Goal: Transaction & Acquisition: Purchase product/service

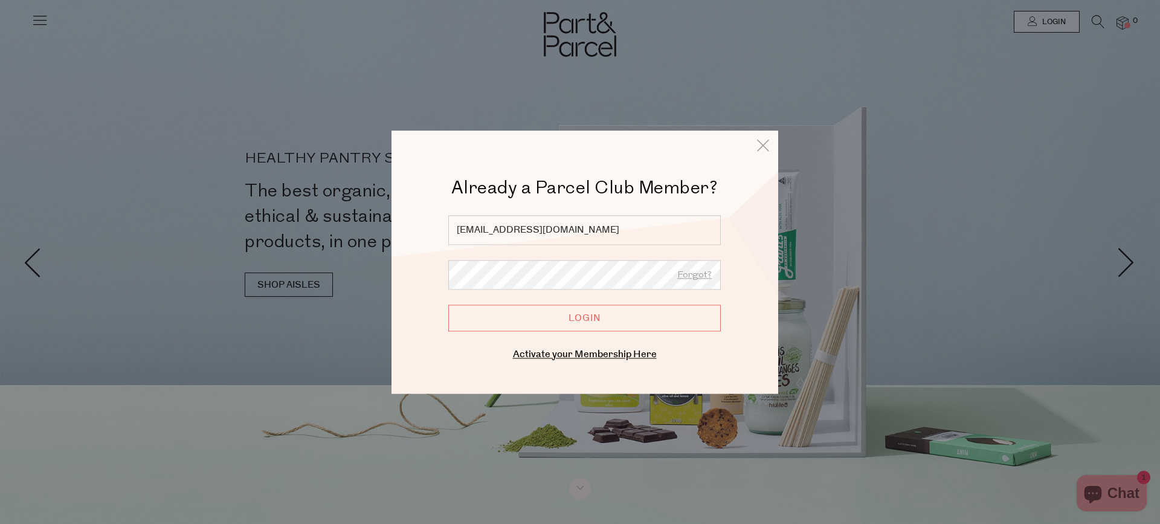
click at [577, 315] on input "Login" at bounding box center [584, 318] width 273 height 27
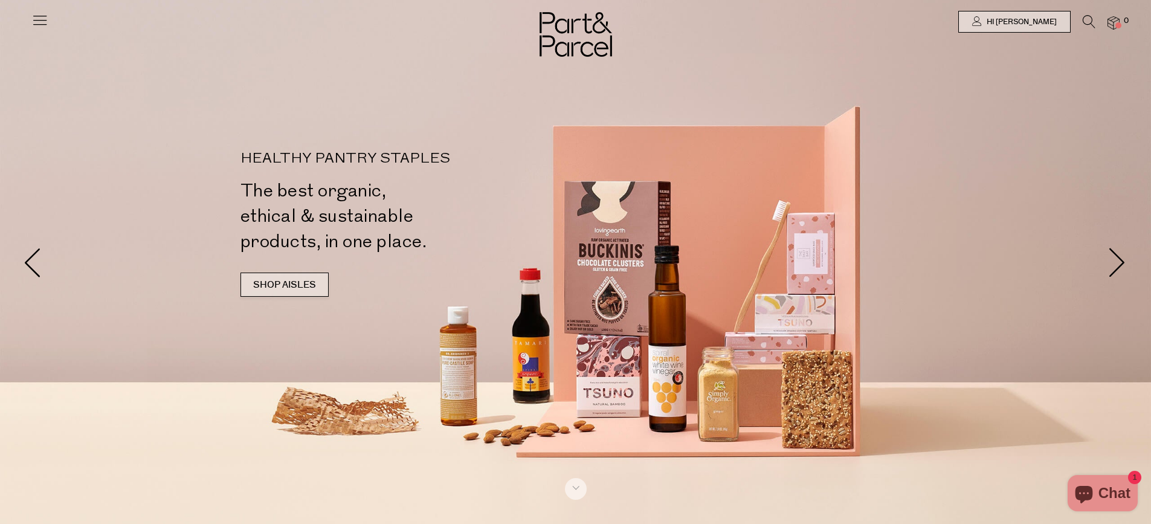
click at [286, 282] on link "SHOP AISLES" at bounding box center [285, 285] width 88 height 24
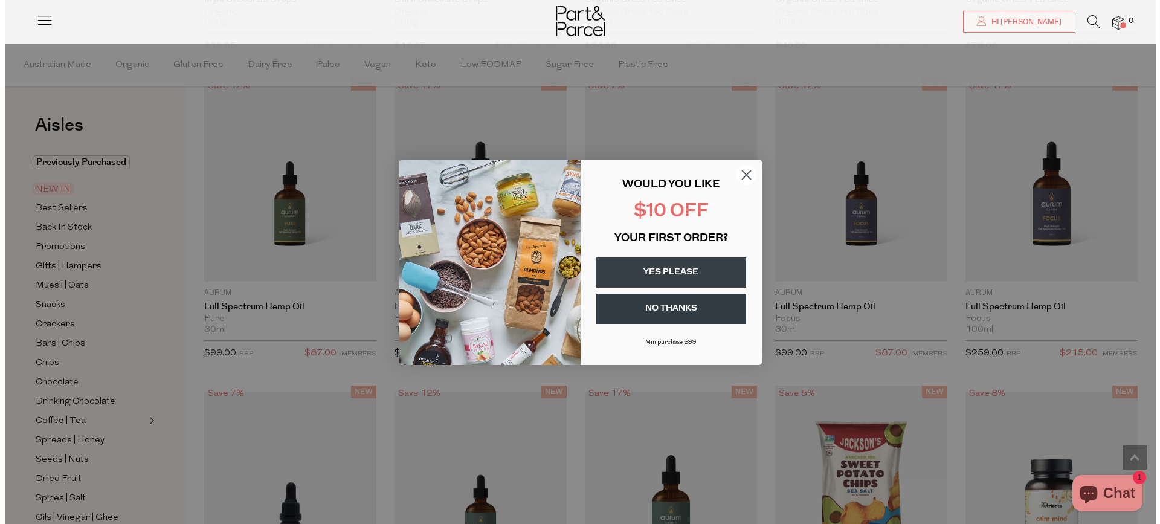
scroll to position [1097, 0]
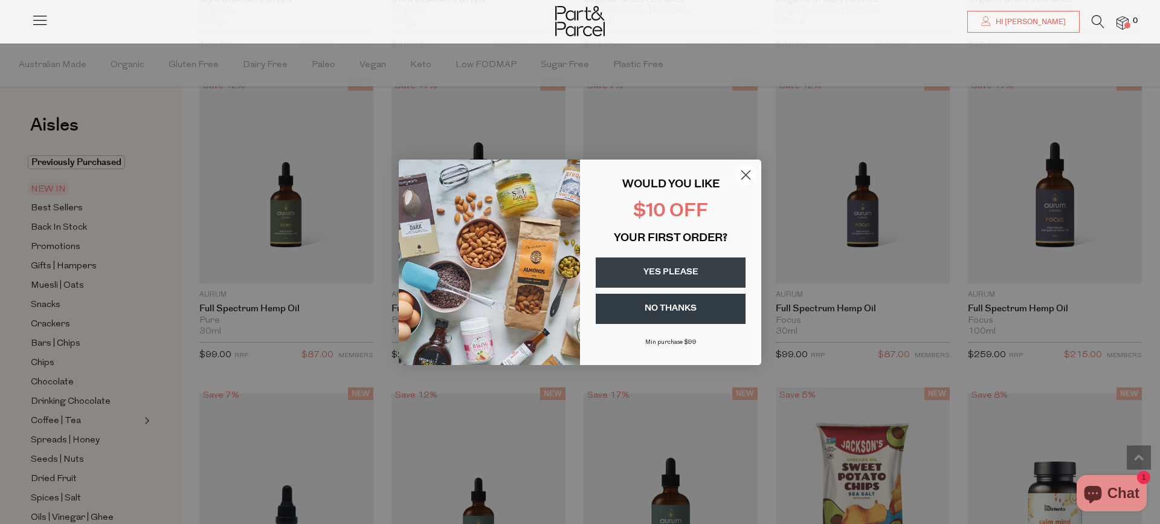
click at [747, 172] on circle "Close dialog" at bounding box center [746, 174] width 20 height 20
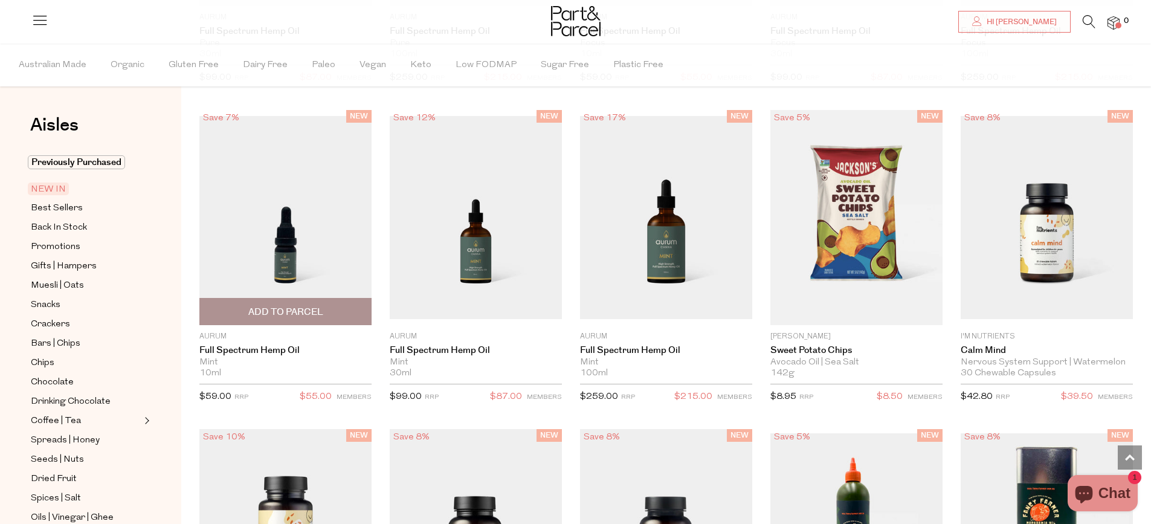
scroll to position [1366, 0]
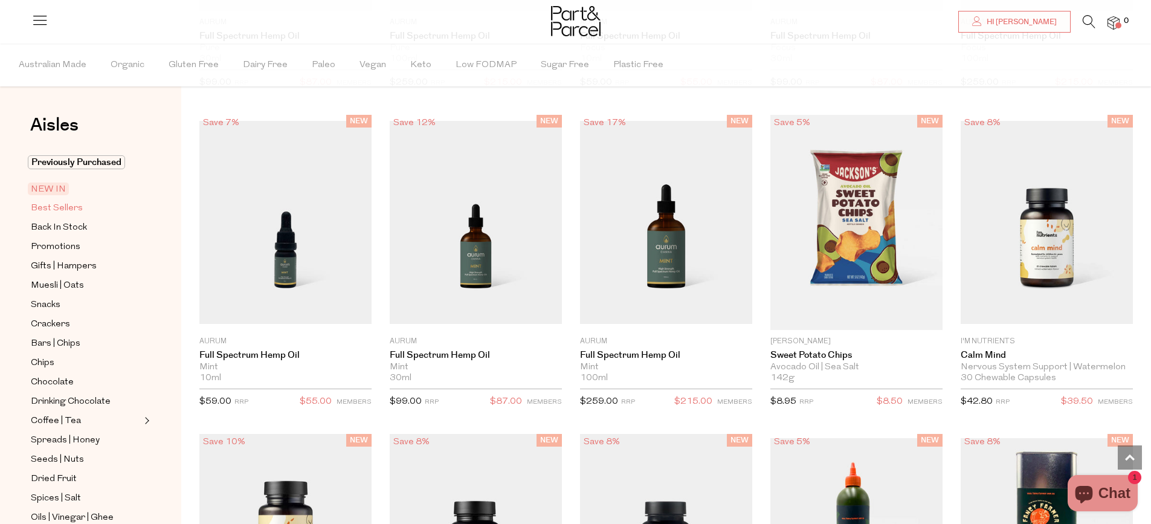
click at [64, 208] on span "Best Sellers" at bounding box center [57, 208] width 52 height 15
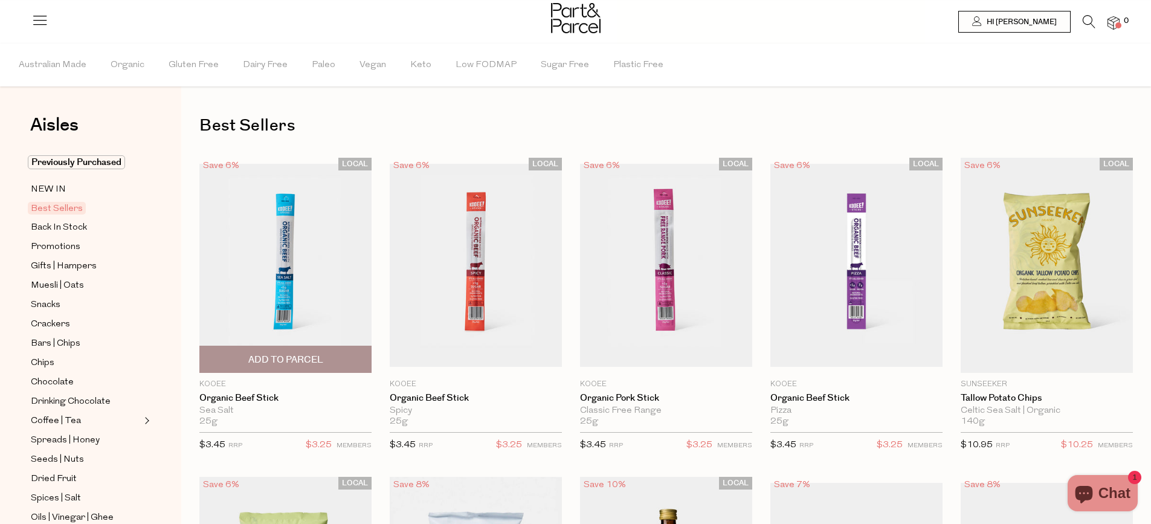
click at [315, 355] on span "Add To Parcel" at bounding box center [285, 360] width 75 height 13
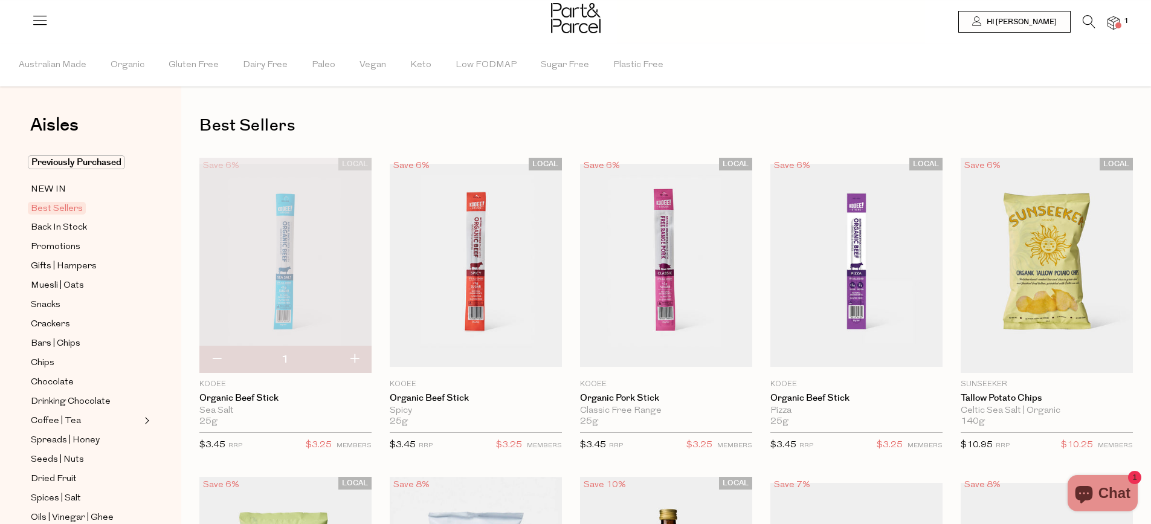
click at [356, 355] on button "button" at bounding box center [354, 359] width 34 height 27
type input "2"
click at [357, 358] on button "button" at bounding box center [354, 359] width 34 height 27
type input "3"
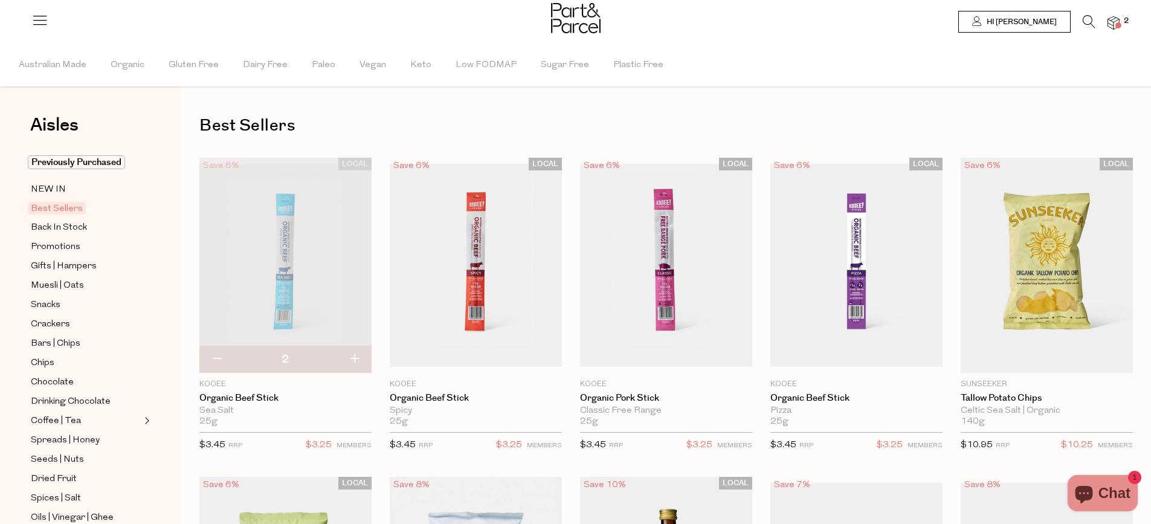
type input "3"
click at [353, 360] on button "button" at bounding box center [354, 359] width 34 height 27
type input "4"
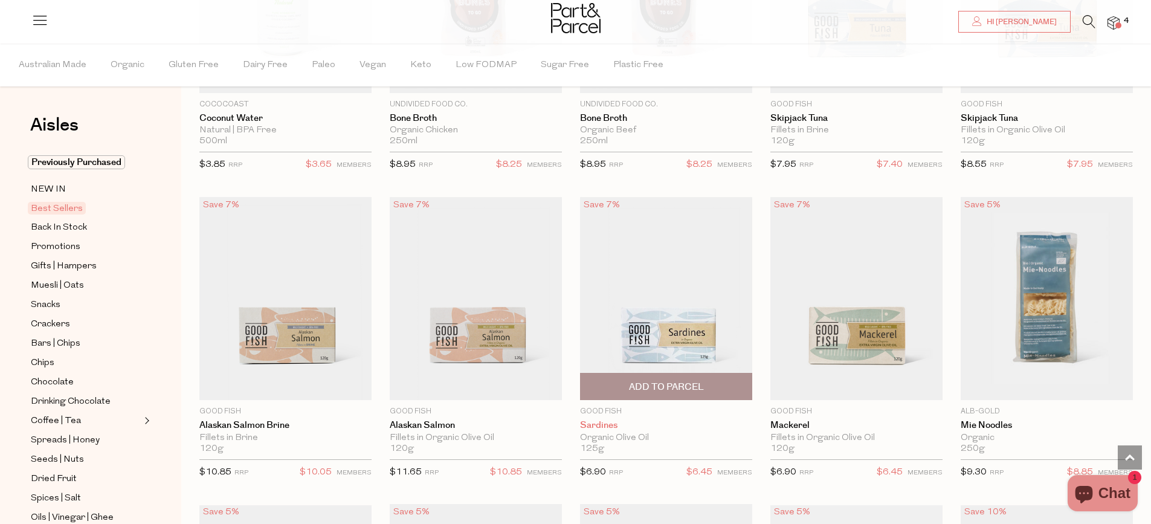
scroll to position [1027, 0]
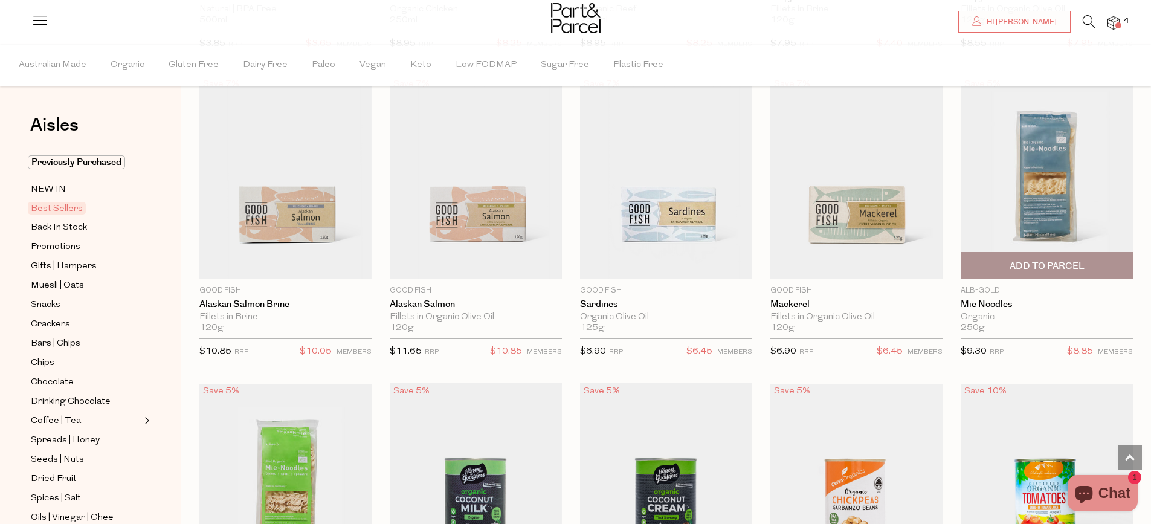
click at [1088, 271] on span "Add To Parcel" at bounding box center [1047, 266] width 165 height 26
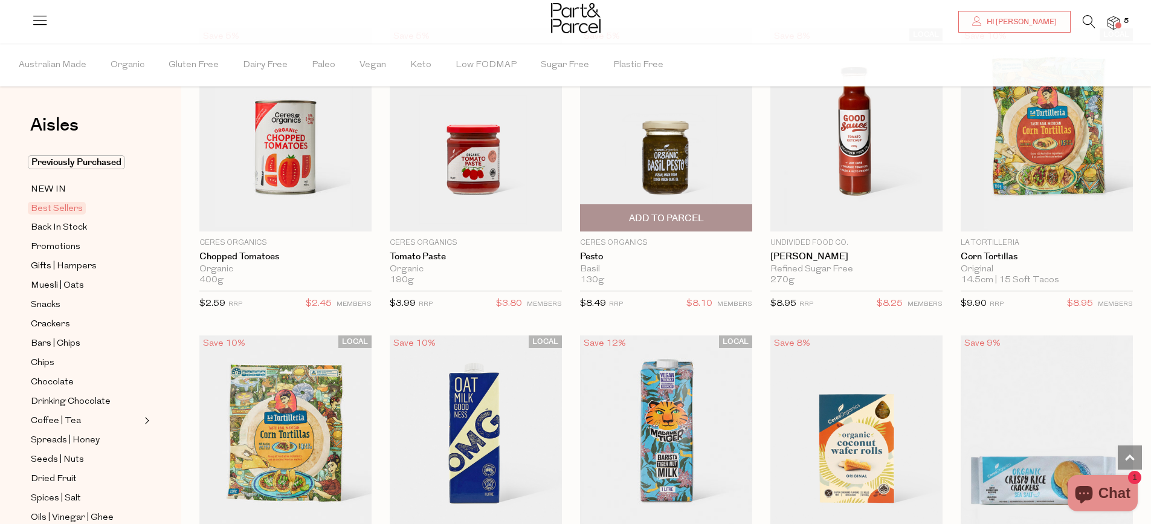
scroll to position [1632, 0]
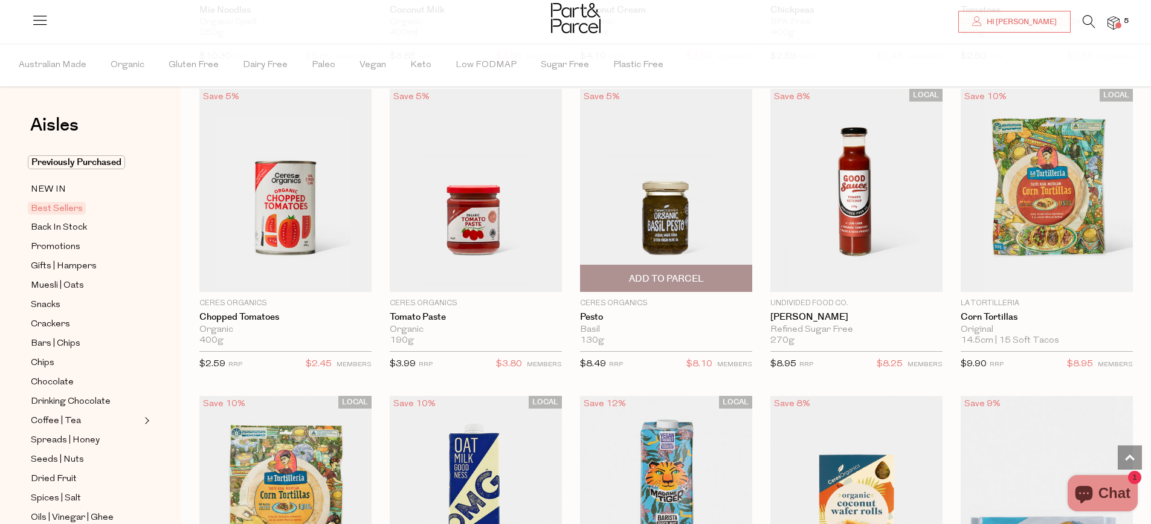
click at [673, 274] on span "Add To Parcel" at bounding box center [666, 279] width 75 height 13
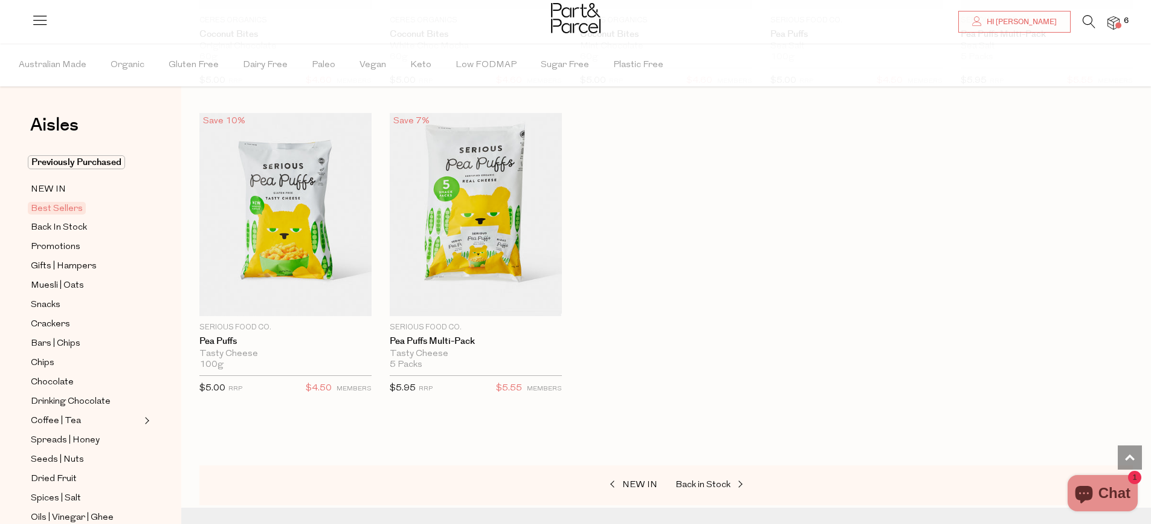
scroll to position [2538, 0]
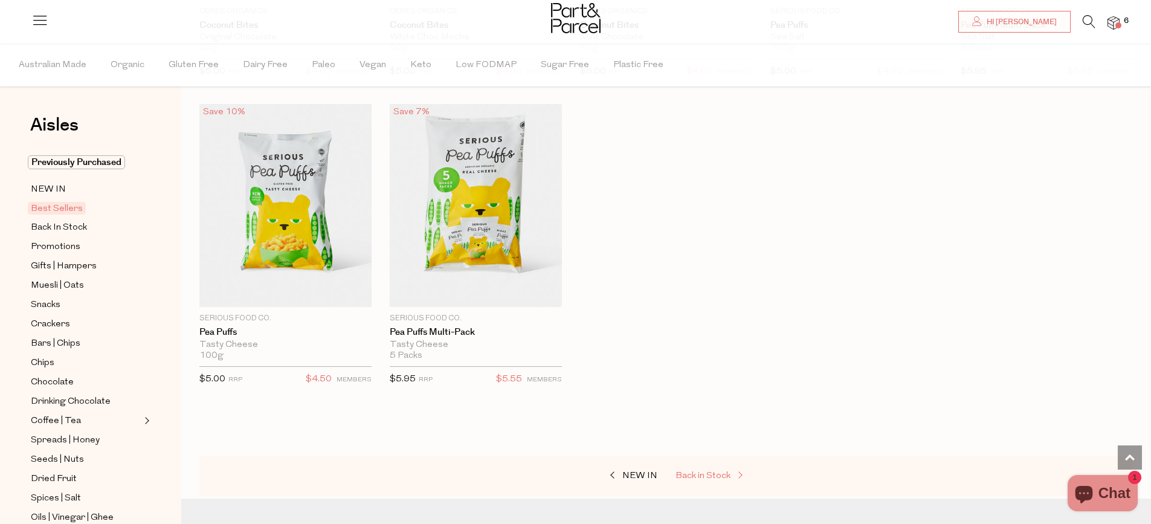
click at [698, 471] on span "Back in Stock" at bounding box center [703, 475] width 55 height 9
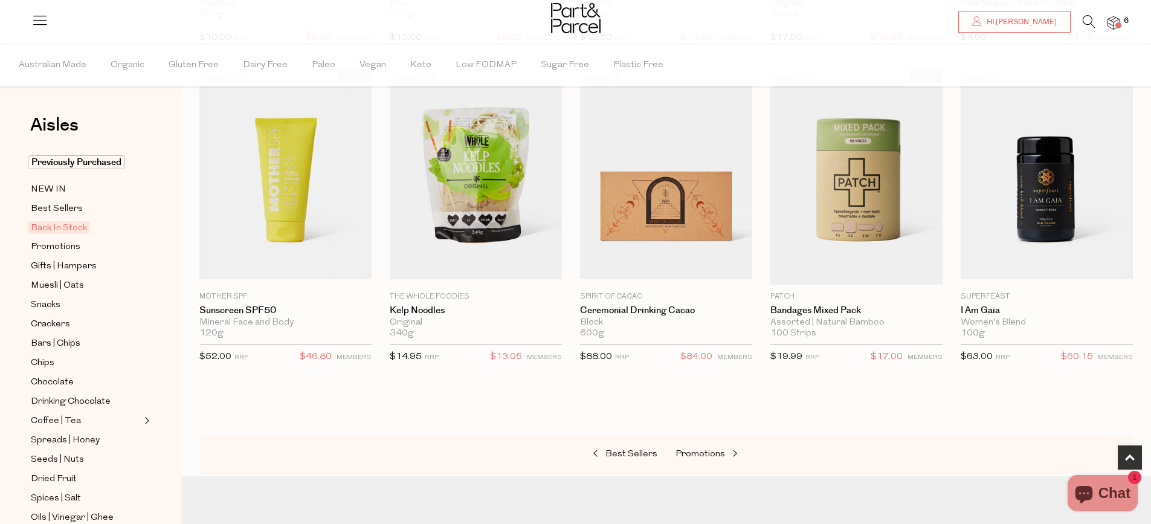
scroll to position [423, 0]
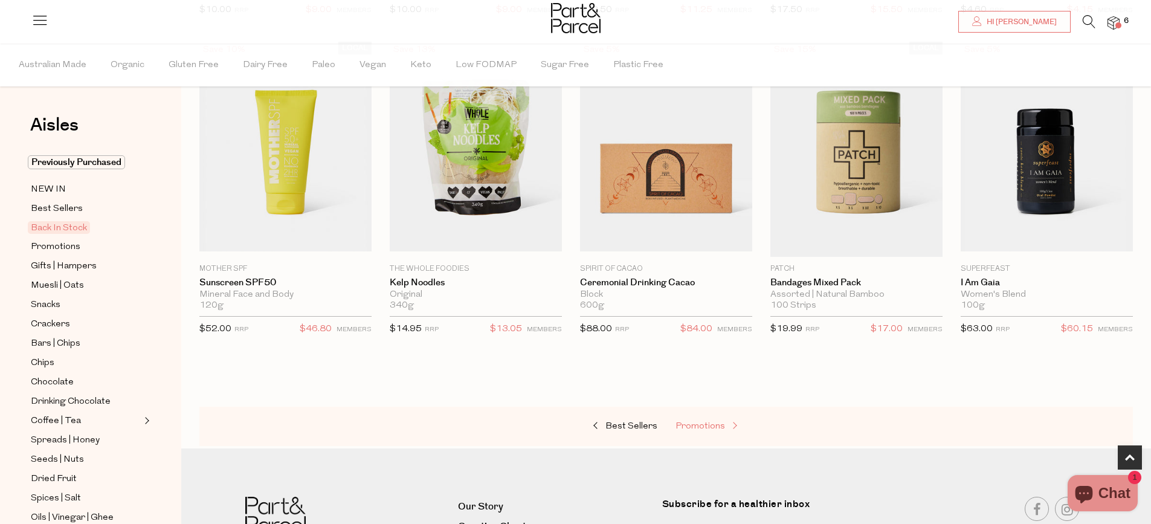
click at [714, 424] on span "Promotions" at bounding box center [701, 426] width 50 height 9
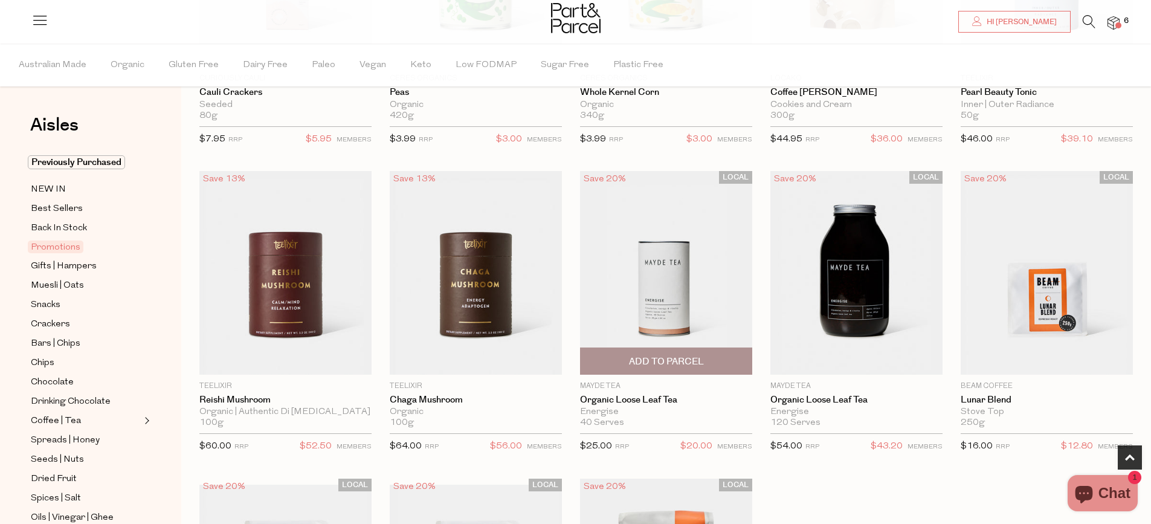
scroll to position [604, 0]
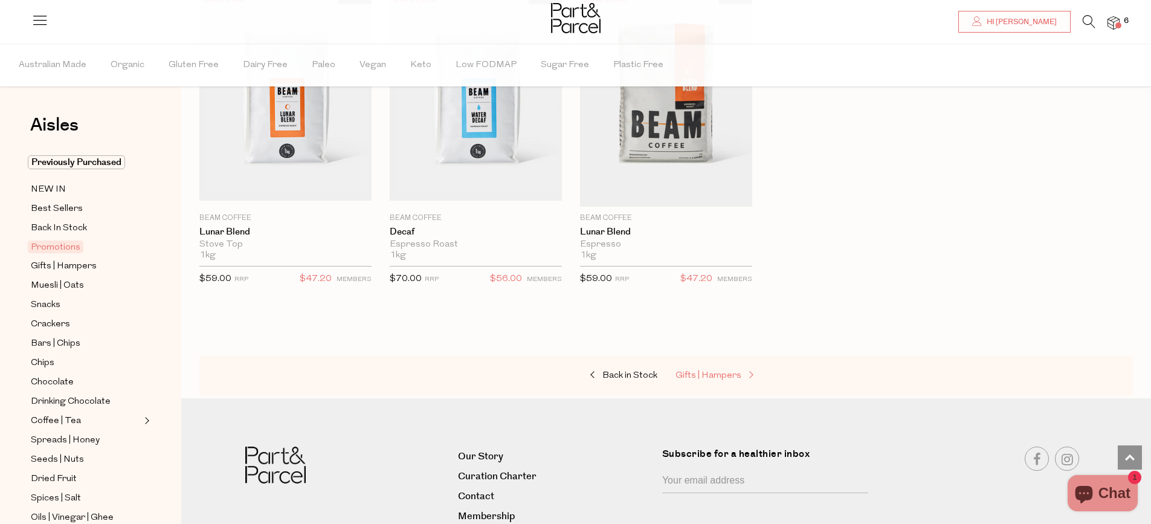
click at [732, 376] on span "Gifts | Hampers" at bounding box center [709, 375] width 66 height 9
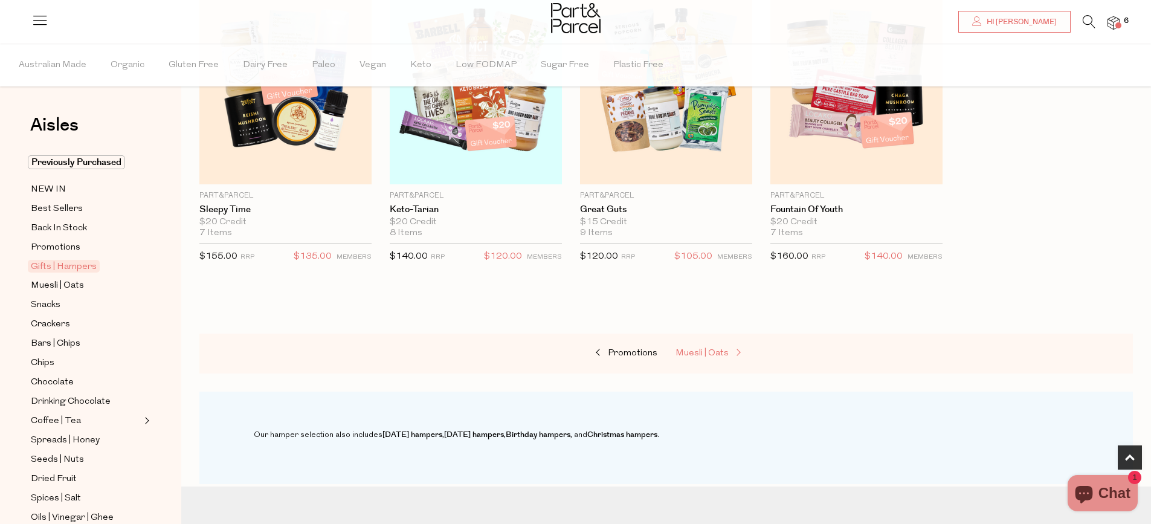
click at [732, 354] on span at bounding box center [737, 353] width 17 height 9
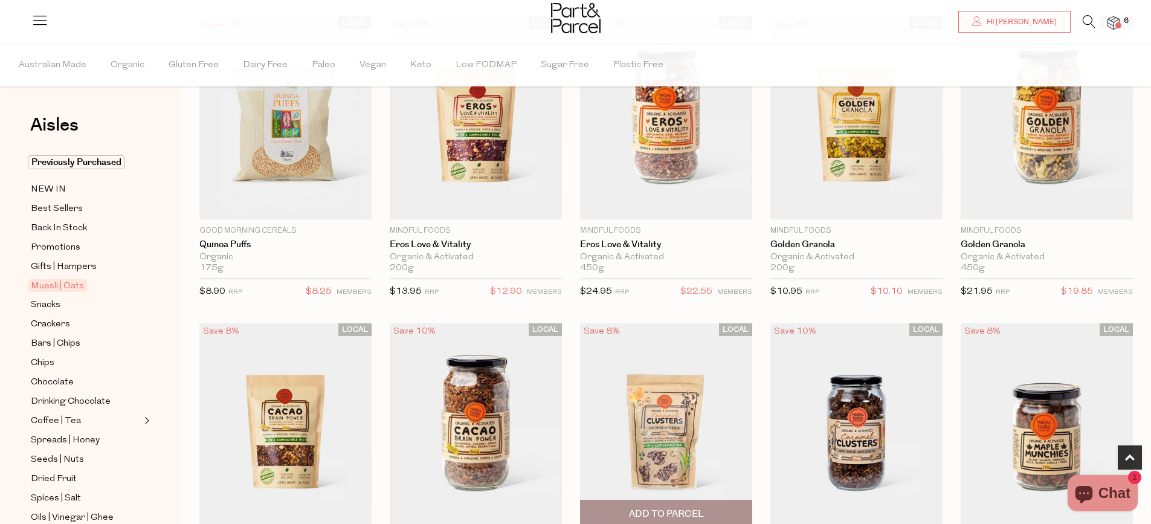
scroll to position [665, 0]
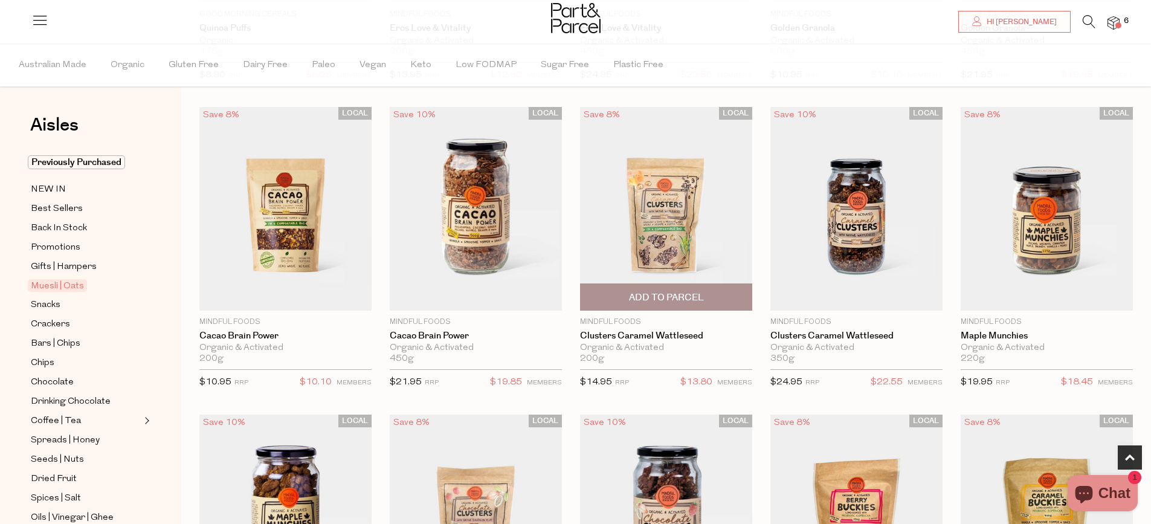
click at [689, 296] on span "Add To Parcel" at bounding box center [666, 297] width 75 height 13
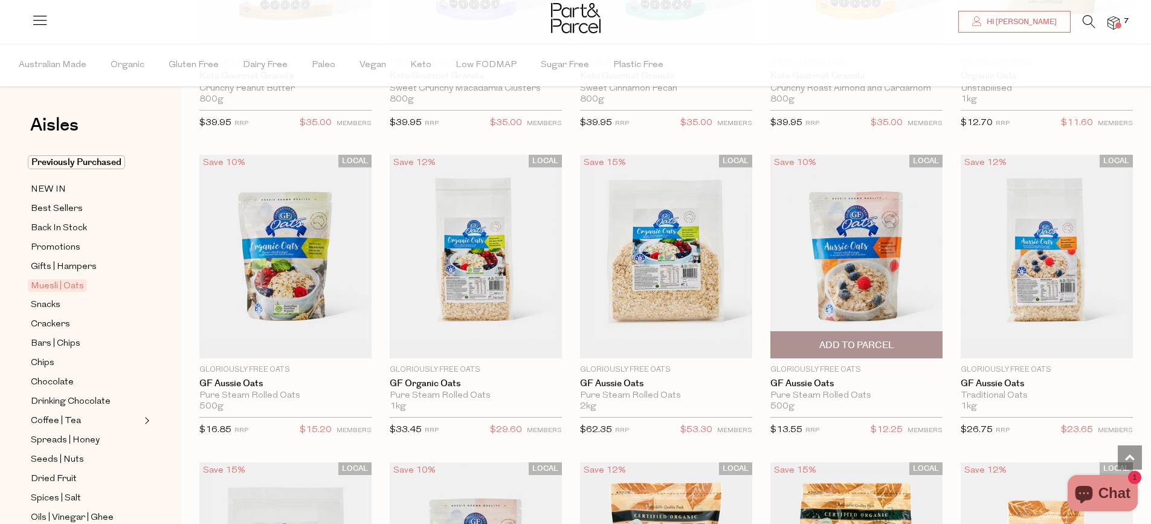
scroll to position [2478, 0]
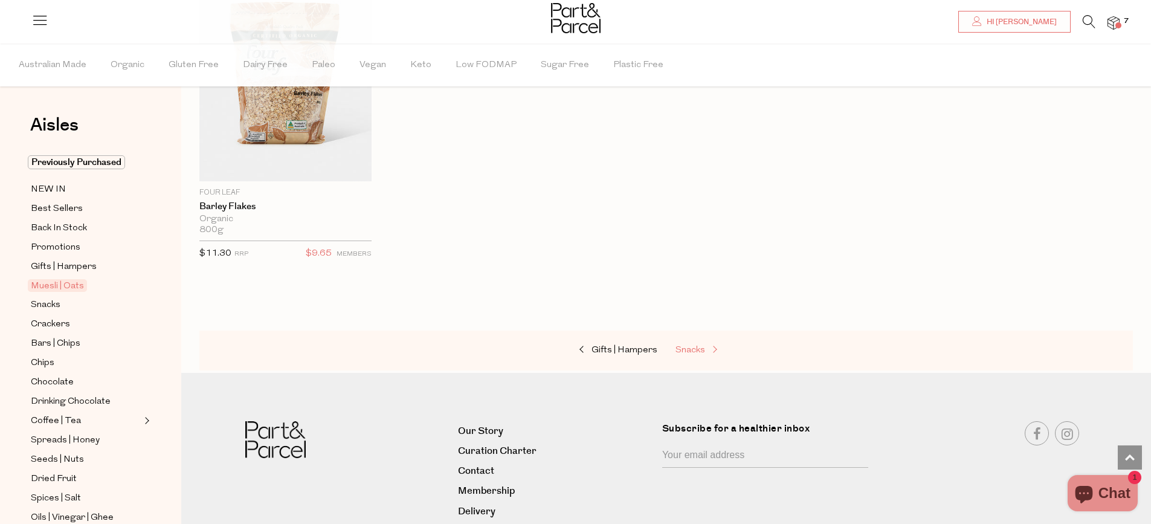
click at [700, 346] on span "Snacks" at bounding box center [691, 350] width 30 height 9
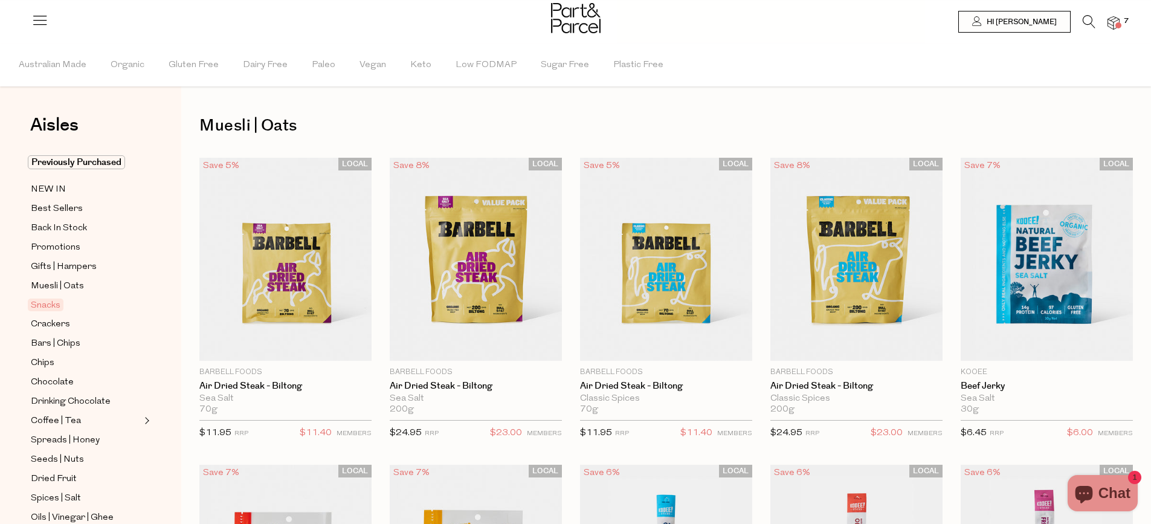
type input "4"
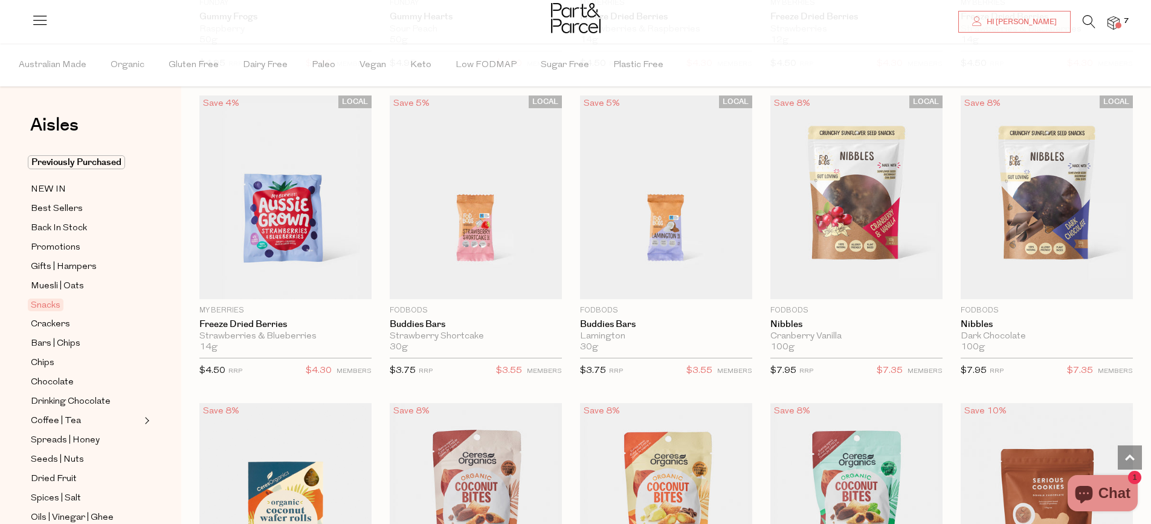
scroll to position [1632, 0]
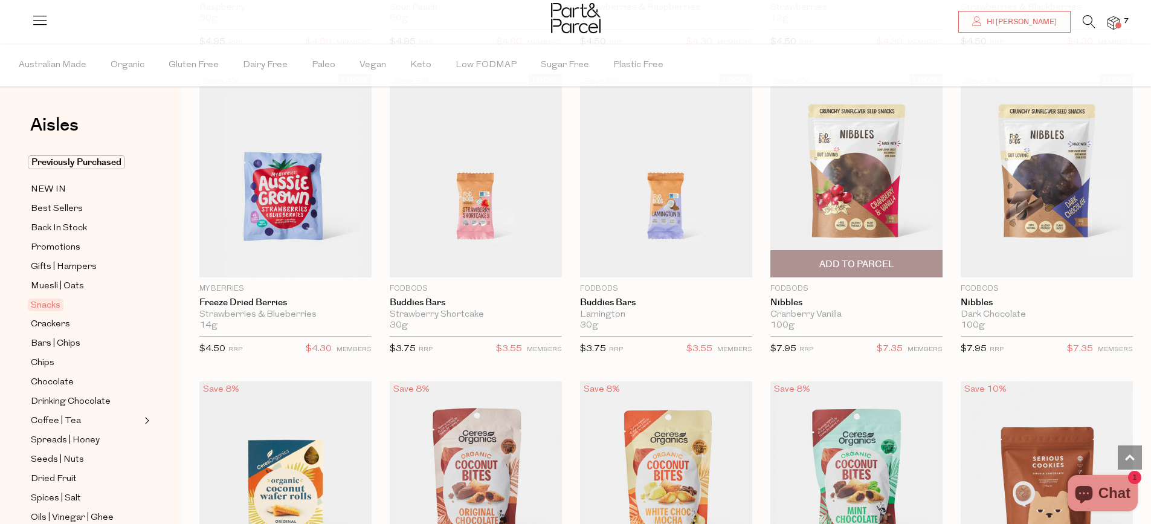
click at [882, 270] on span "Add To Parcel" at bounding box center [856, 264] width 165 height 26
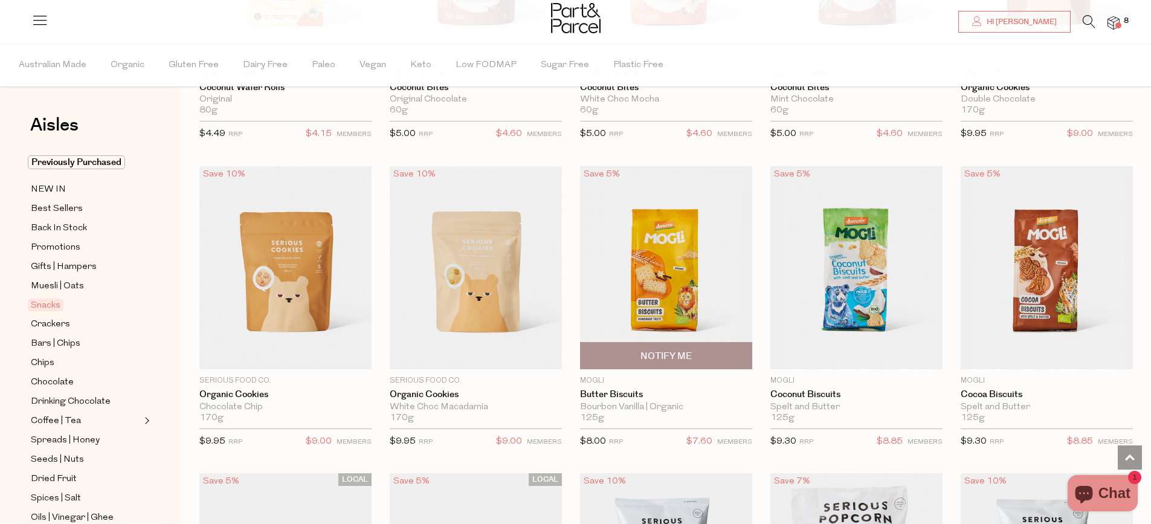
scroll to position [2176, 0]
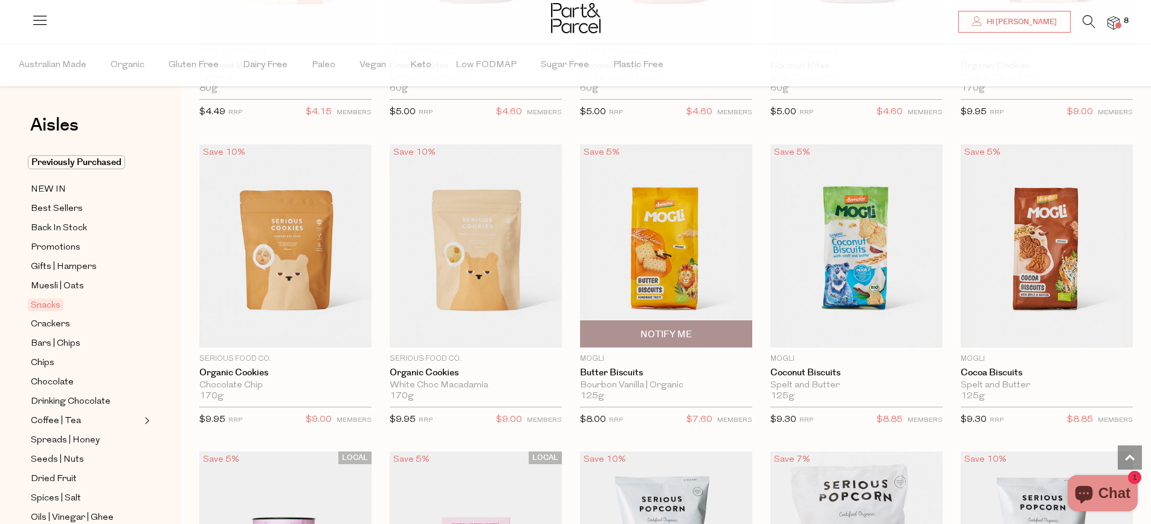
click at [694, 332] on span "Notify Me" at bounding box center [666, 334] width 165 height 26
type input "Notify when available"
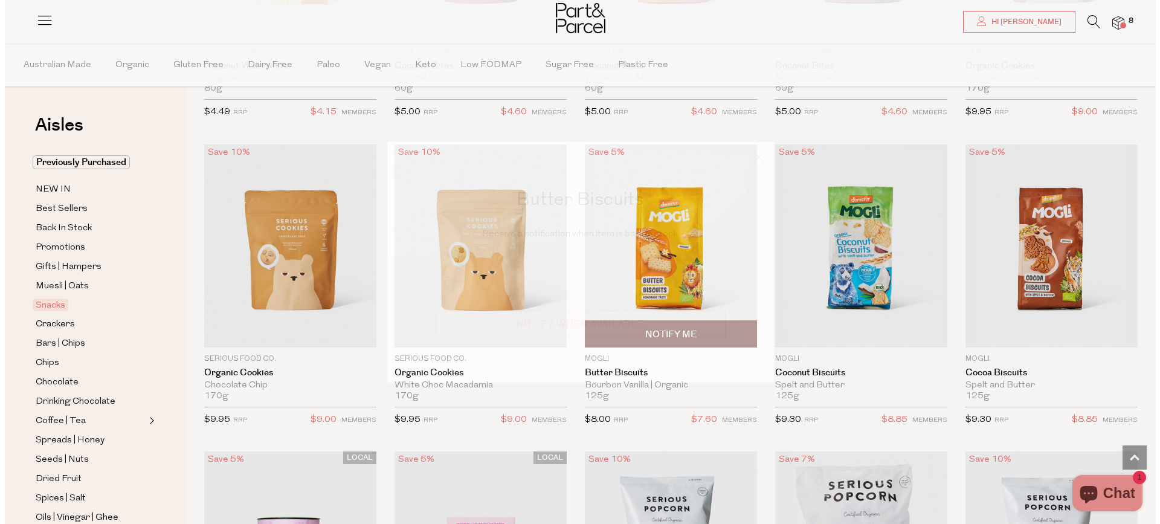
scroll to position [2188, 0]
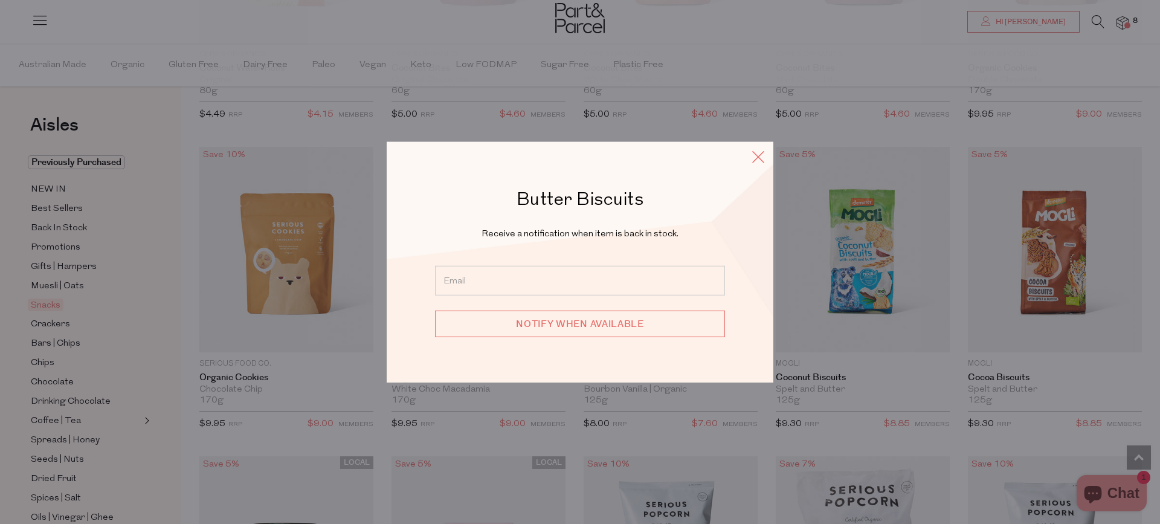
click at [752, 157] on icon at bounding box center [758, 156] width 18 height 18
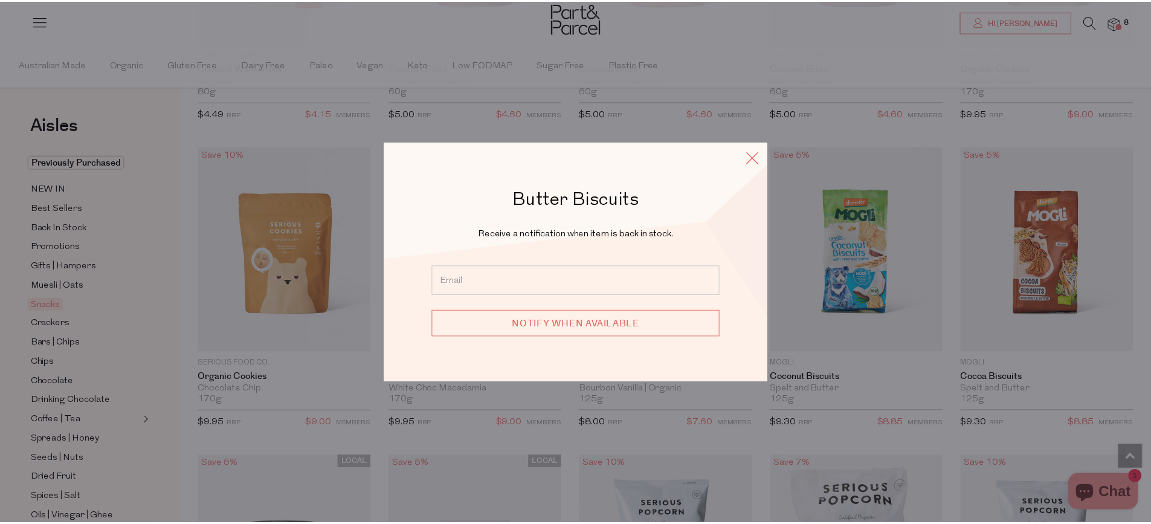
scroll to position [2176, 0]
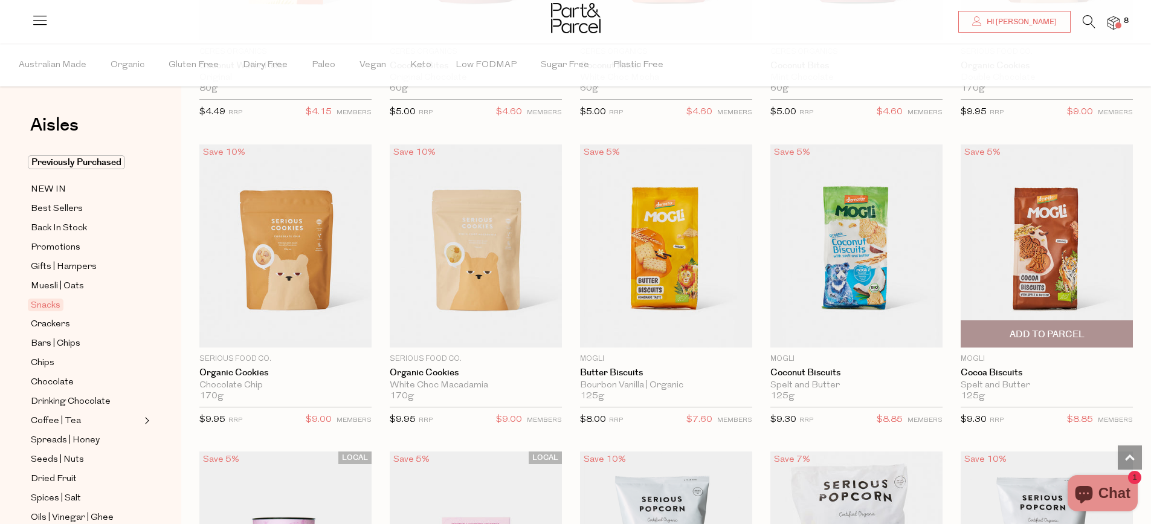
click at [1050, 330] on span "Add To Parcel" at bounding box center [1047, 334] width 75 height 13
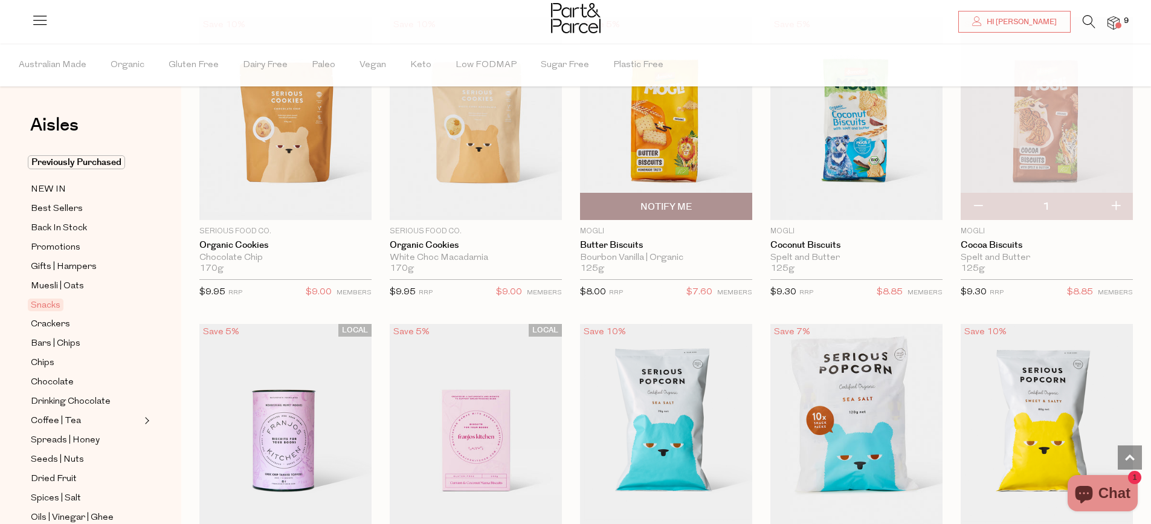
scroll to position [2478, 0]
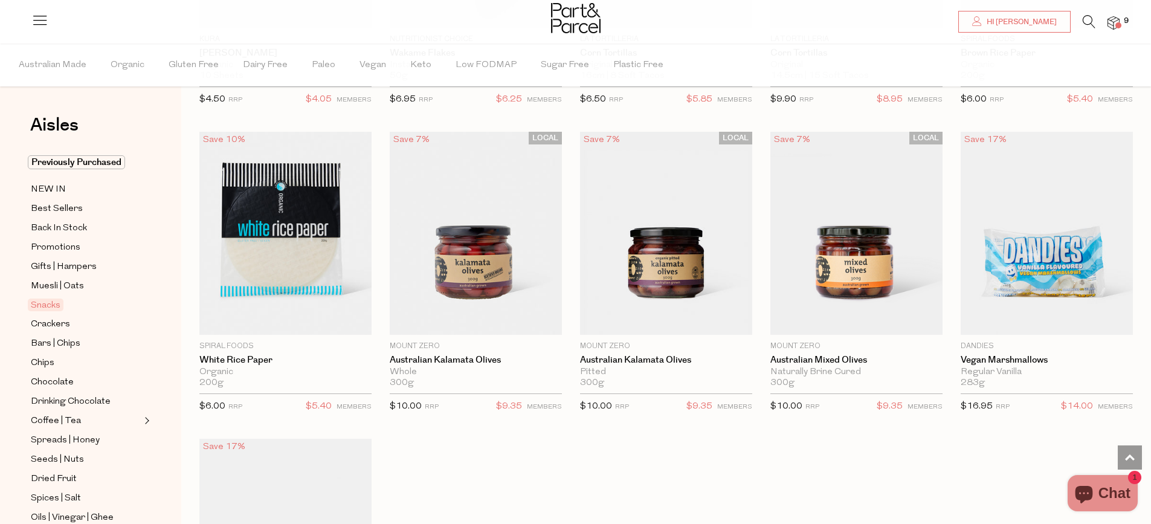
scroll to position [4049, 0]
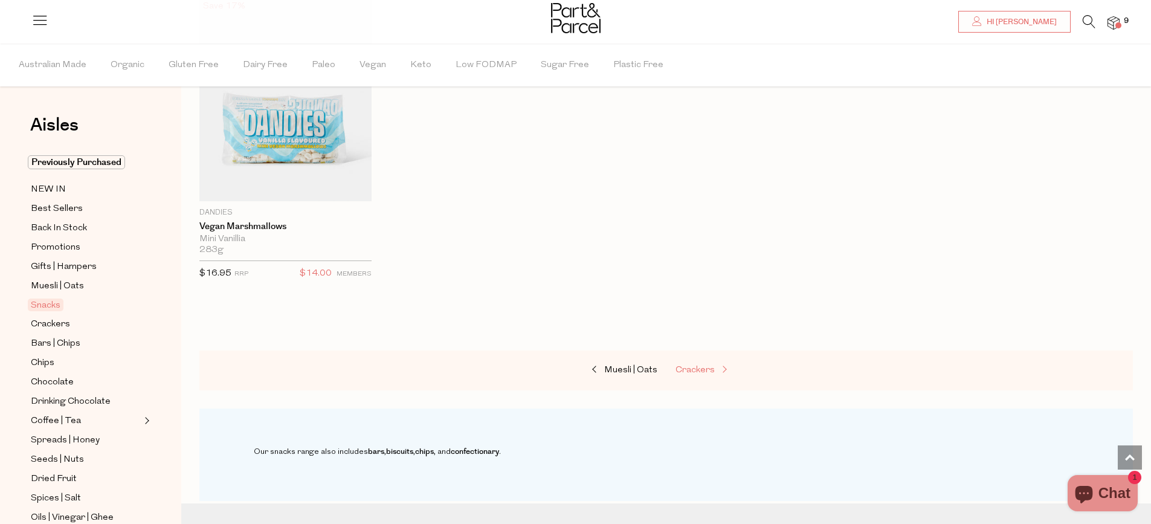
click at [697, 366] on span "Crackers" at bounding box center [695, 370] width 39 height 9
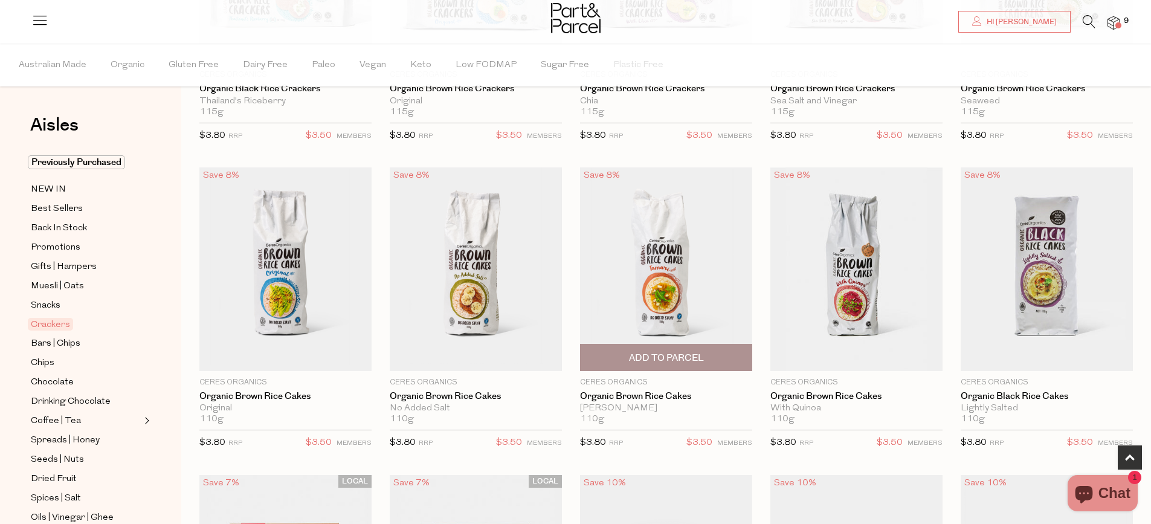
scroll to position [665, 0]
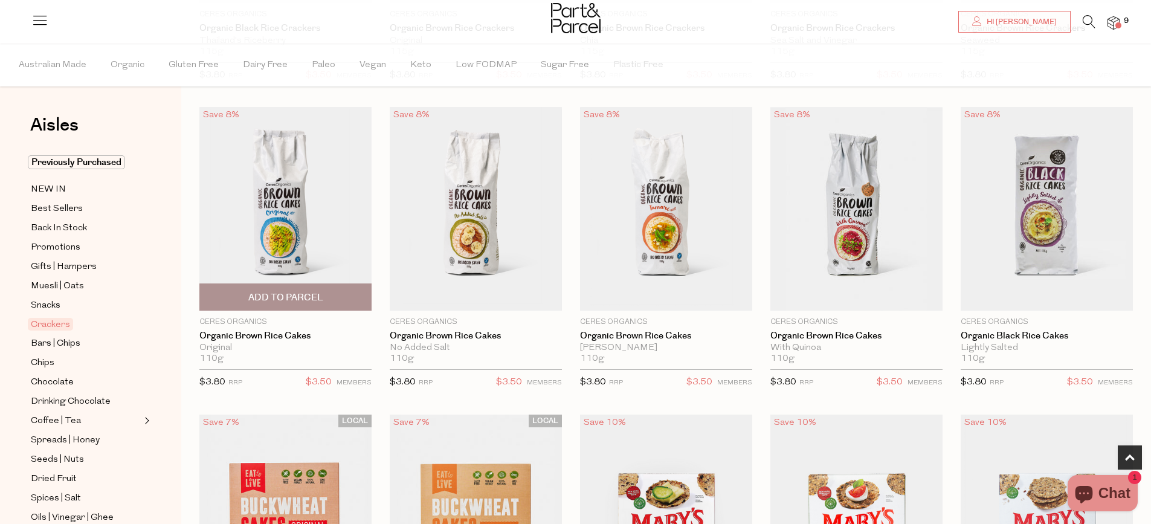
click at [299, 299] on span "Add To Parcel" at bounding box center [285, 297] width 75 height 13
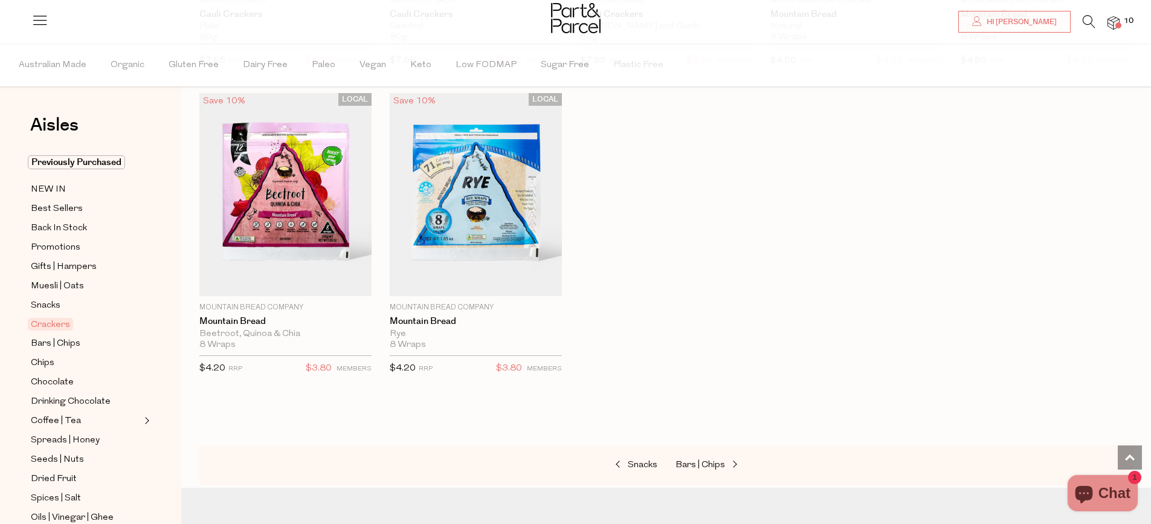
scroll to position [2236, 0]
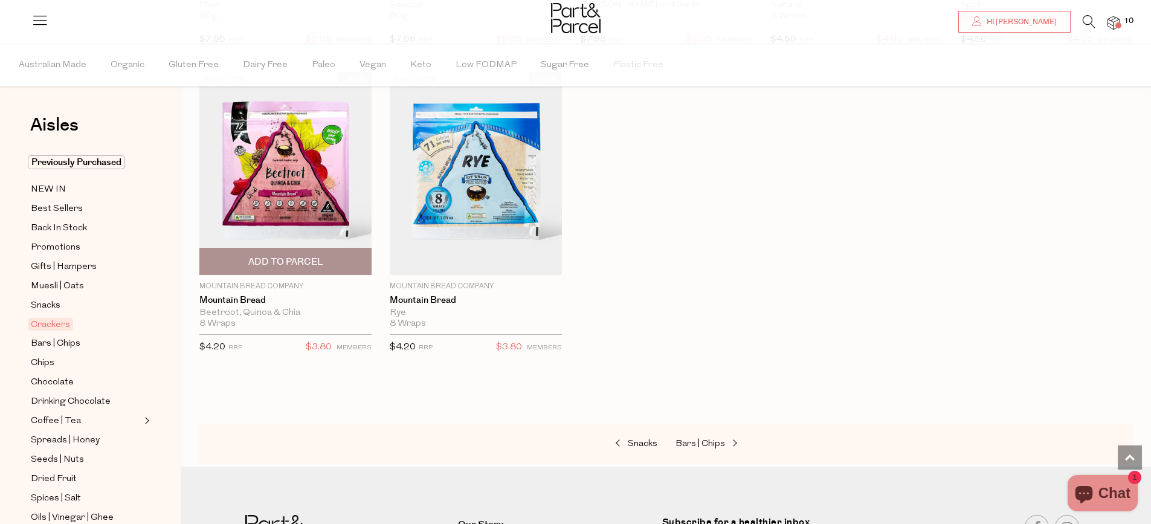
click at [309, 256] on span "Add To Parcel" at bounding box center [285, 262] width 75 height 13
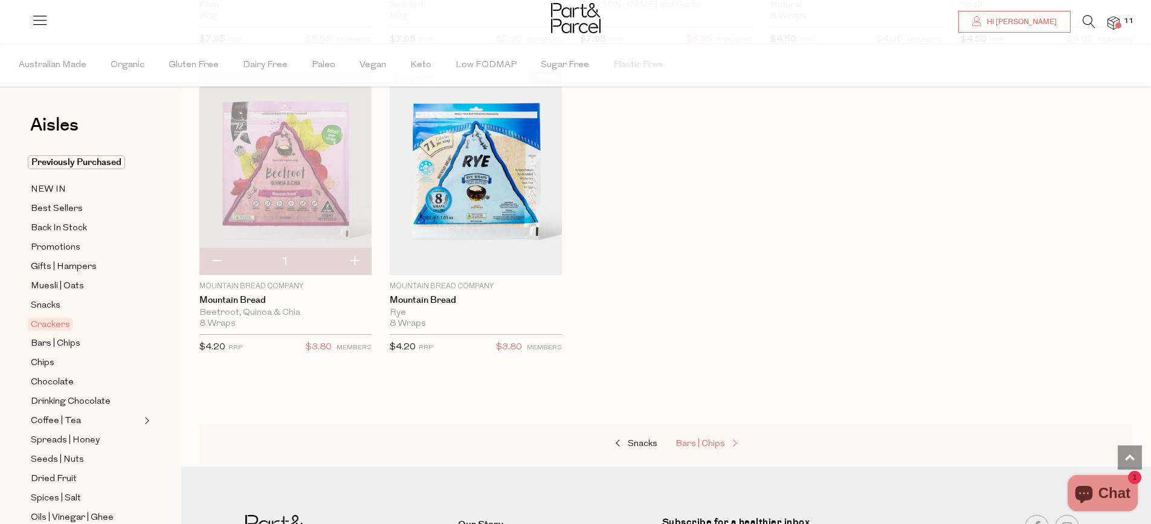
click at [703, 442] on span "Bars | Chips" at bounding box center [701, 443] width 50 height 9
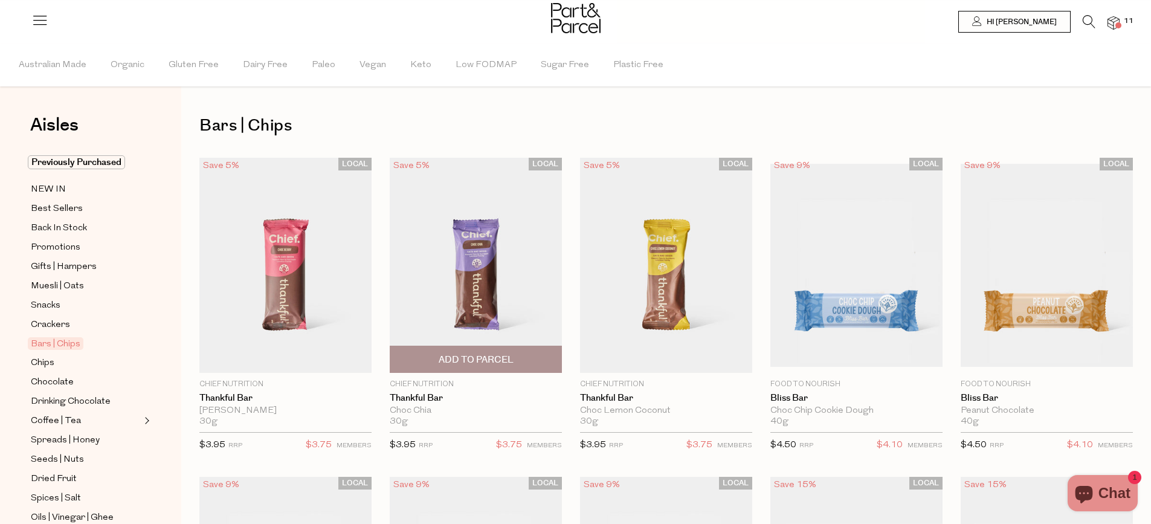
click at [479, 357] on span "Add To Parcel" at bounding box center [476, 360] width 75 height 13
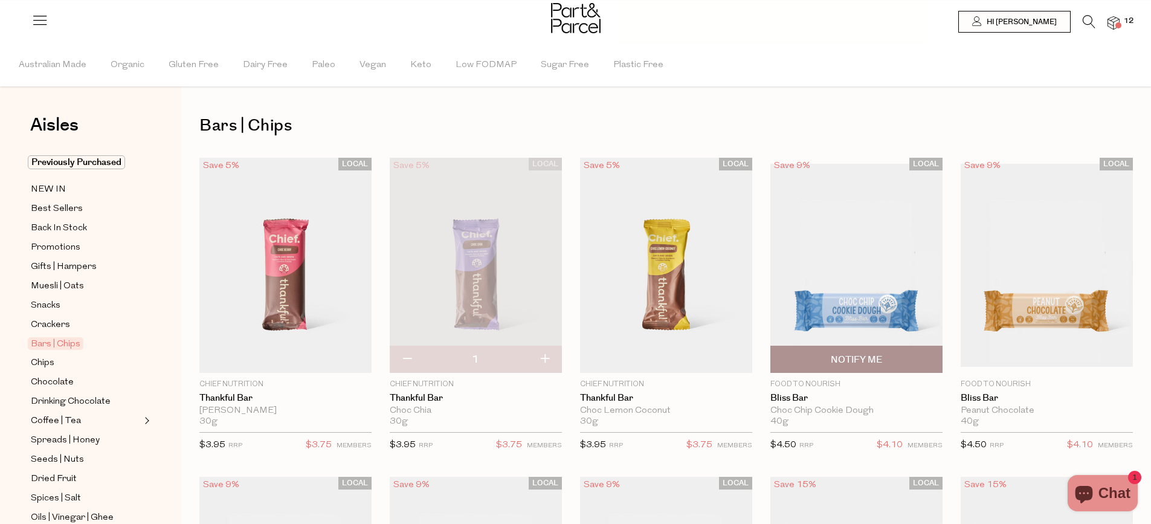
click at [855, 359] on span "Notify Me" at bounding box center [856, 360] width 51 height 13
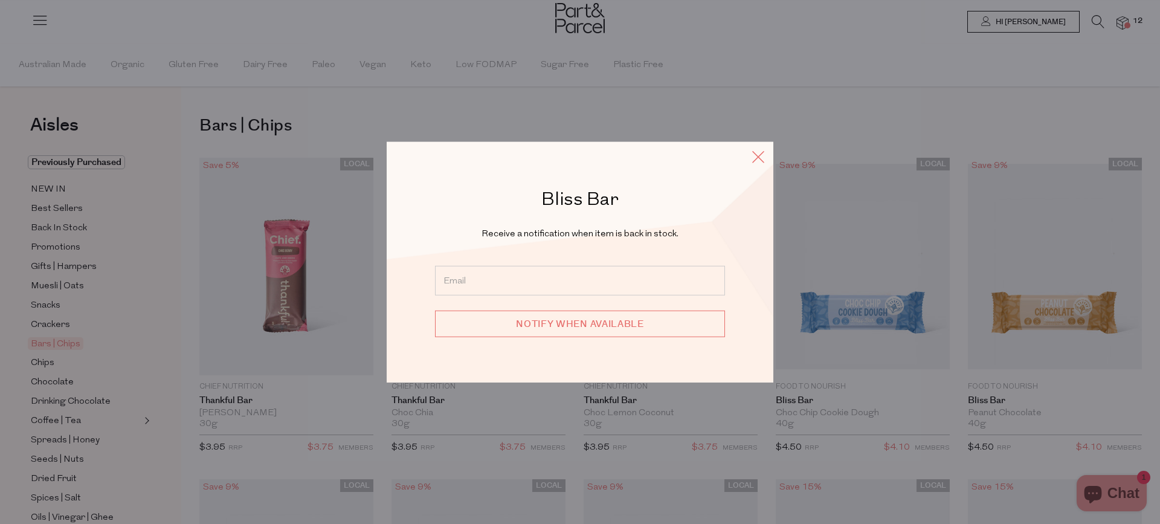
click at [766, 156] on icon at bounding box center [758, 156] width 18 height 18
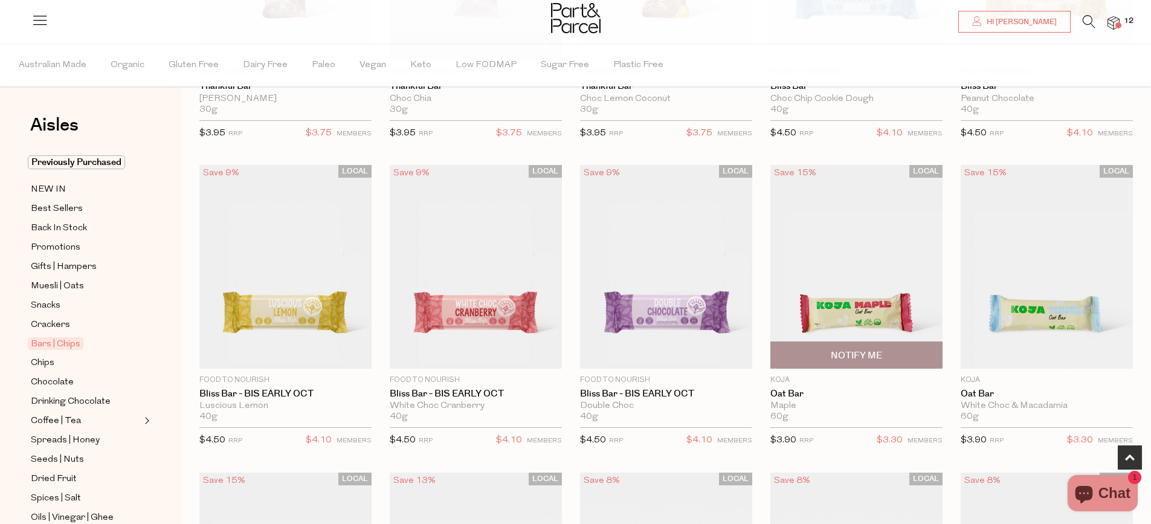
scroll to position [665, 0]
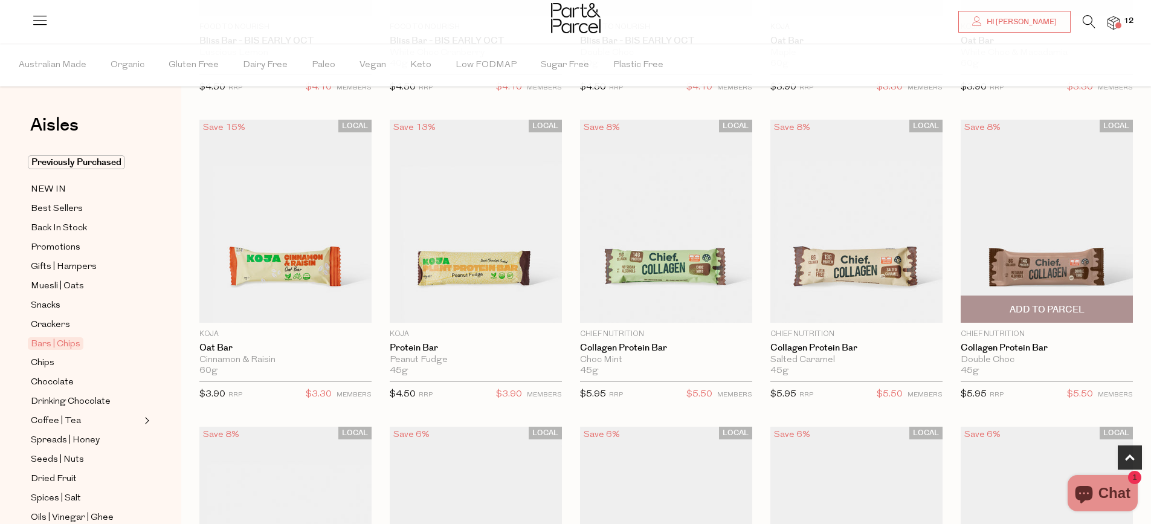
click at [1031, 311] on span "Add To Parcel" at bounding box center [1047, 309] width 75 height 13
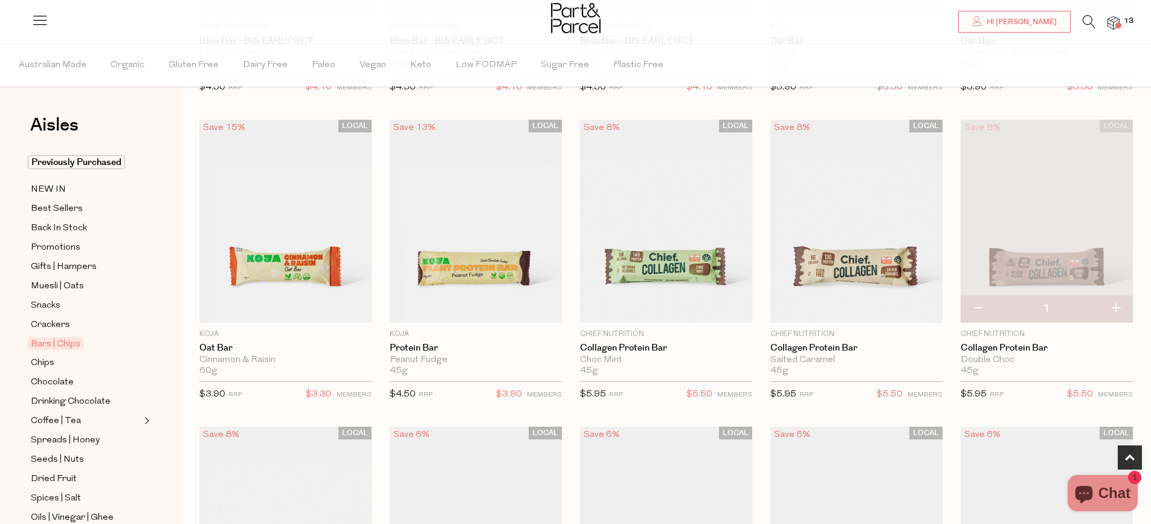
click at [1111, 305] on button "button" at bounding box center [1116, 309] width 34 height 27
type input "2"
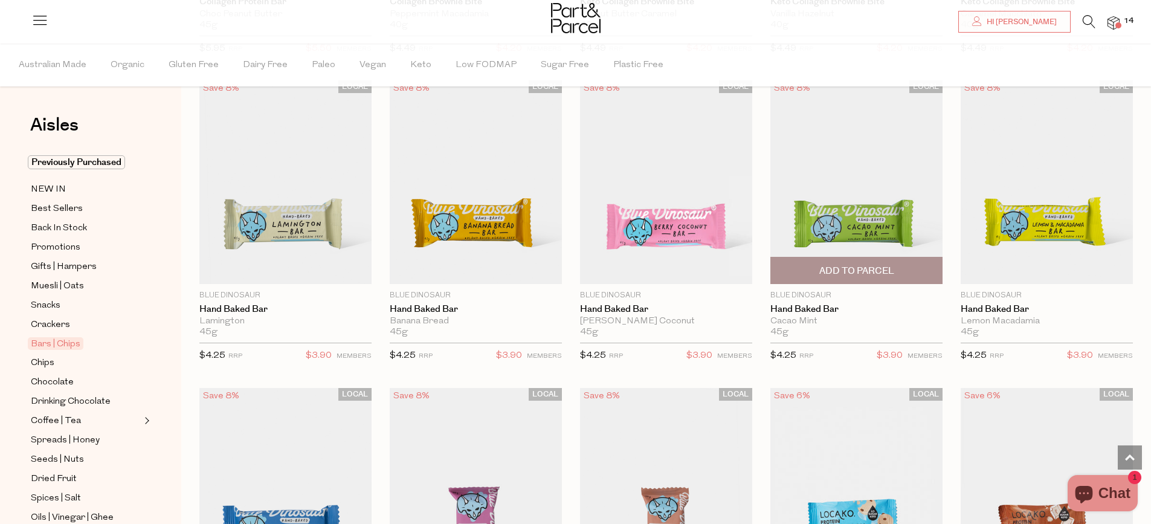
scroll to position [1330, 0]
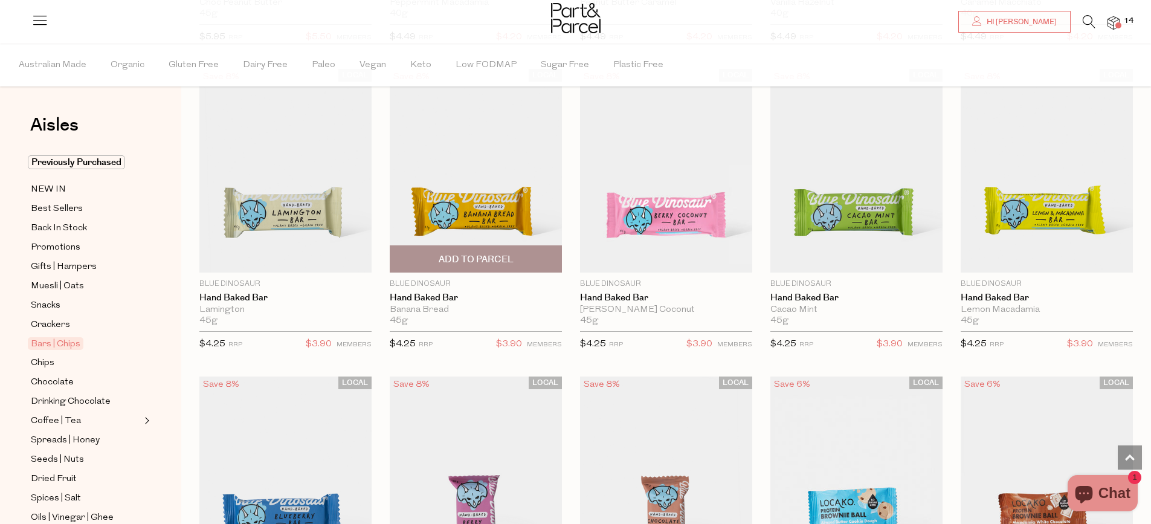
click at [491, 257] on span "Add To Parcel" at bounding box center [476, 259] width 75 height 13
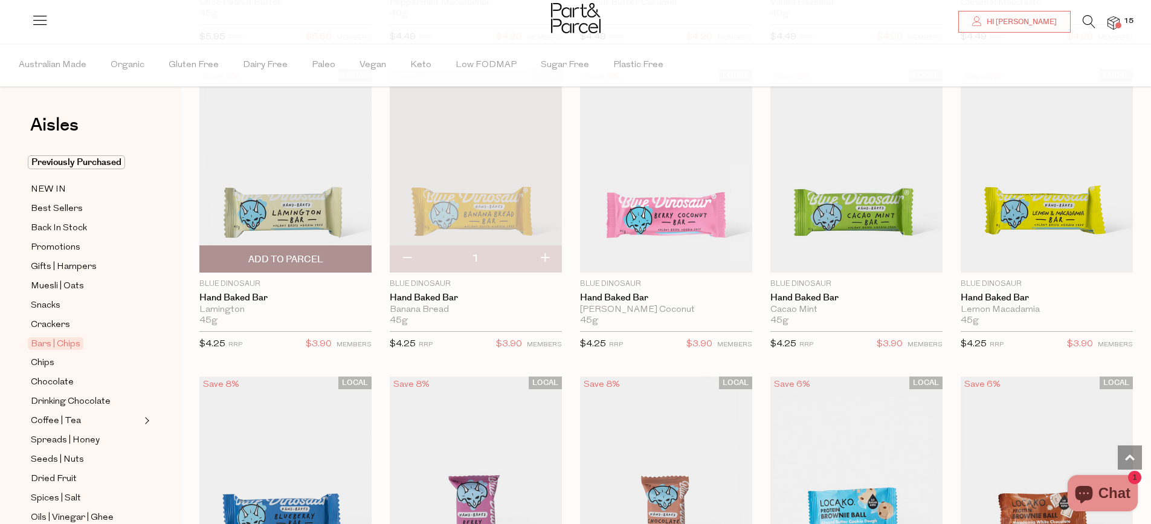
click at [321, 256] on span "Add To Parcel" at bounding box center [285, 259] width 75 height 13
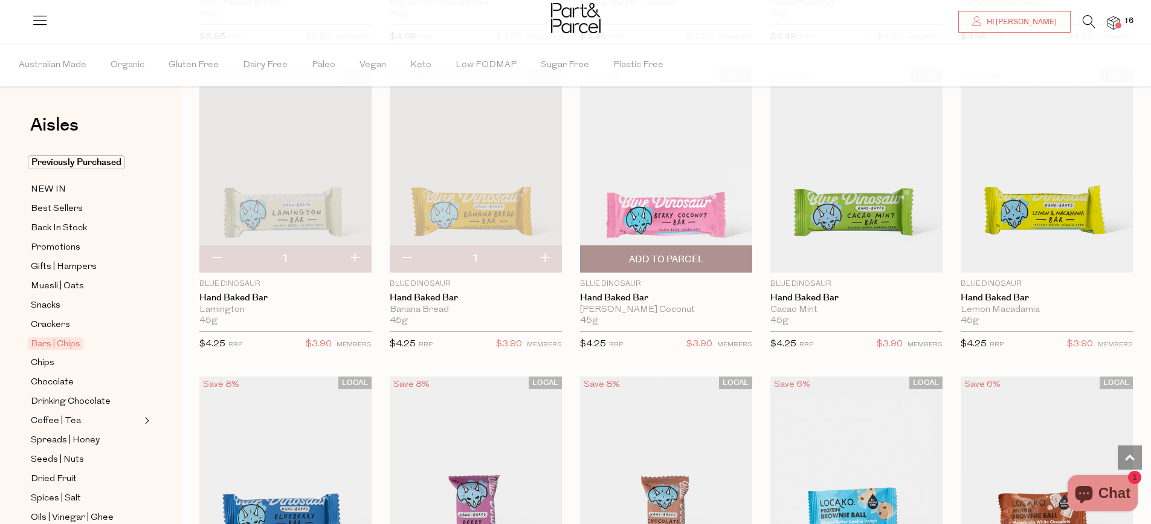
click at [674, 253] on span "Add To Parcel" at bounding box center [666, 259] width 75 height 13
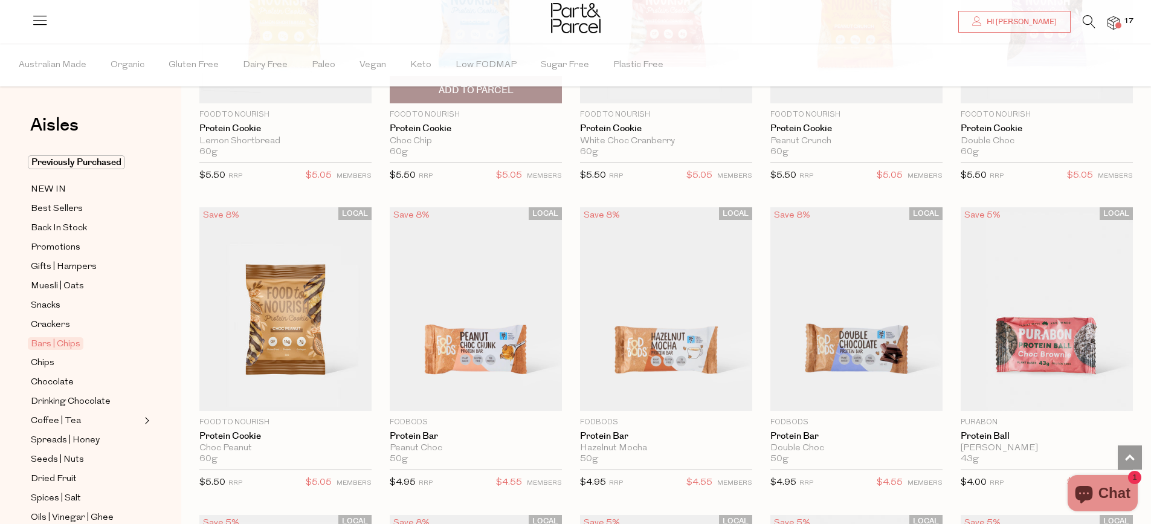
scroll to position [2176, 0]
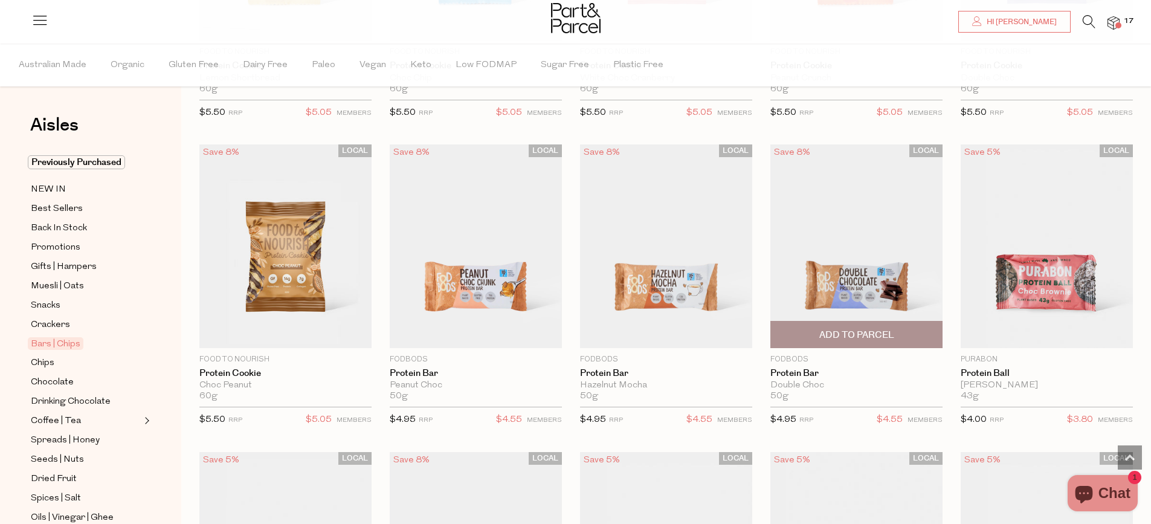
click at [872, 330] on span "Add To Parcel" at bounding box center [856, 335] width 75 height 13
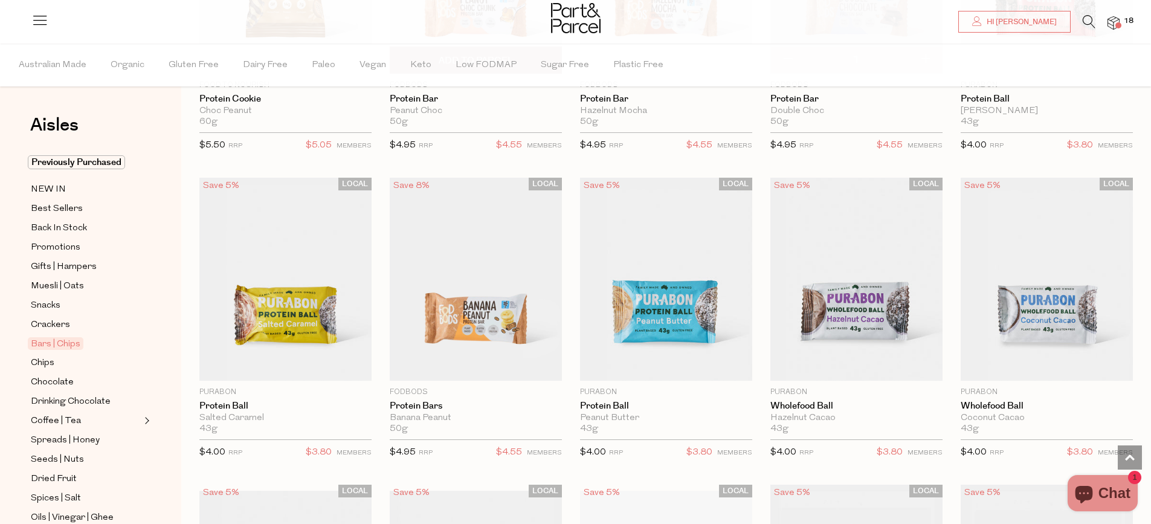
scroll to position [2478, 0]
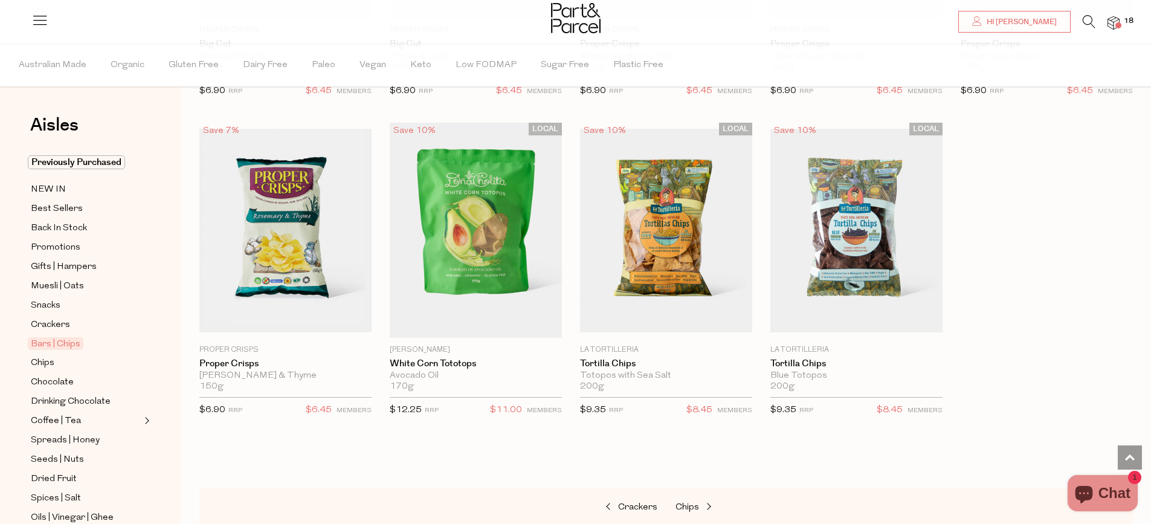
scroll to position [4049, 0]
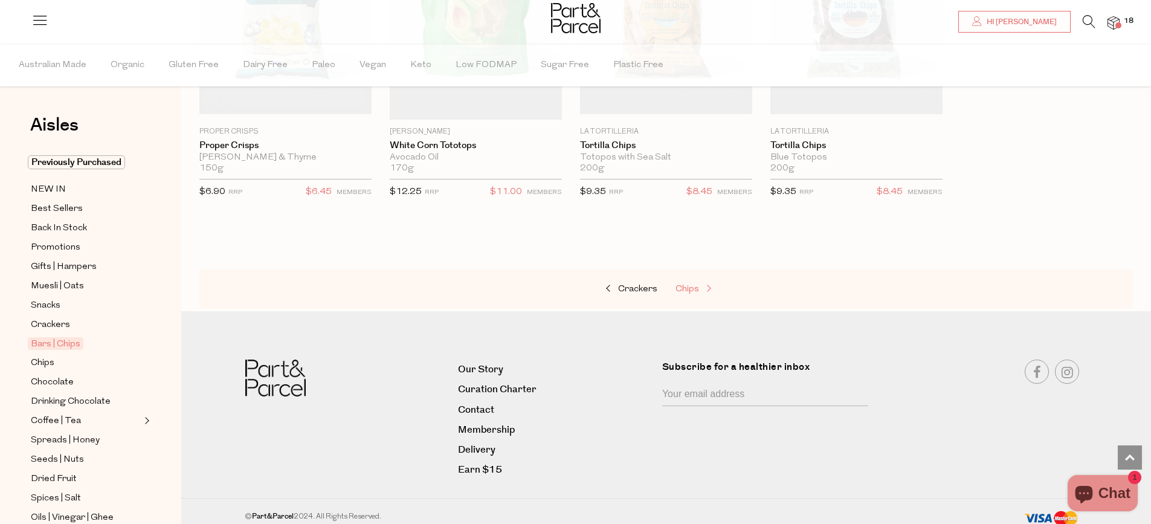
click at [686, 285] on span "Chips" at bounding box center [688, 289] width 24 height 9
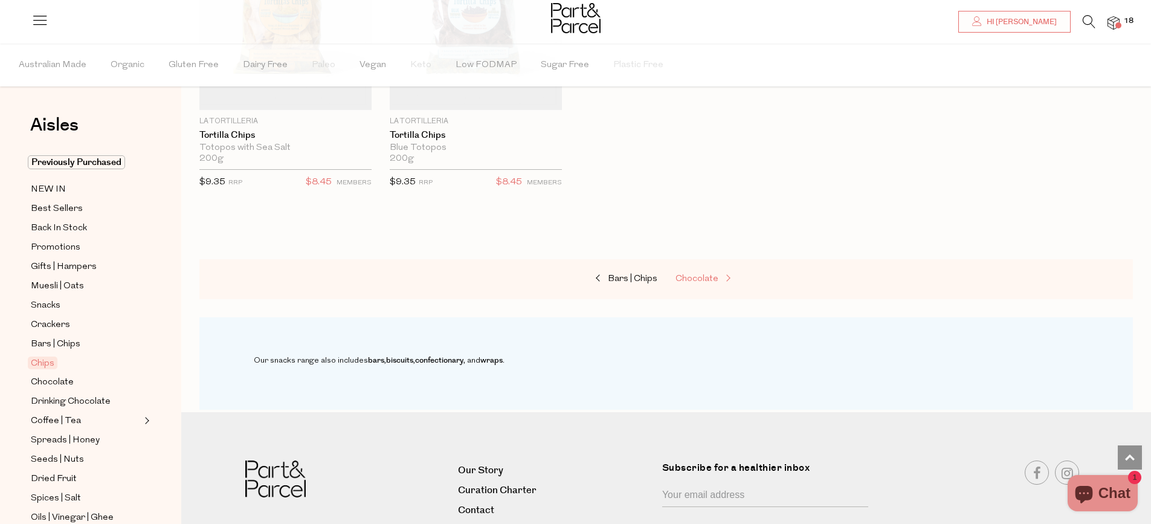
click at [688, 274] on span "Chocolate" at bounding box center [697, 278] width 43 height 9
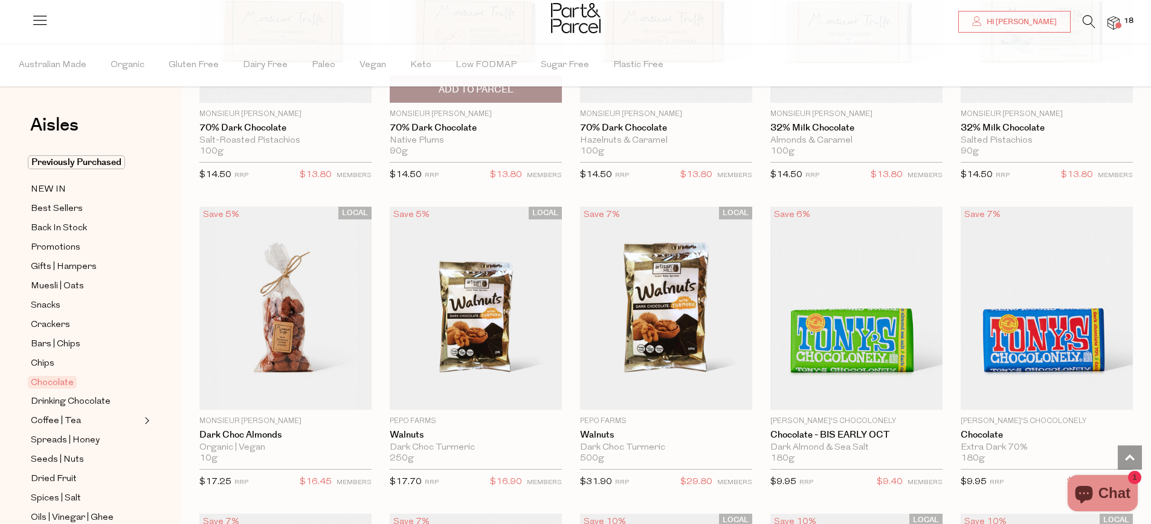
scroll to position [2236, 0]
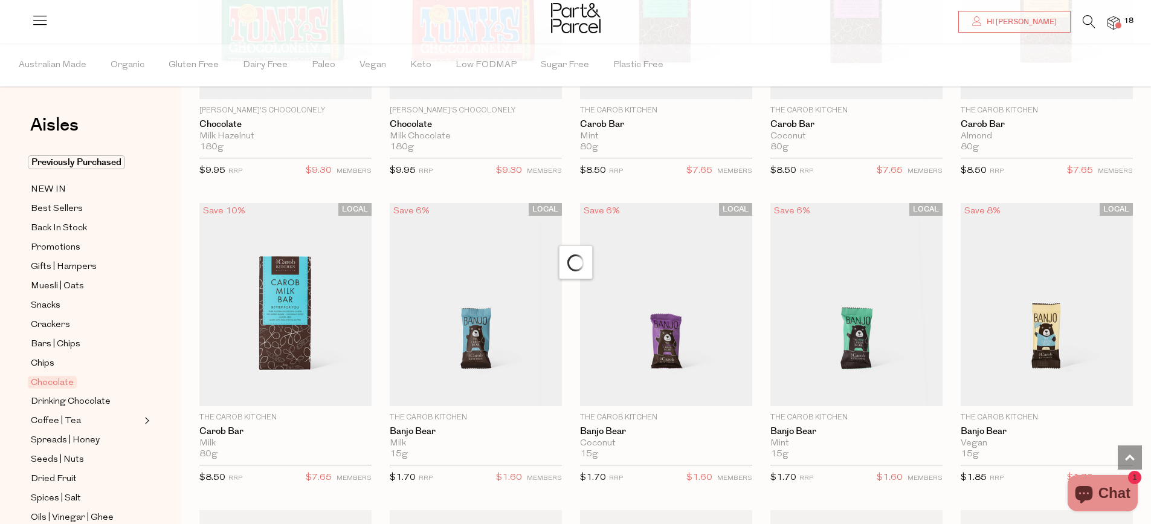
scroll to position [2840, 0]
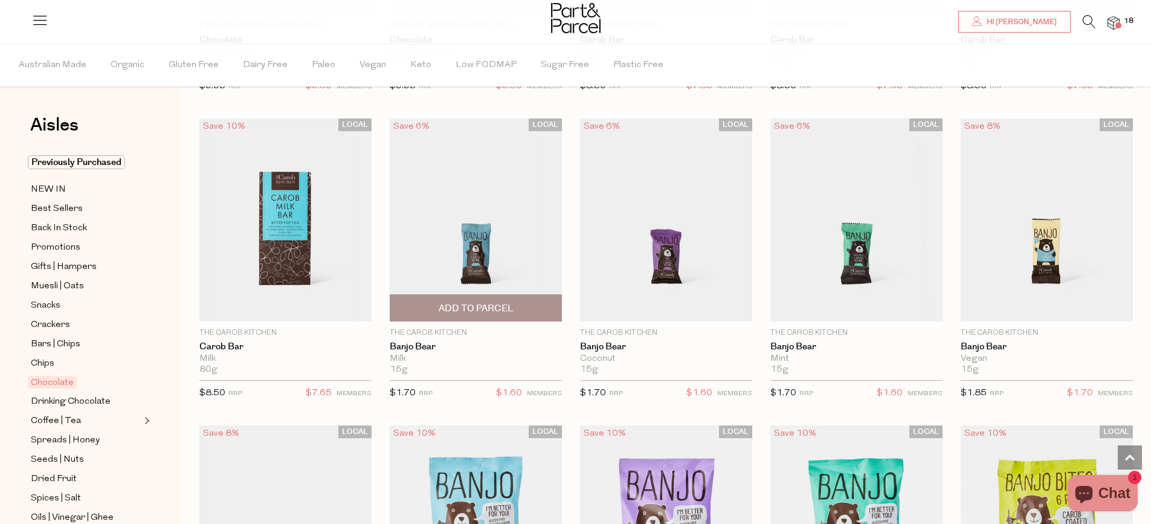
click at [481, 302] on span "Add To Parcel" at bounding box center [476, 308] width 75 height 13
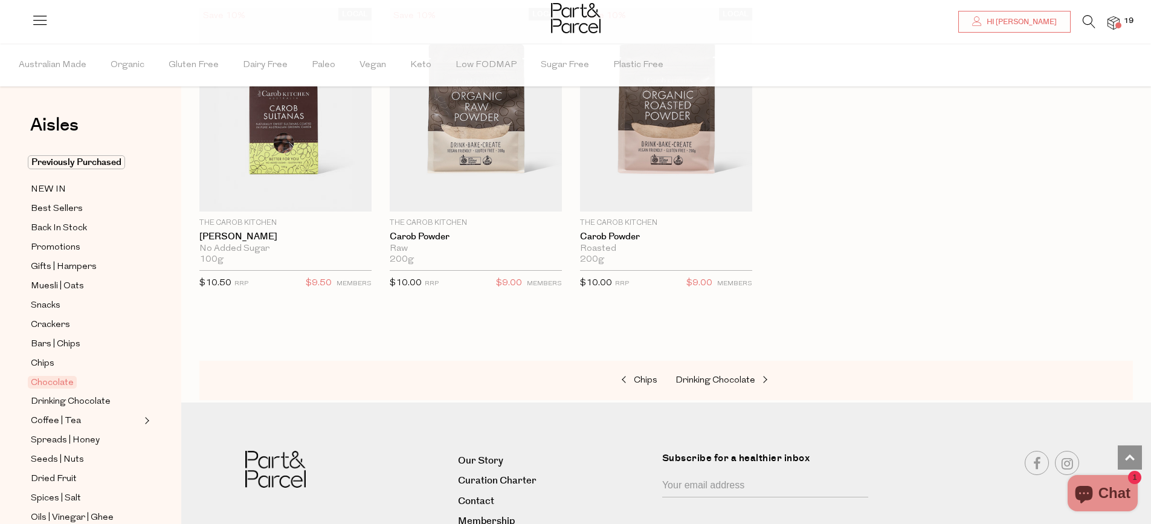
scroll to position [3566, 0]
click at [735, 375] on span "Drinking Chocolate" at bounding box center [716, 379] width 80 height 9
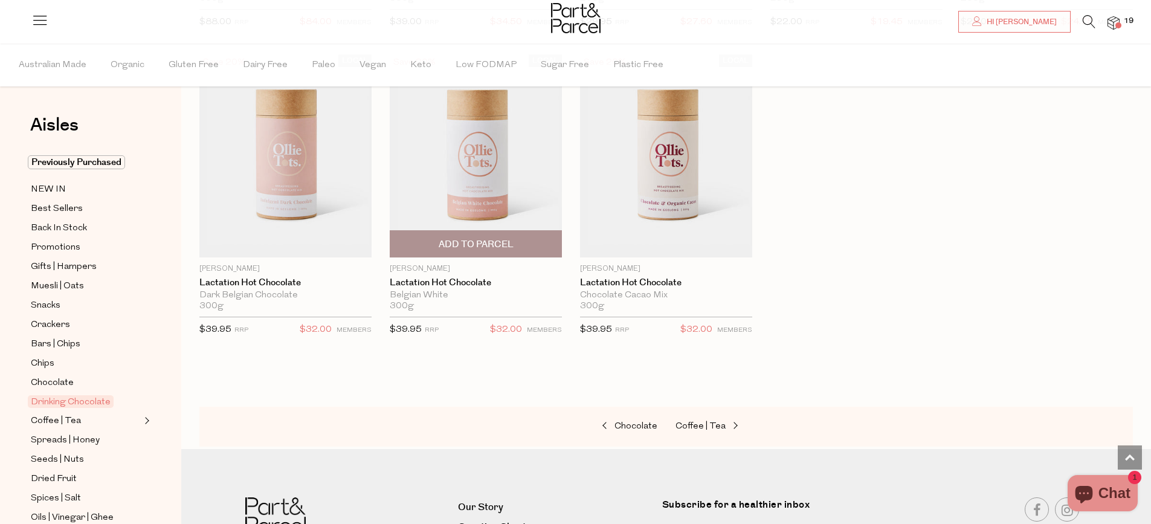
scroll to position [1027, 0]
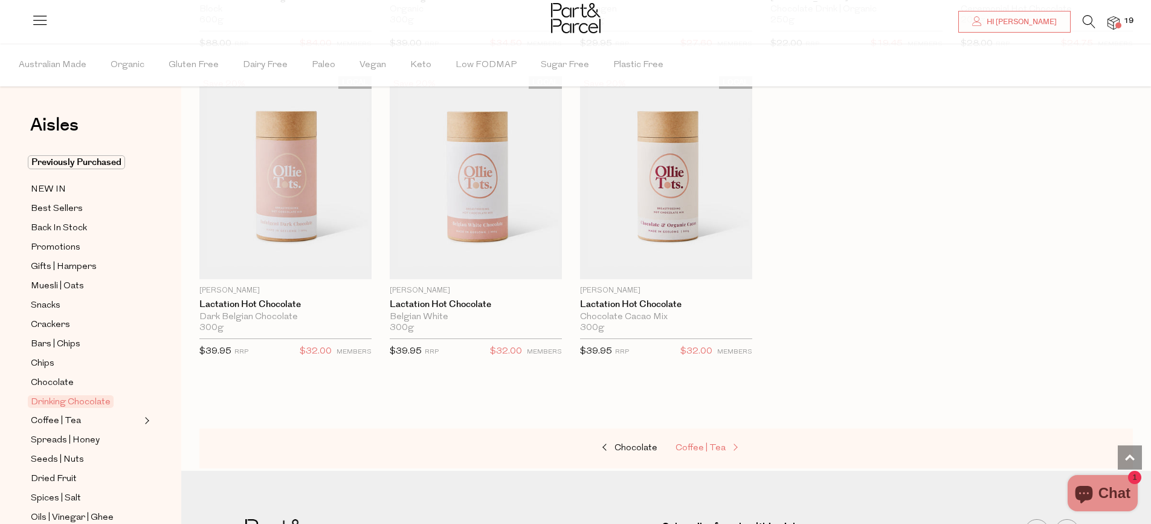
click at [719, 450] on span "Coffee | Tea" at bounding box center [701, 448] width 50 height 9
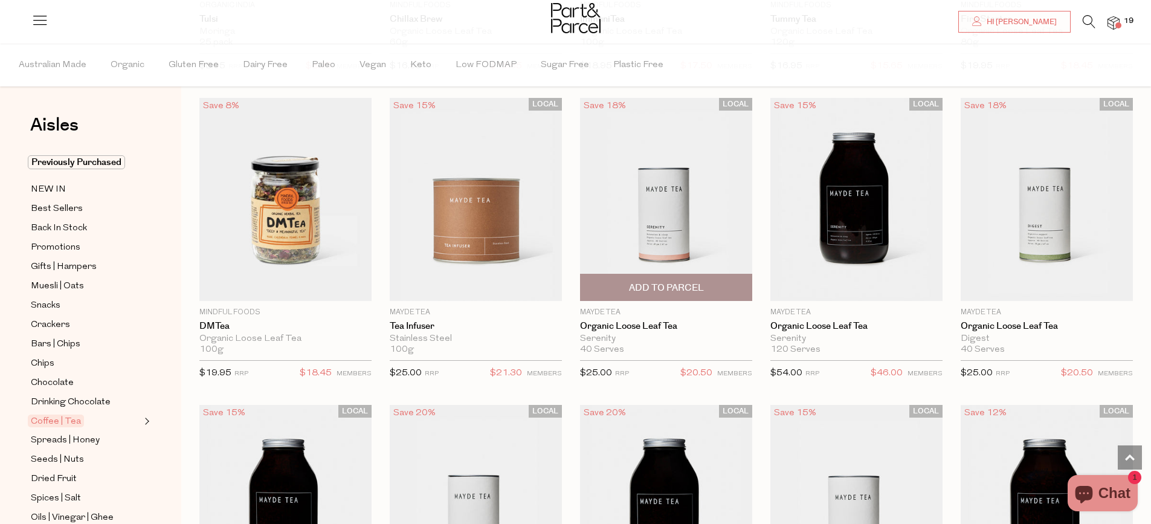
scroll to position [2236, 0]
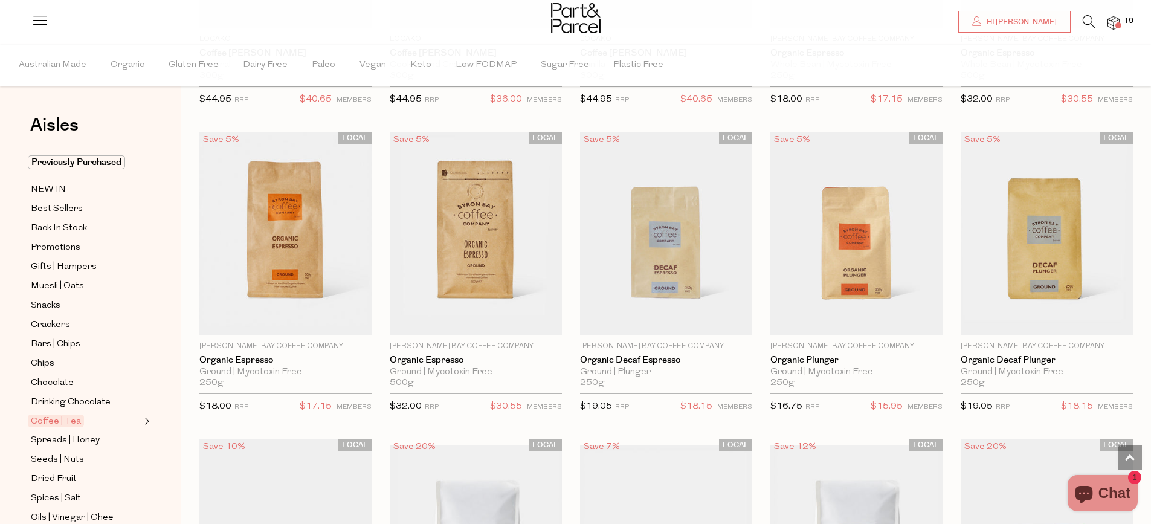
scroll to position [4714, 0]
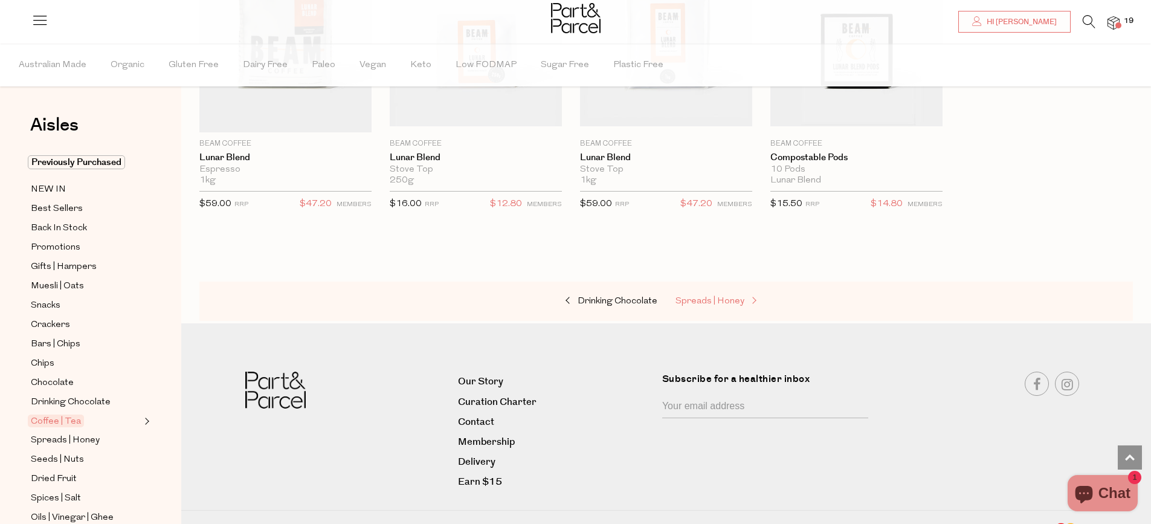
click at [700, 297] on span "Spreads | Honey" at bounding box center [710, 301] width 69 height 9
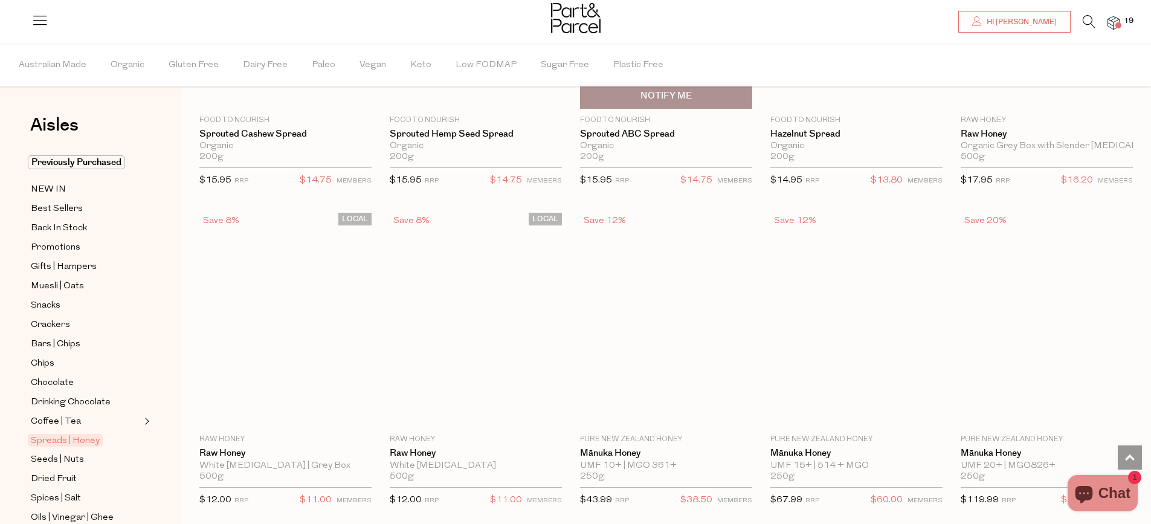
scroll to position [2176, 0]
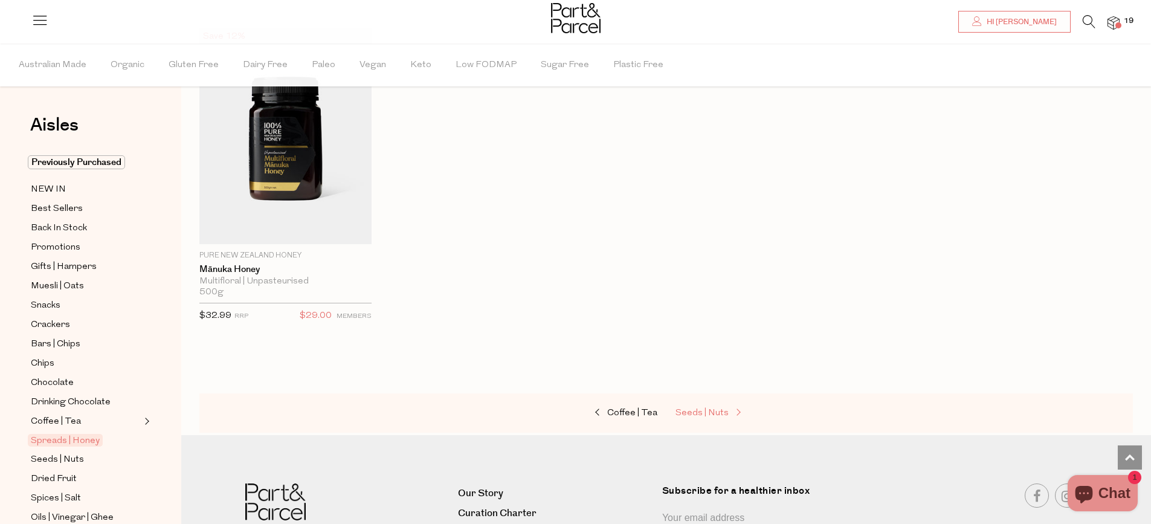
click at [706, 409] on span "Seeds | Nuts" at bounding box center [702, 413] width 53 height 9
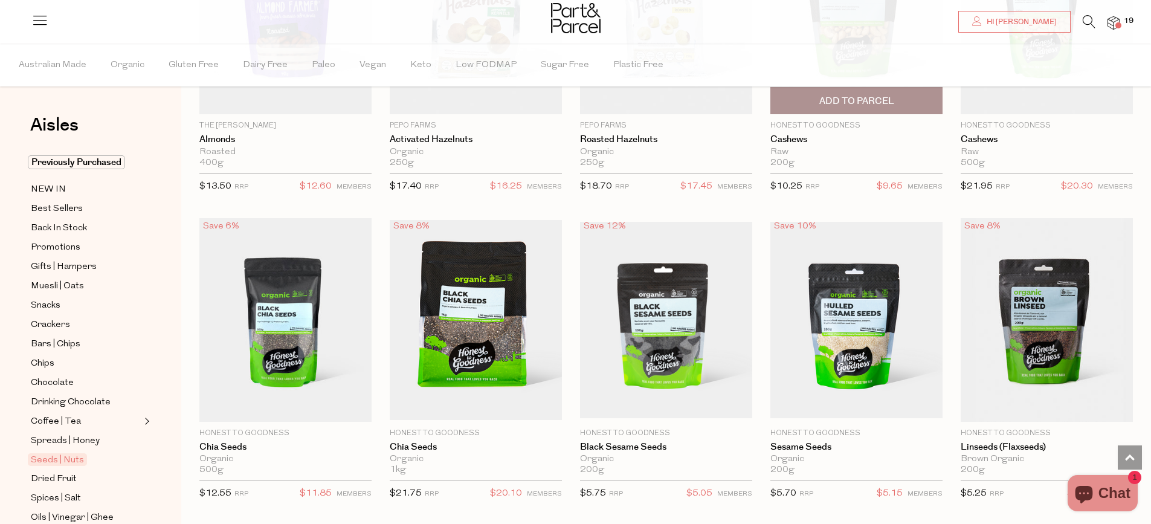
scroll to position [1511, 0]
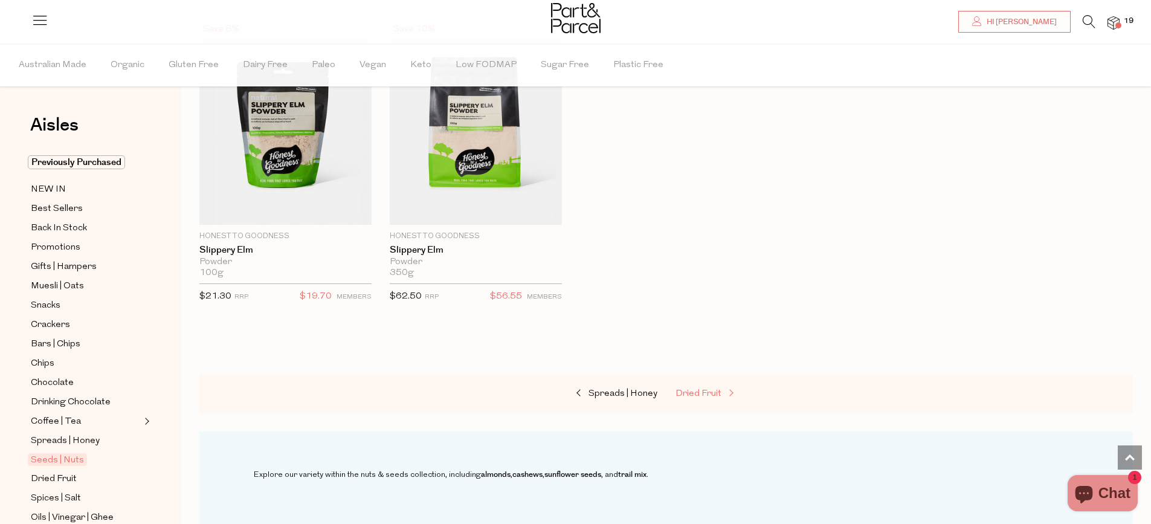
click at [693, 389] on span "Dried Fruit" at bounding box center [699, 393] width 46 height 9
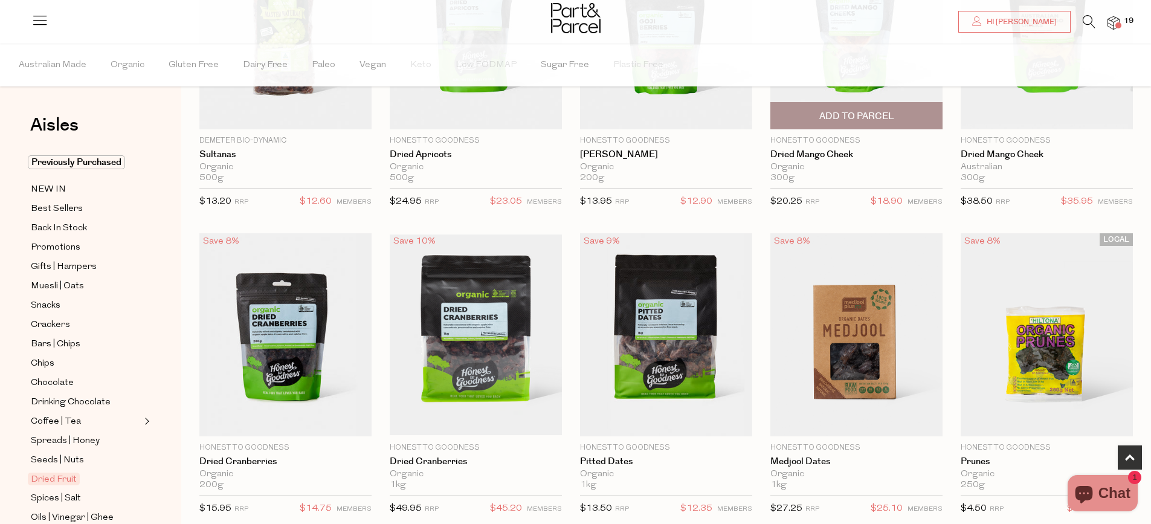
scroll to position [242, 0]
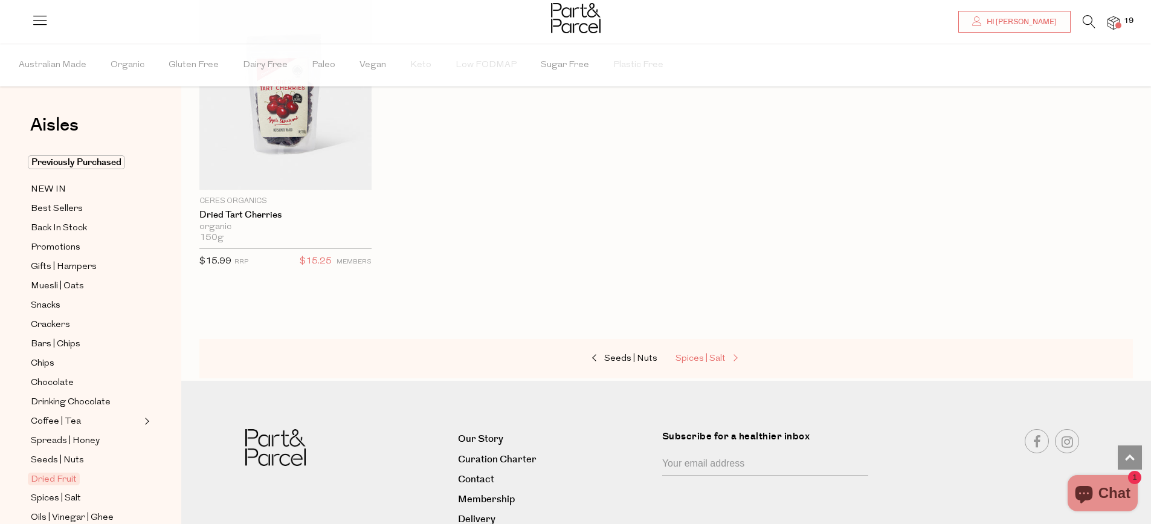
click at [691, 354] on span "Spices | Salt" at bounding box center [701, 358] width 50 height 9
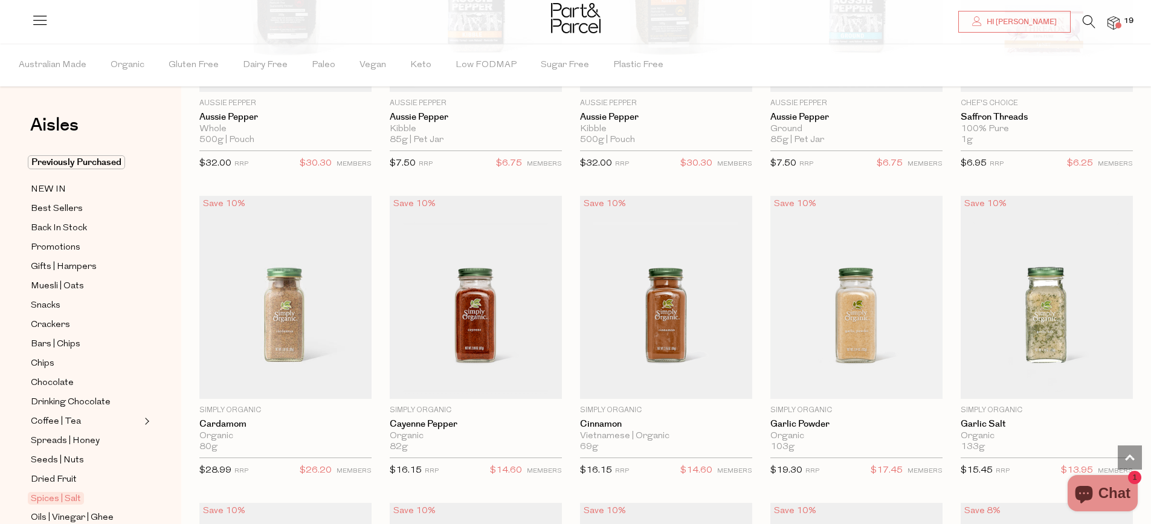
scroll to position [1269, 0]
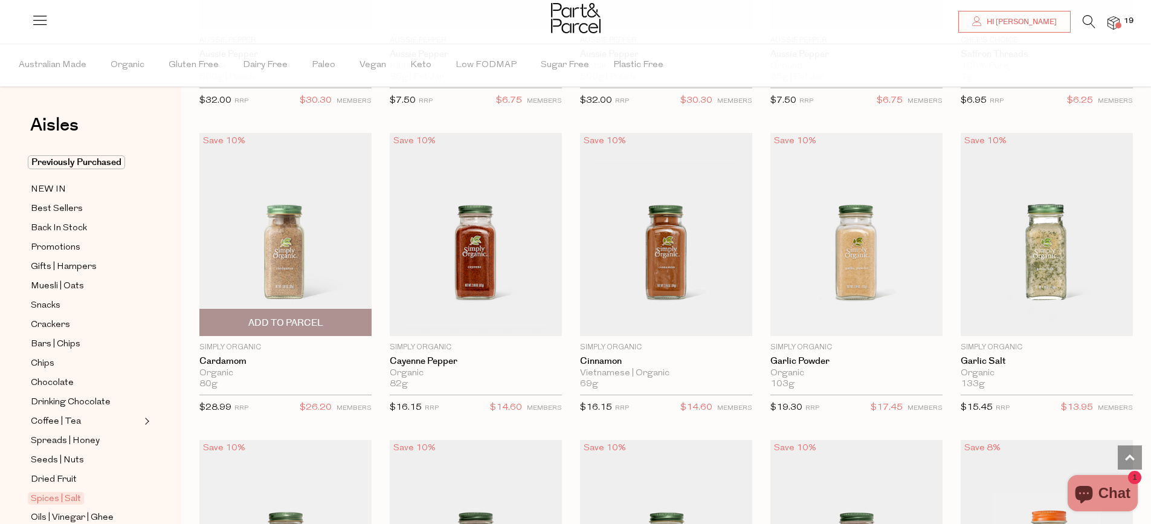
click at [318, 317] on span "Add To Parcel" at bounding box center [285, 323] width 75 height 13
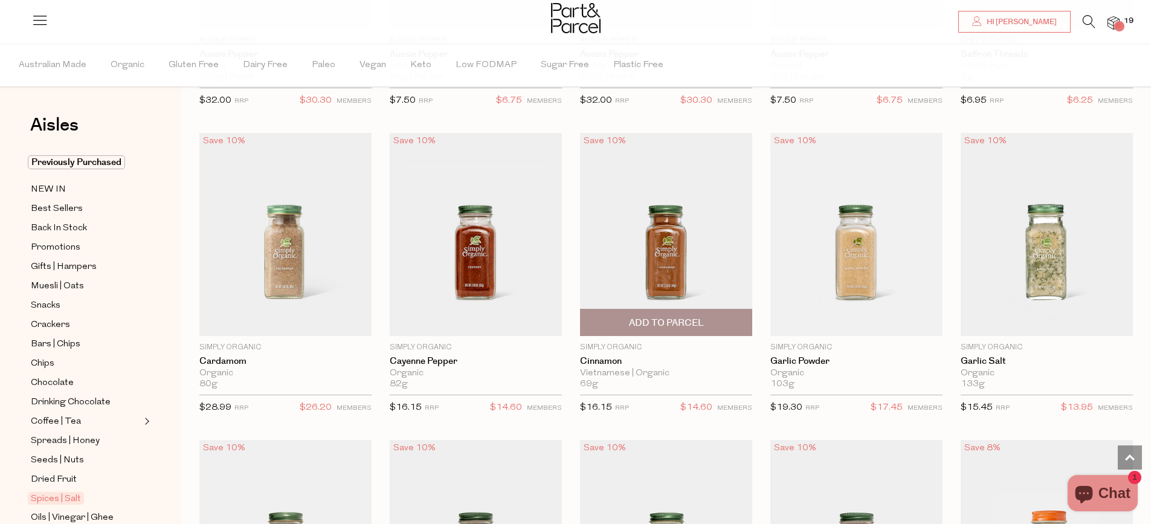
click at [656, 320] on span "Add To Parcel" at bounding box center [666, 323] width 75 height 13
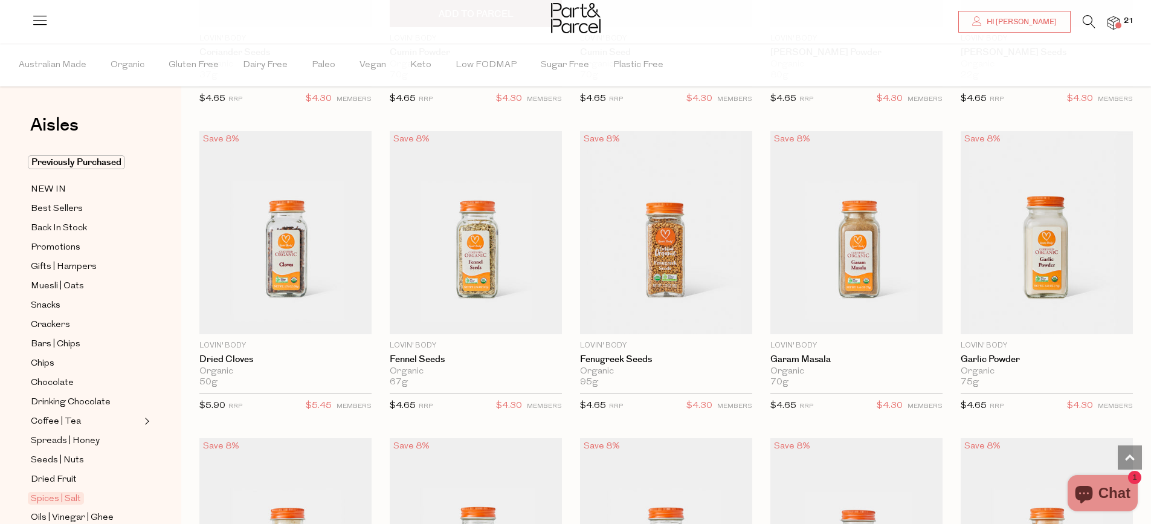
scroll to position [2538, 0]
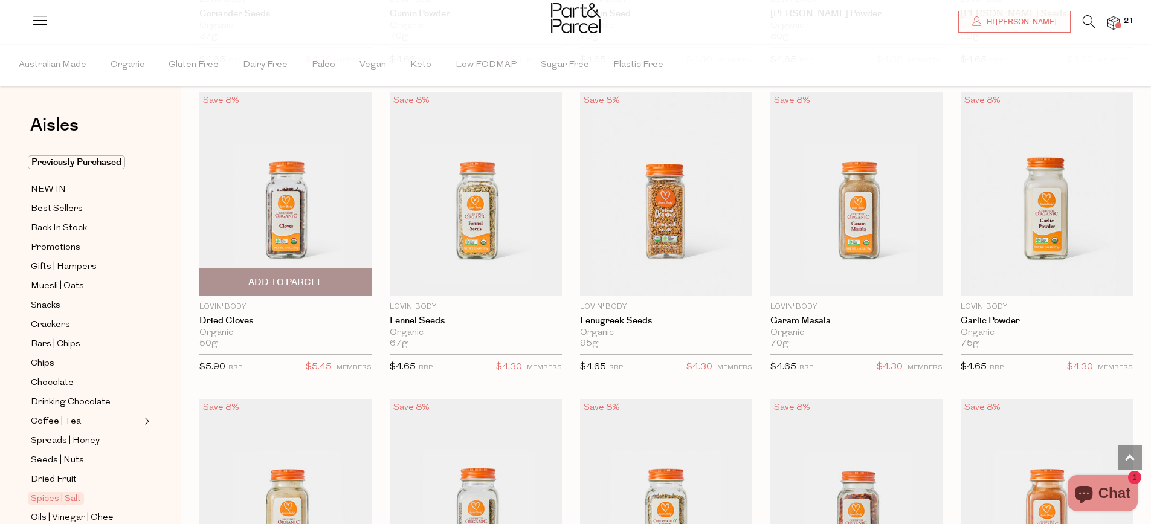
click at [311, 276] on span "Add To Parcel" at bounding box center [285, 282] width 75 height 13
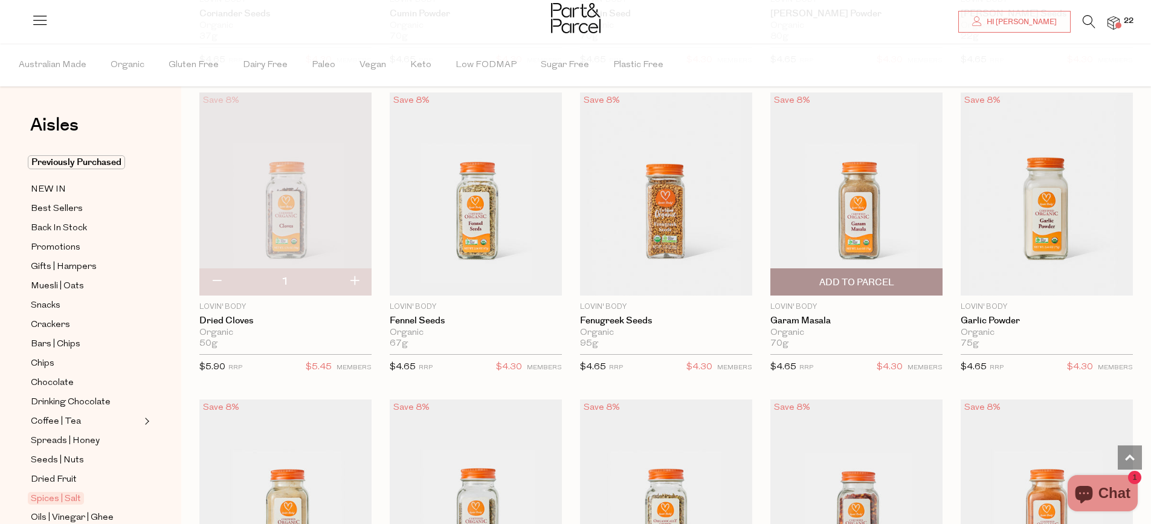
click at [895, 271] on span "Add To Parcel" at bounding box center [856, 282] width 165 height 26
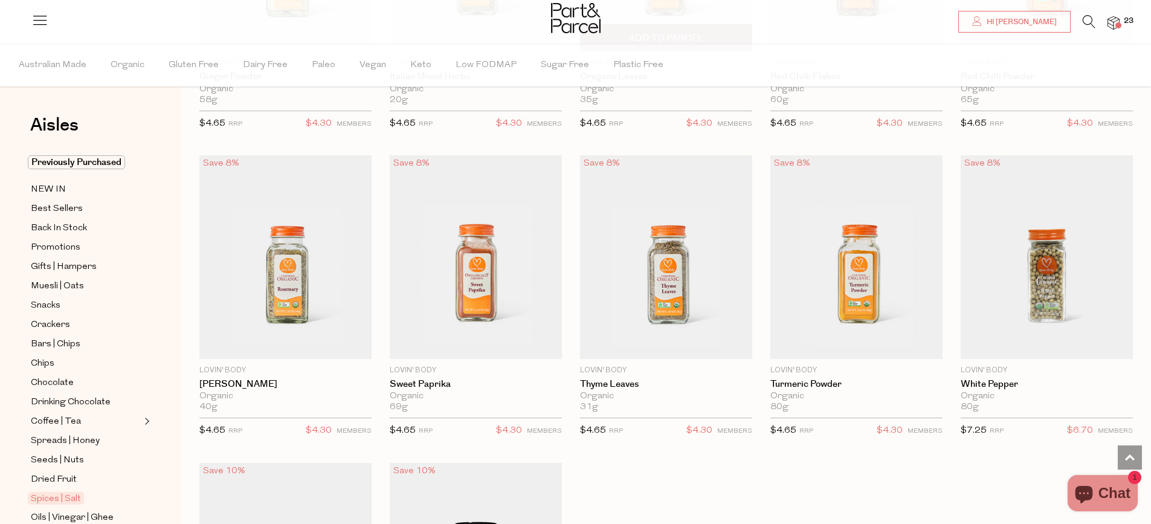
scroll to position [3143, 0]
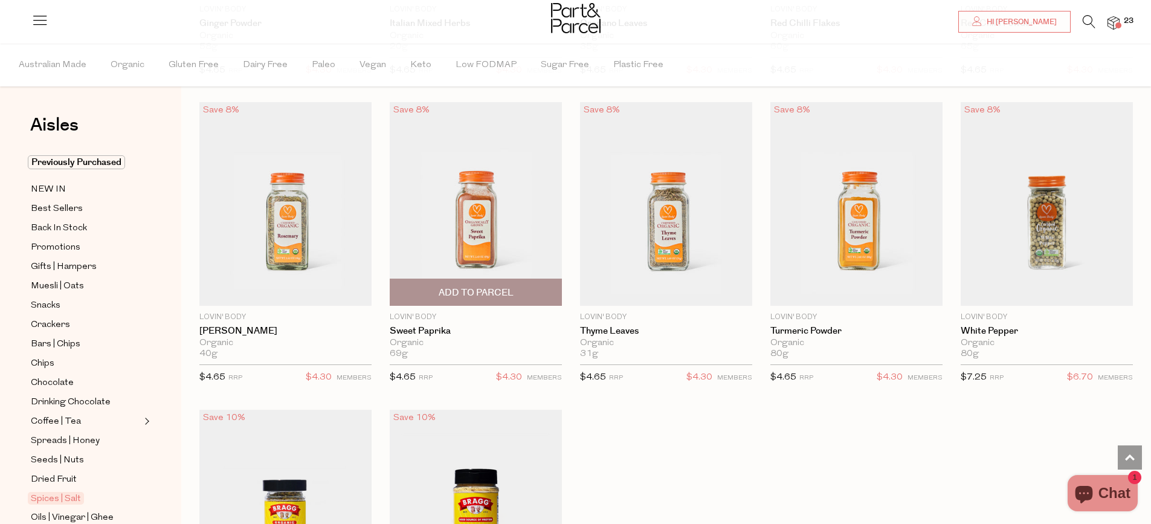
click at [456, 286] on span "Add To Parcel" at bounding box center [476, 292] width 75 height 13
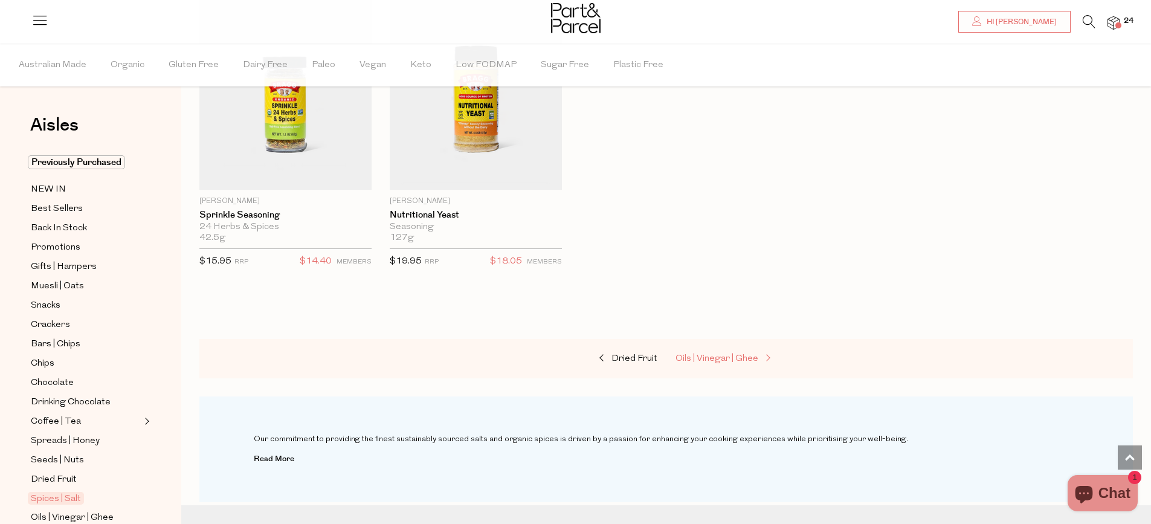
click at [711, 354] on span "Oils | Vinegar | Ghee" at bounding box center [717, 358] width 83 height 9
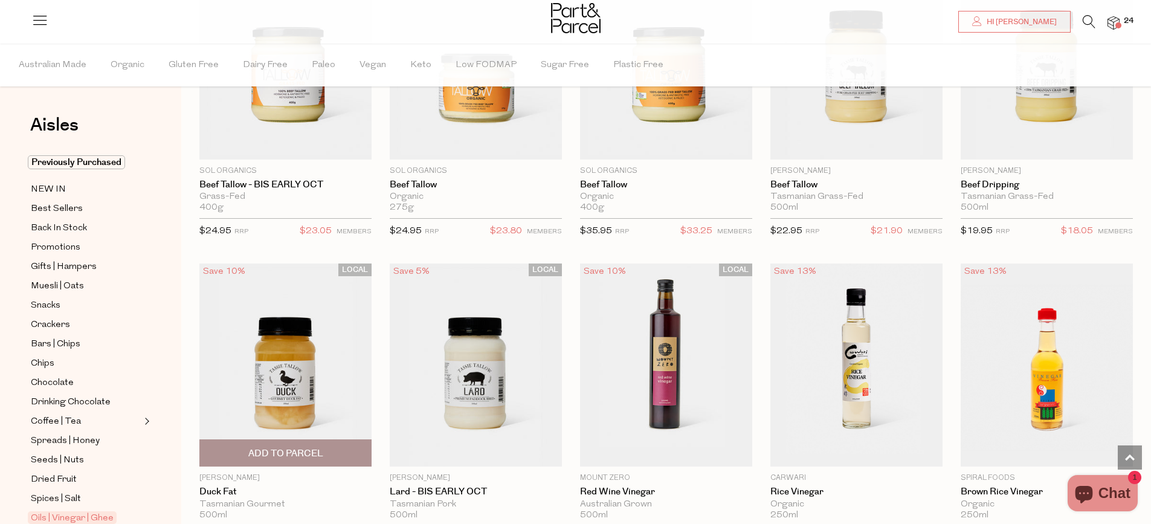
scroll to position [2061, 0]
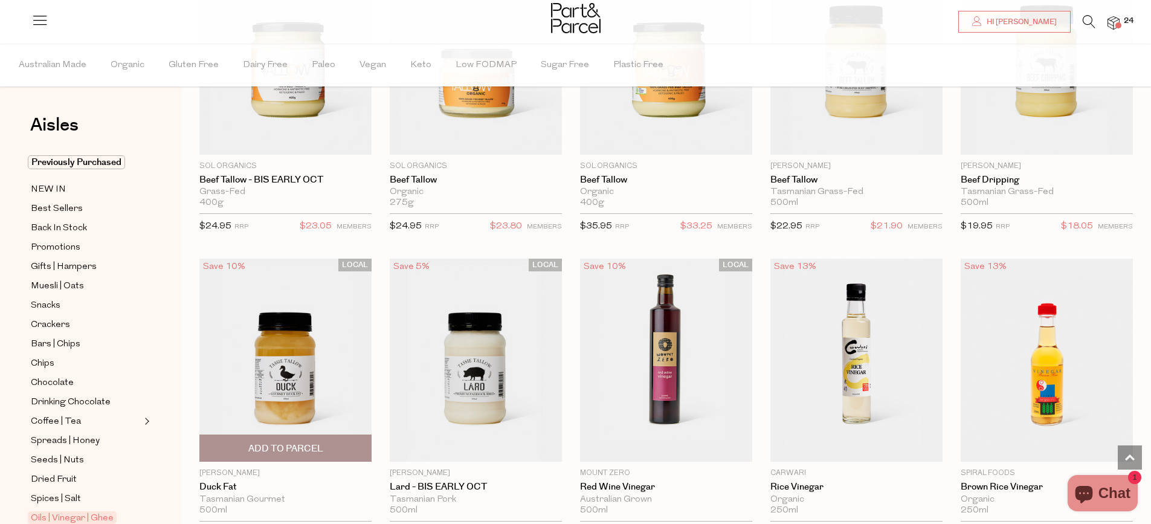
click at [303, 445] on span "Add To Parcel" at bounding box center [285, 448] width 75 height 13
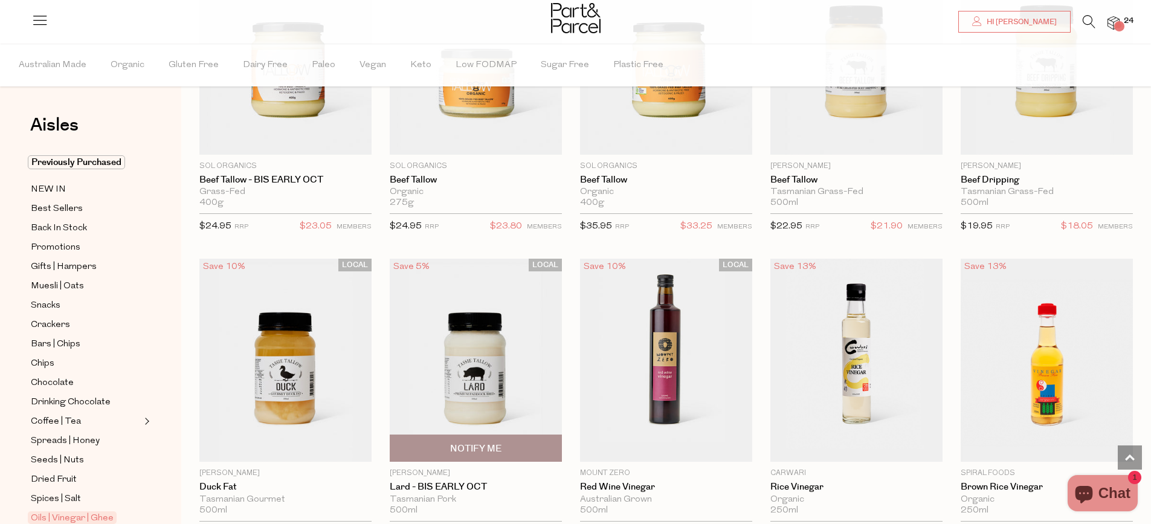
scroll to position [1880, 0]
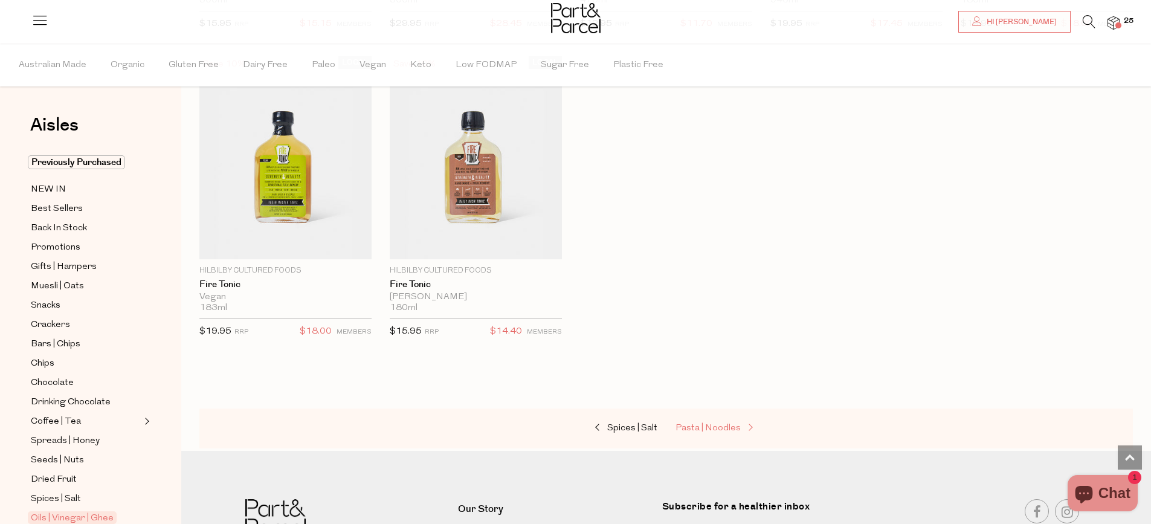
click at [718, 424] on span "Pasta | Noodles" at bounding box center [708, 428] width 65 height 9
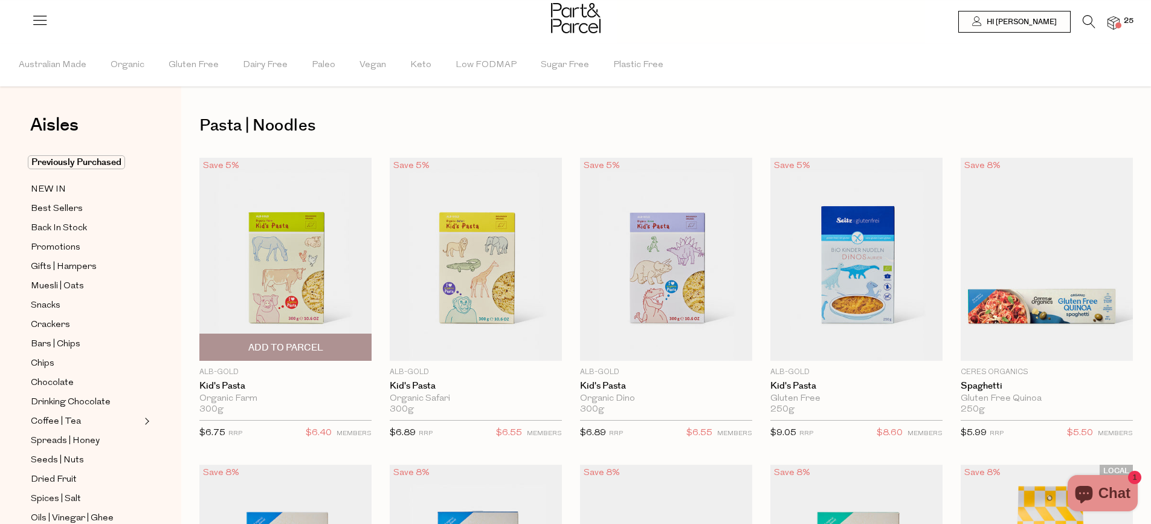
click at [323, 349] on span "Add To Parcel" at bounding box center [285, 347] width 75 height 13
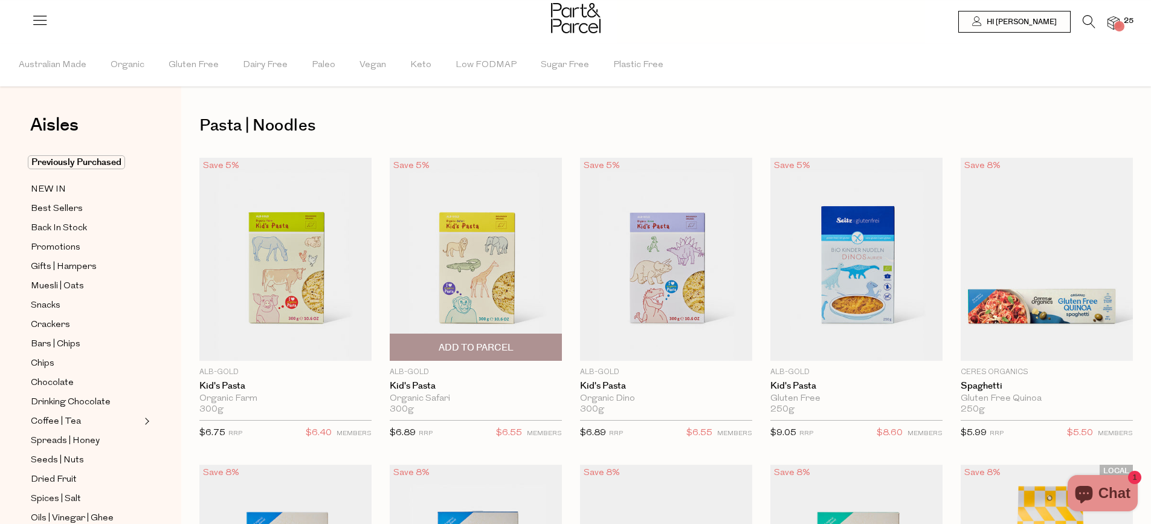
click at [503, 347] on span "Add To Parcel" at bounding box center [476, 347] width 75 height 13
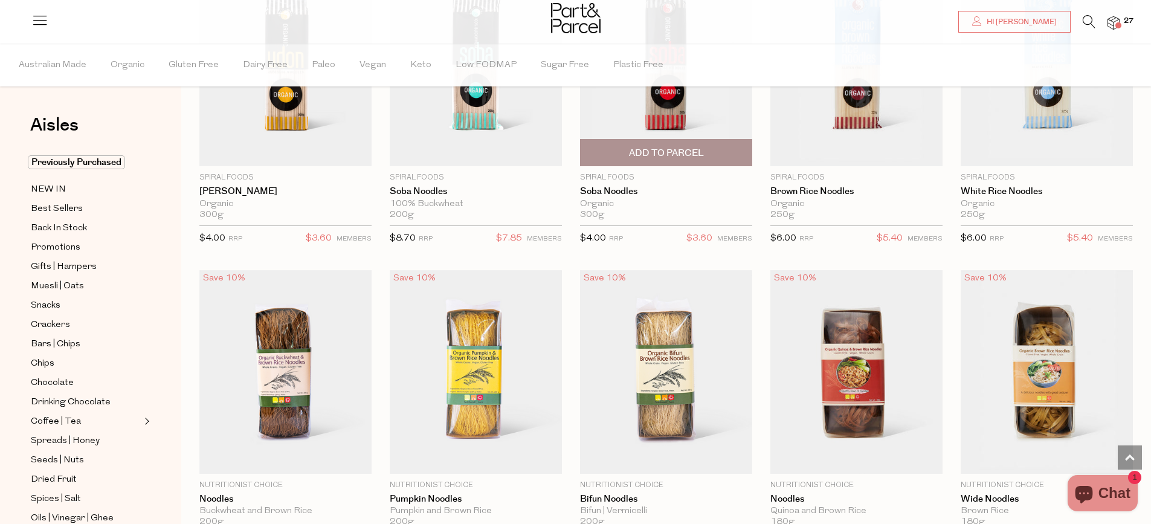
scroll to position [2538, 0]
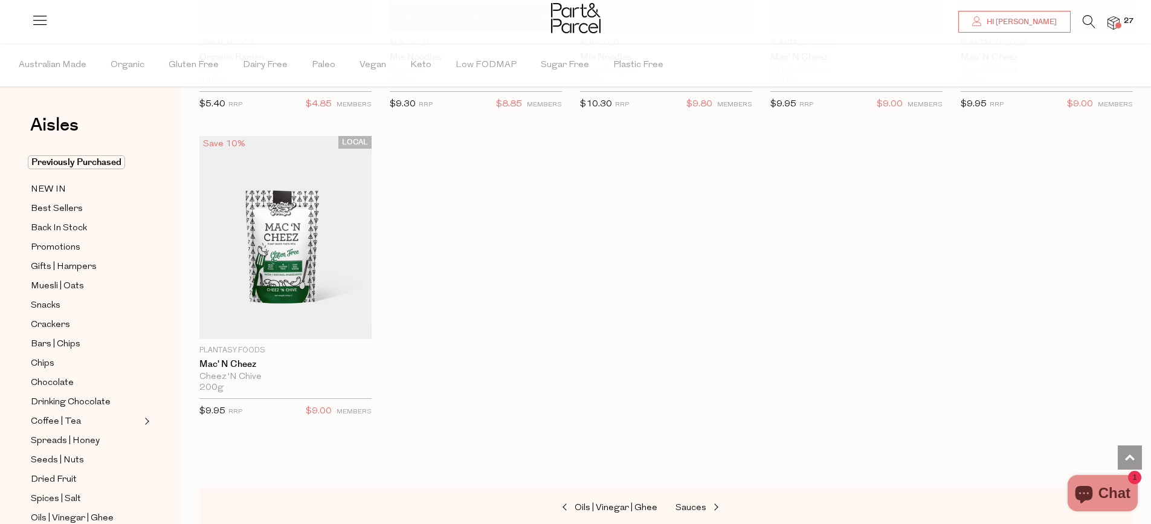
scroll to position [3445, 0]
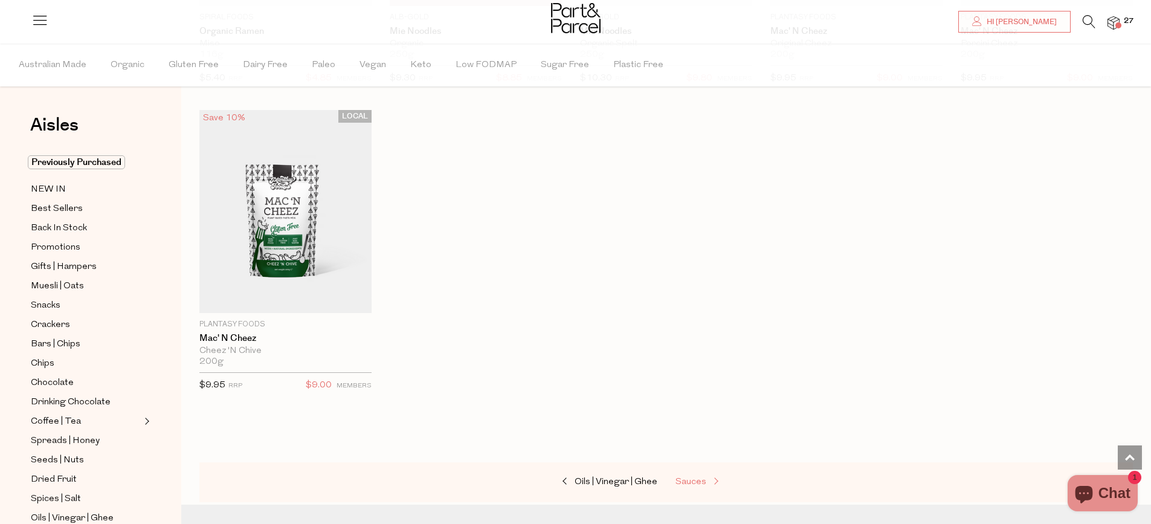
click at [706, 477] on span at bounding box center [714, 481] width 17 height 9
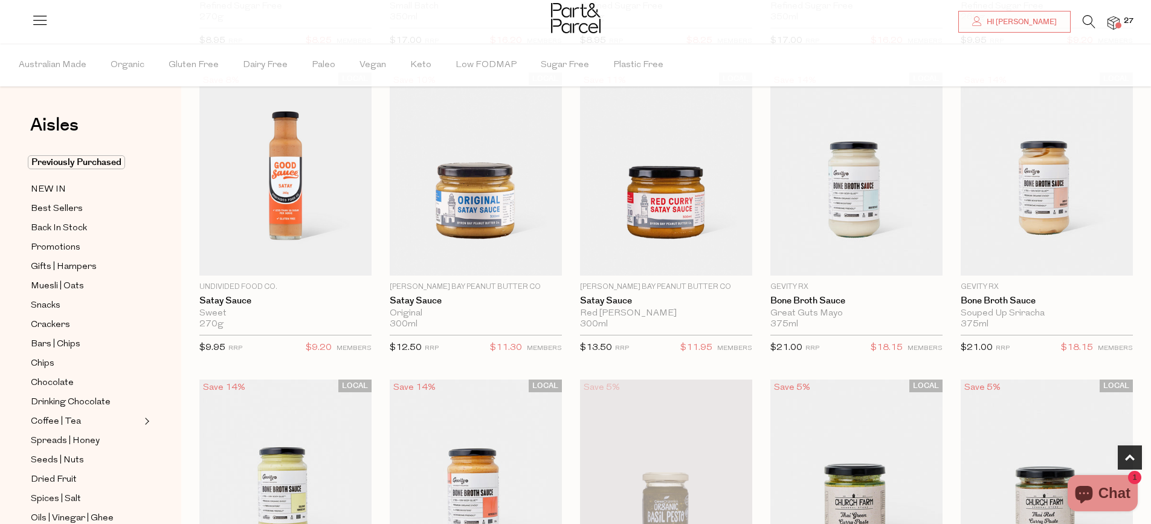
scroll to position [363, 0]
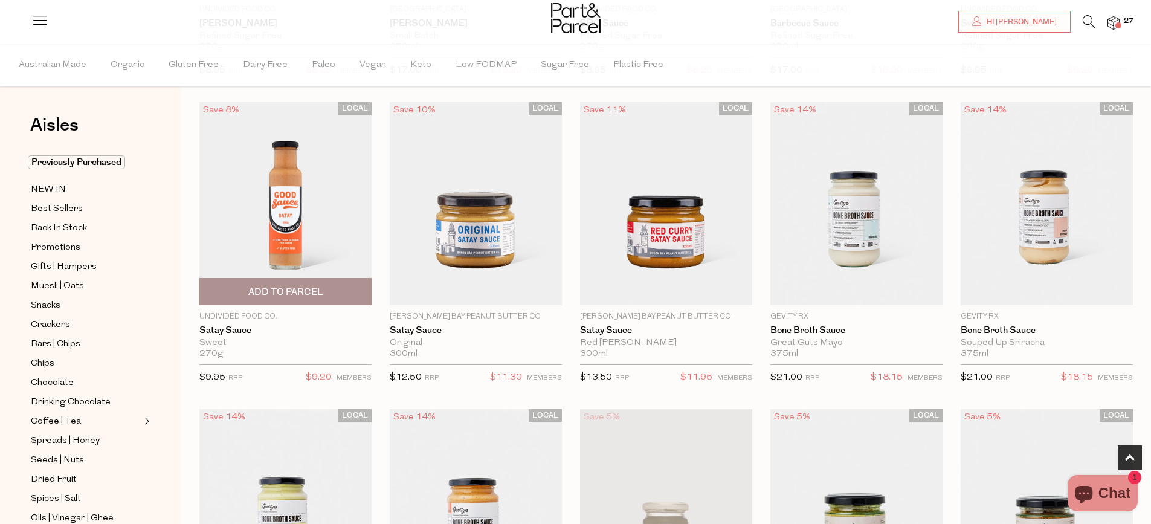
click at [292, 287] on span "Add To Parcel" at bounding box center [285, 292] width 75 height 13
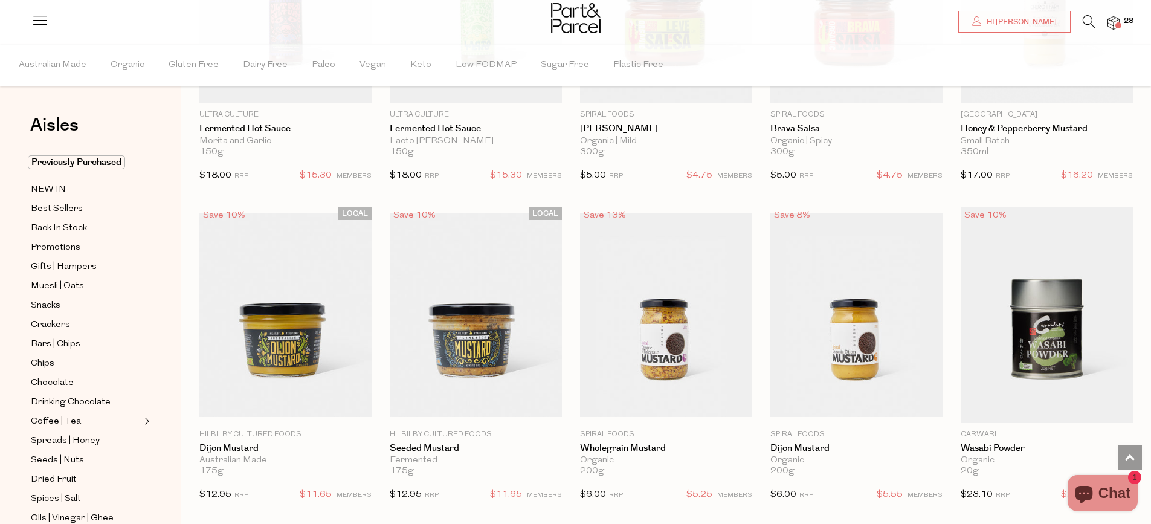
scroll to position [2478, 0]
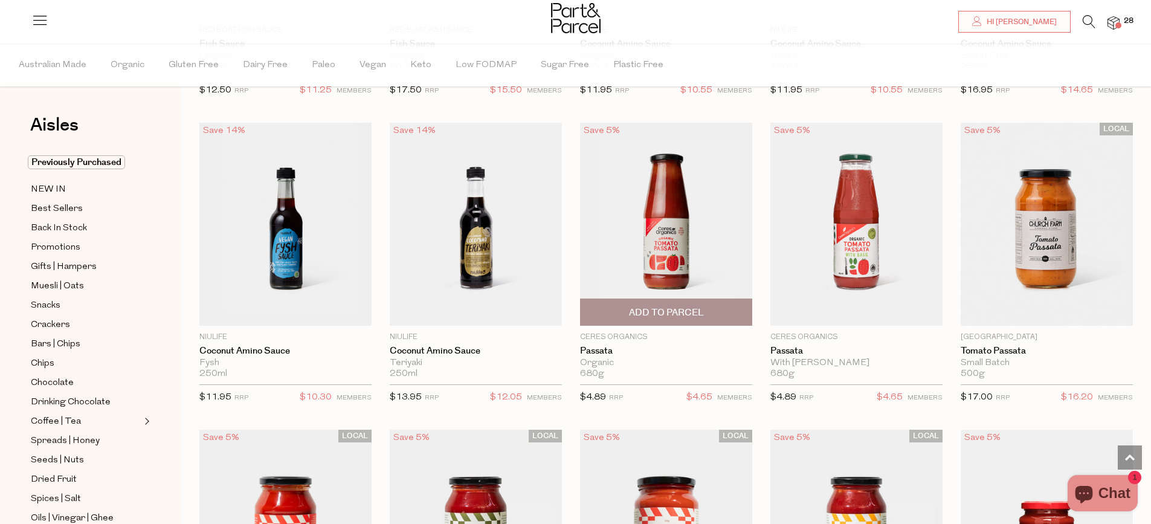
scroll to position [3686, 0]
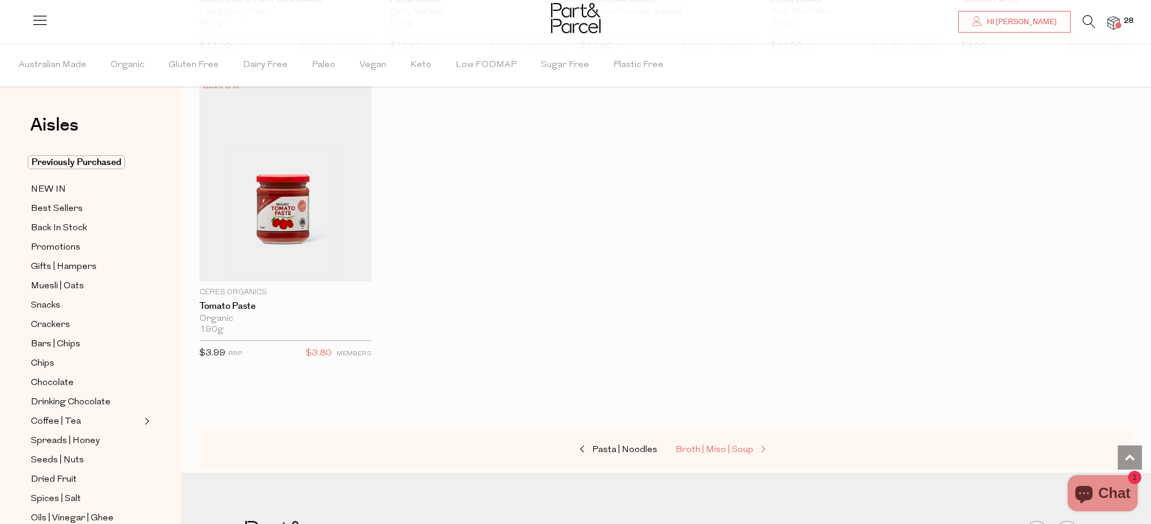
click at [721, 445] on span "Broth | Miso | Soup" at bounding box center [715, 449] width 78 height 9
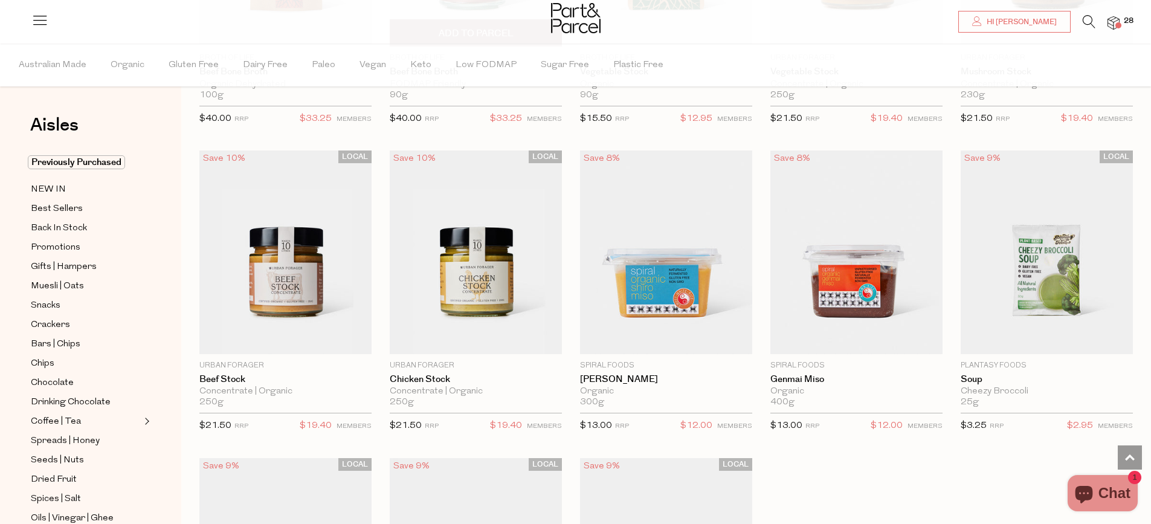
scroll to position [1571, 0]
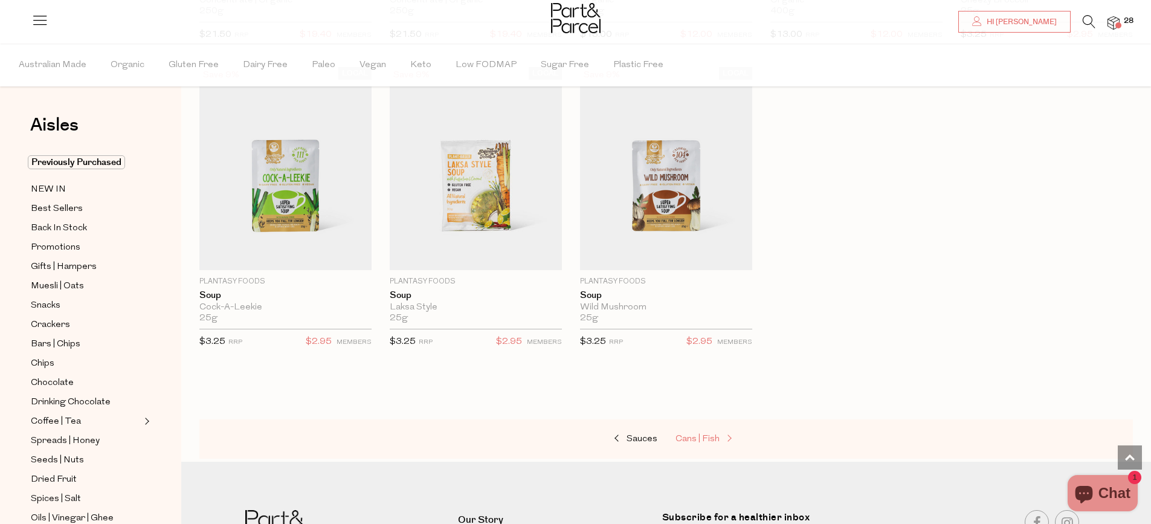
click at [713, 435] on span "Cans | Fish" at bounding box center [698, 439] width 44 height 9
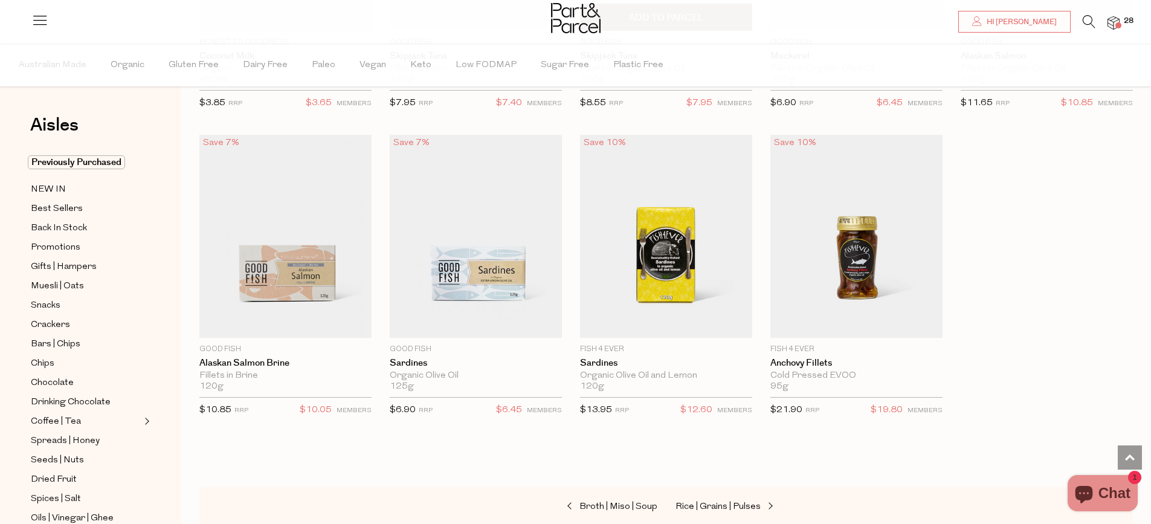
scroll to position [1330, 0]
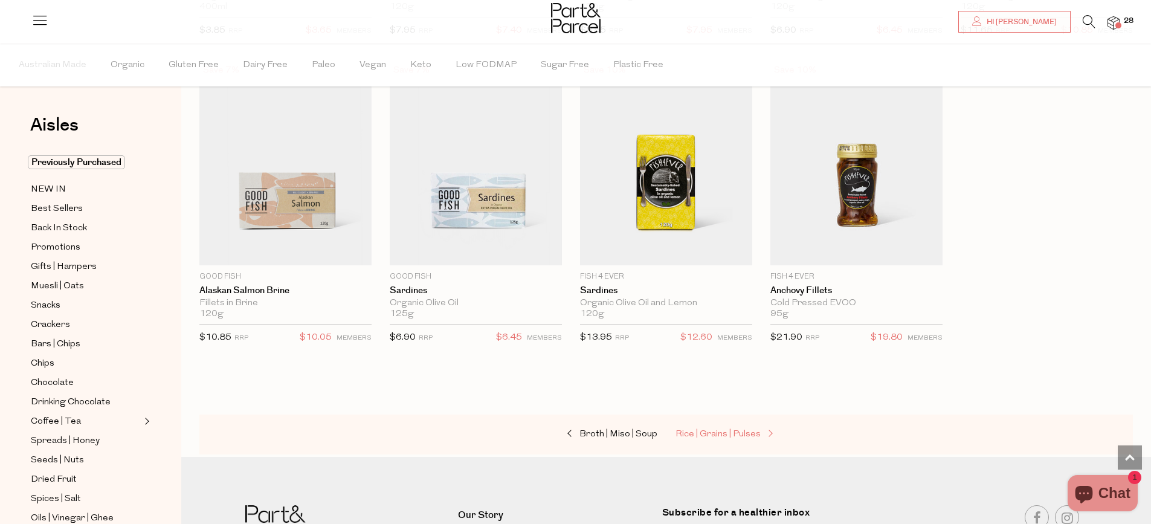
click at [723, 433] on span "Rice | Grains | Pulses" at bounding box center [718, 434] width 85 height 9
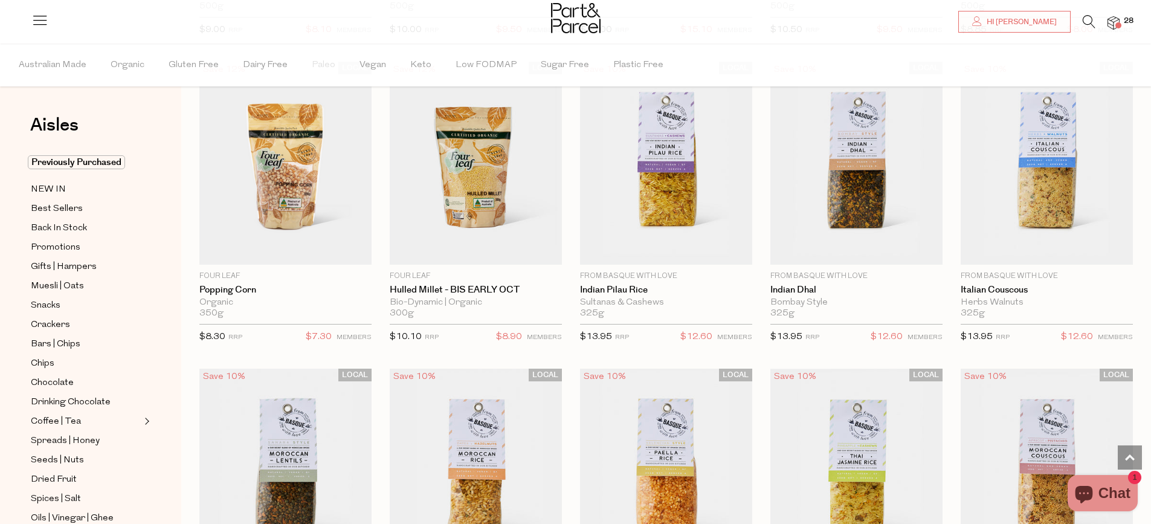
scroll to position [1209, 0]
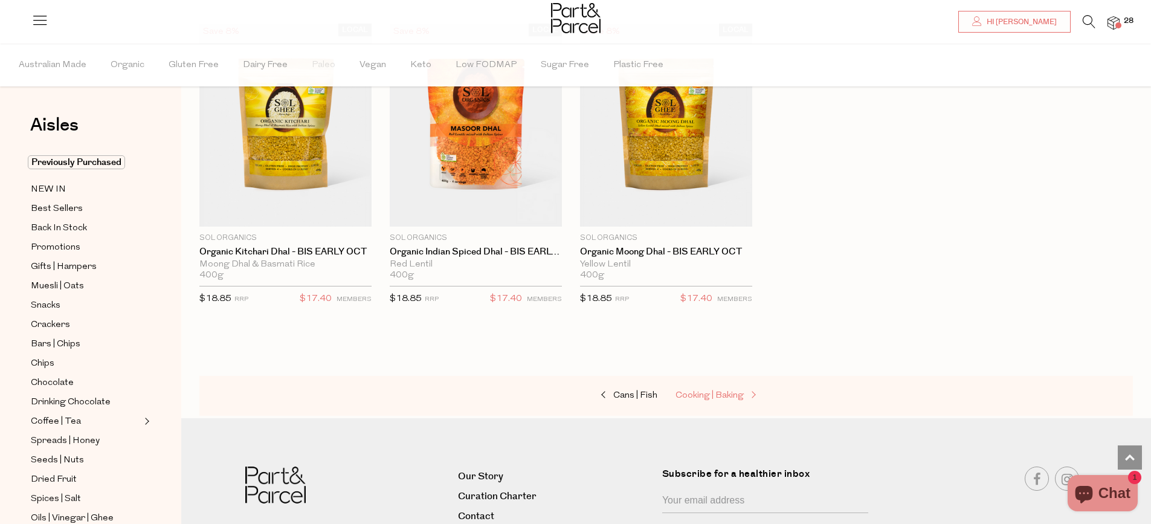
click at [726, 391] on span "Cooking | Baking" at bounding box center [710, 395] width 68 height 9
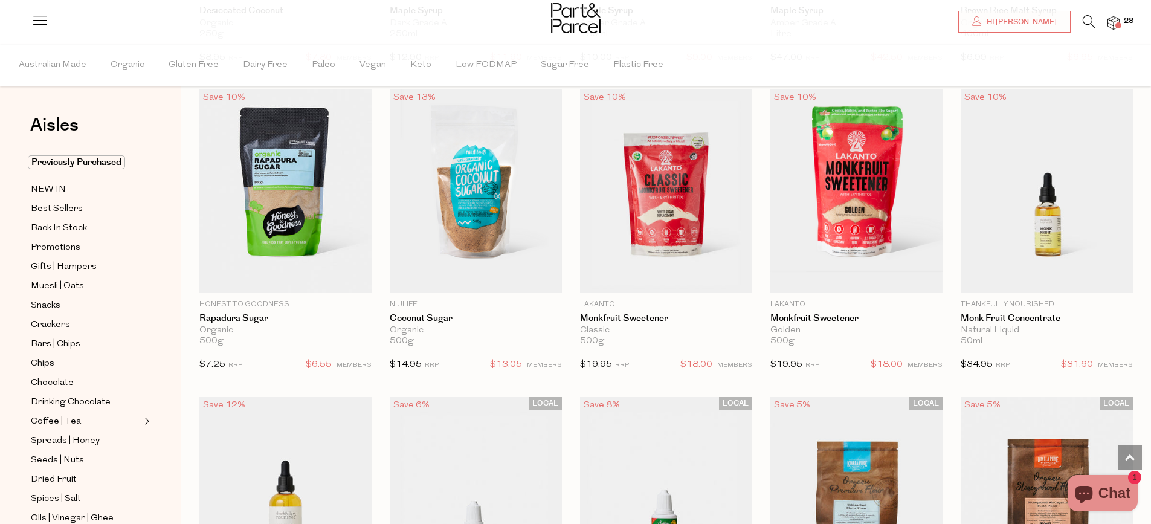
scroll to position [2538, 0]
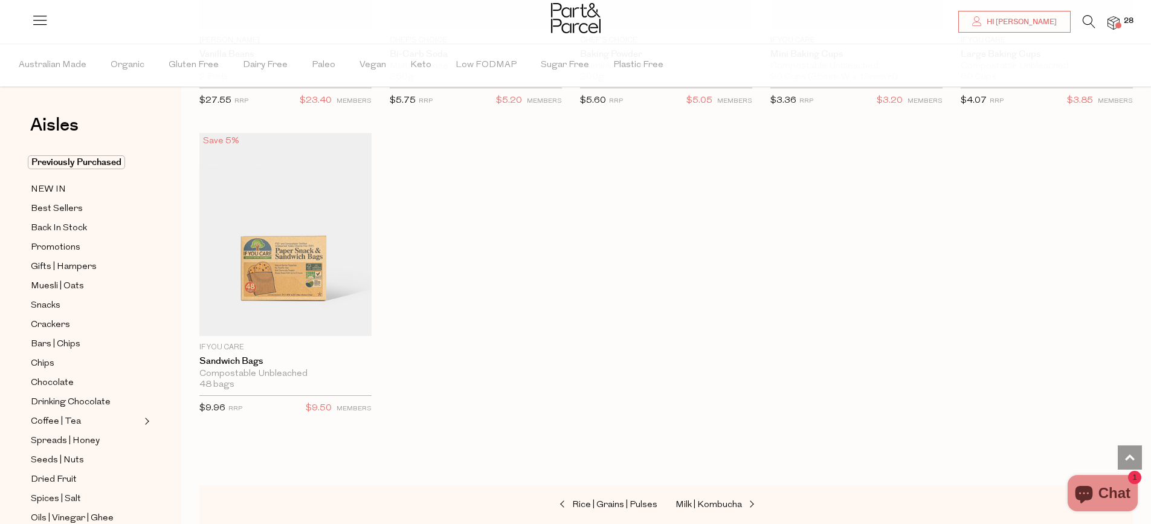
scroll to position [5439, 0]
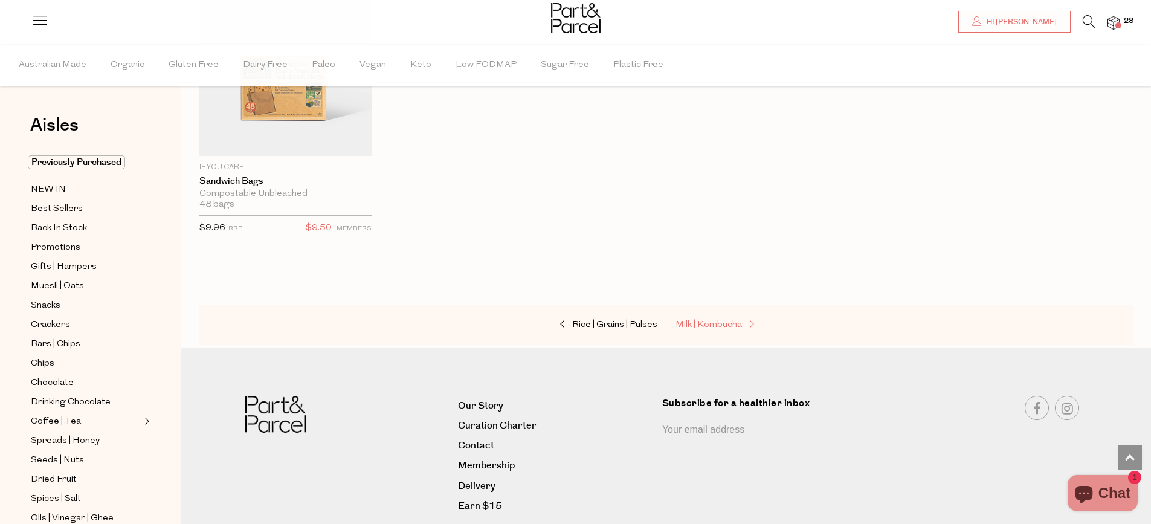
click at [716, 320] on span "Milk | Kombucha" at bounding box center [709, 324] width 66 height 9
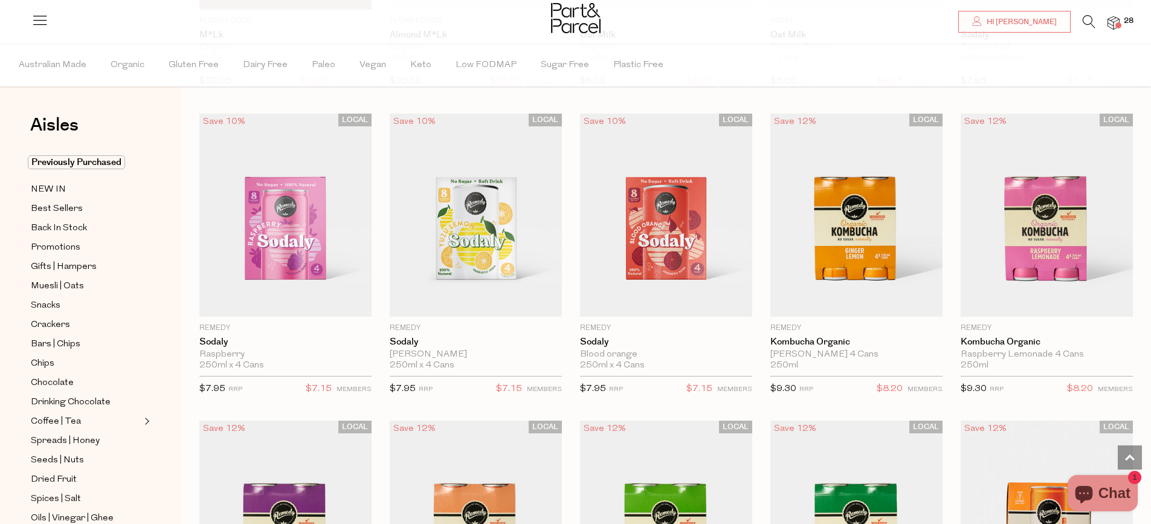
scroll to position [1330, 0]
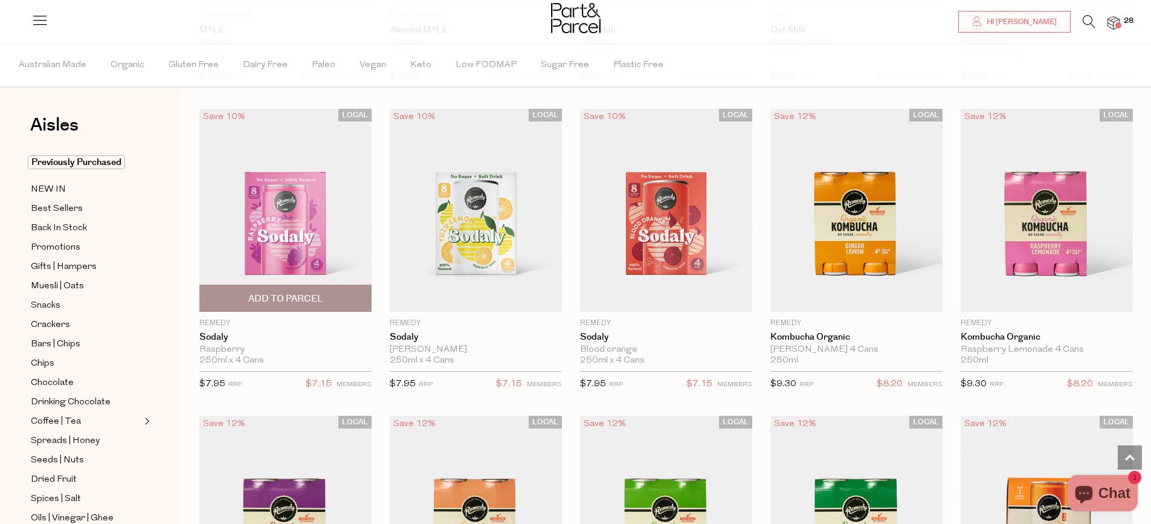
click at [293, 294] on span "Add To Parcel" at bounding box center [285, 298] width 75 height 13
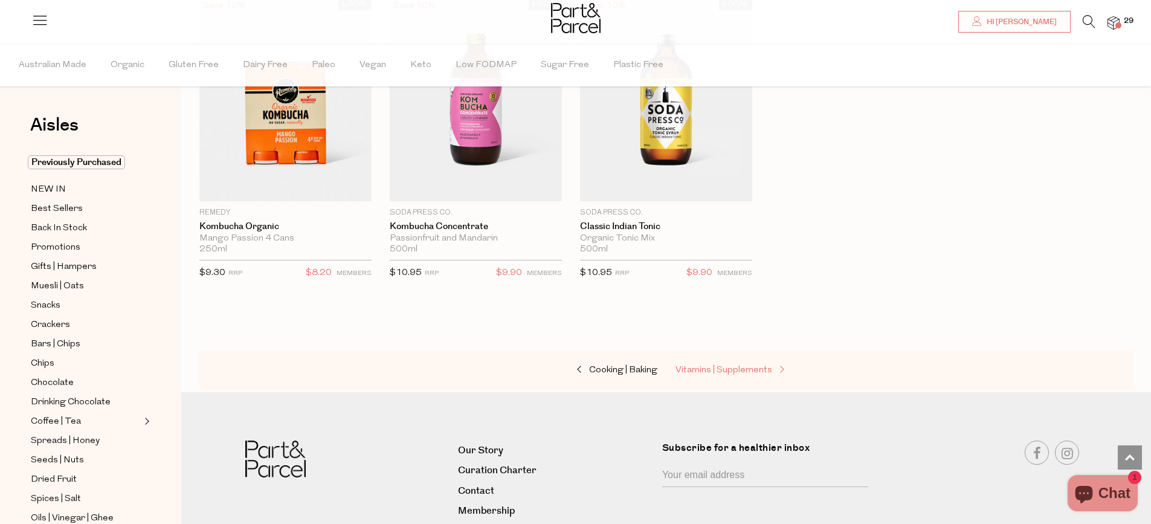
click at [733, 367] on span "Vitamins | Supplements" at bounding box center [724, 370] width 97 height 9
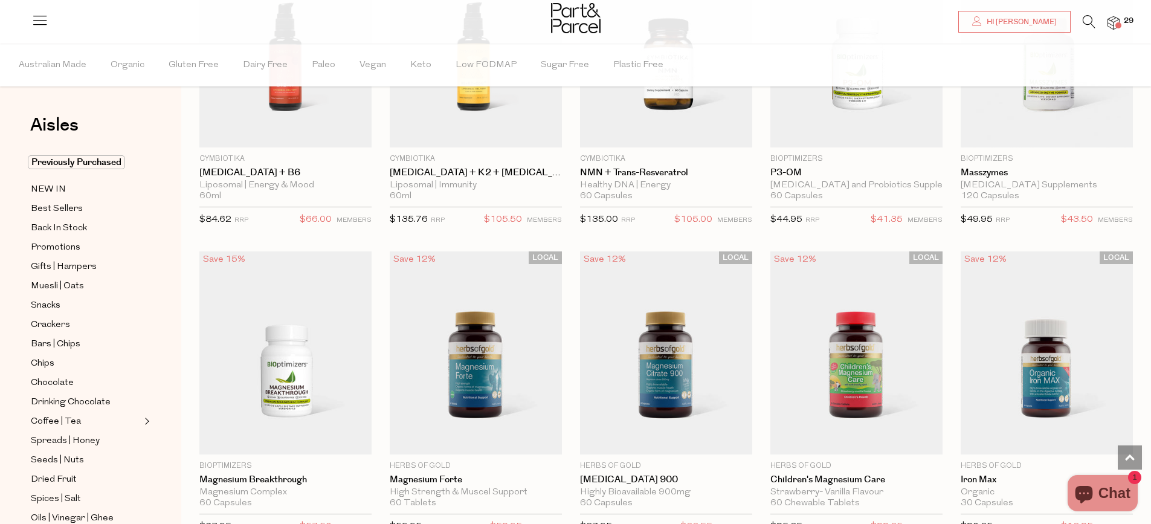
scroll to position [1148, 0]
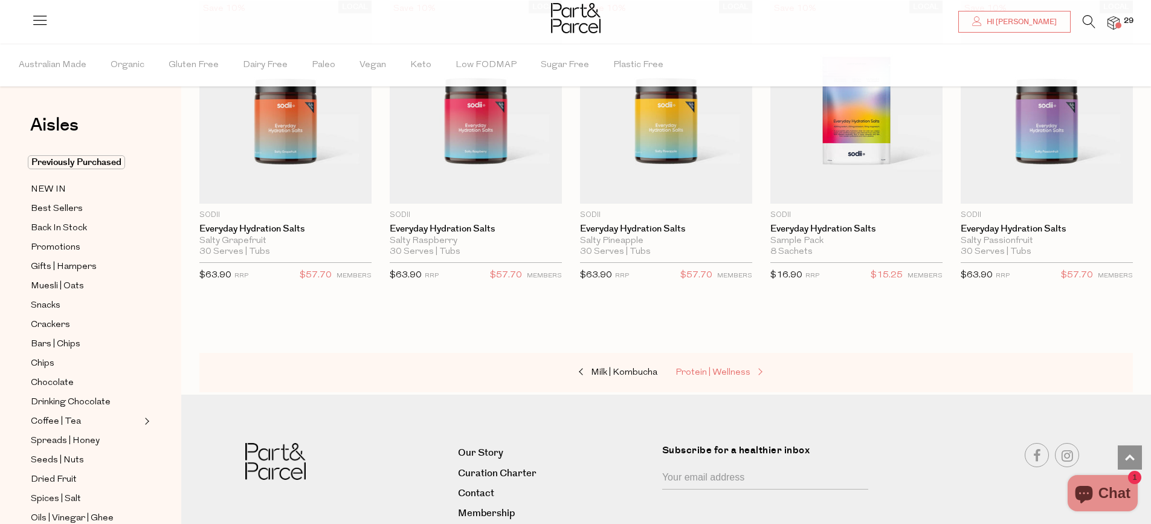
click at [748, 368] on span "Protein | Wellness" at bounding box center [713, 372] width 75 height 9
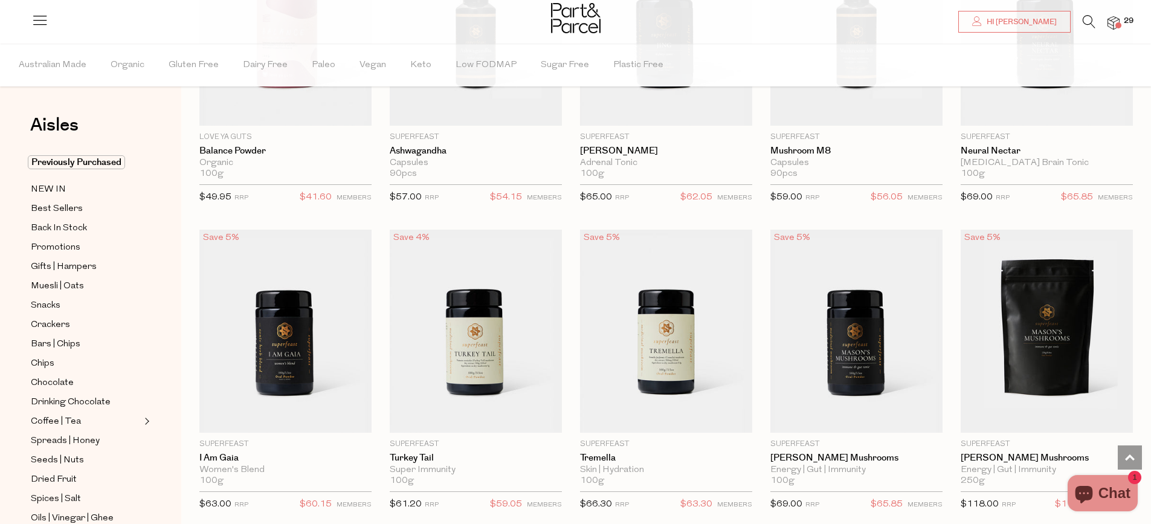
scroll to position [1934, 0]
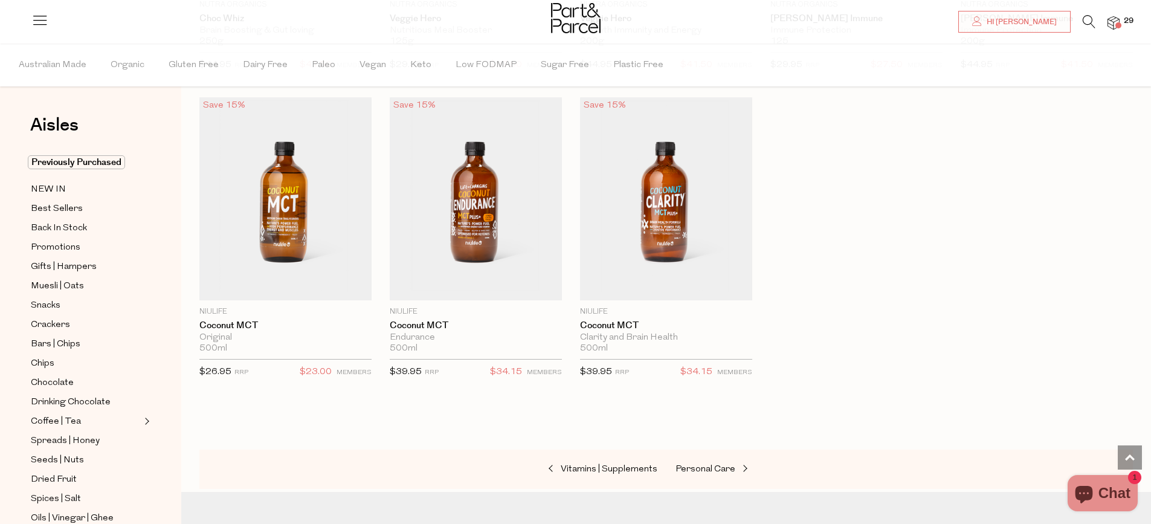
scroll to position [5016, 0]
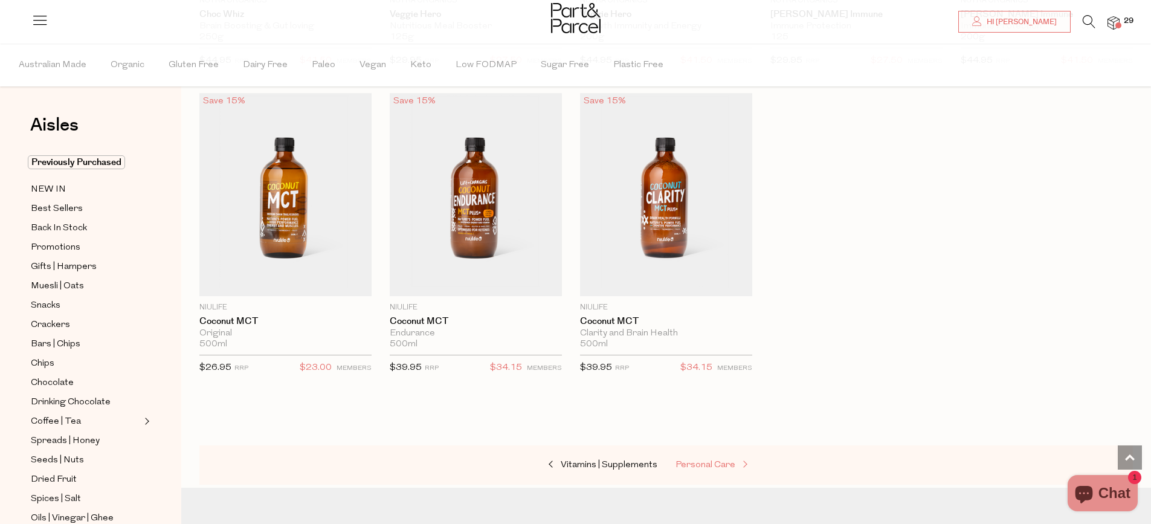
click at [724, 461] on span "Personal Care" at bounding box center [706, 465] width 60 height 9
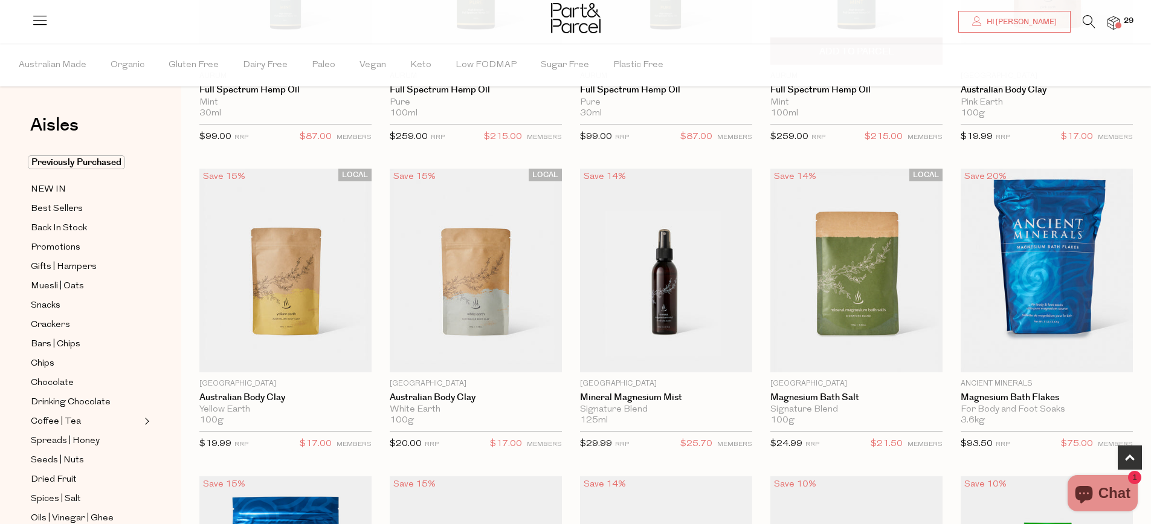
scroll to position [604, 0]
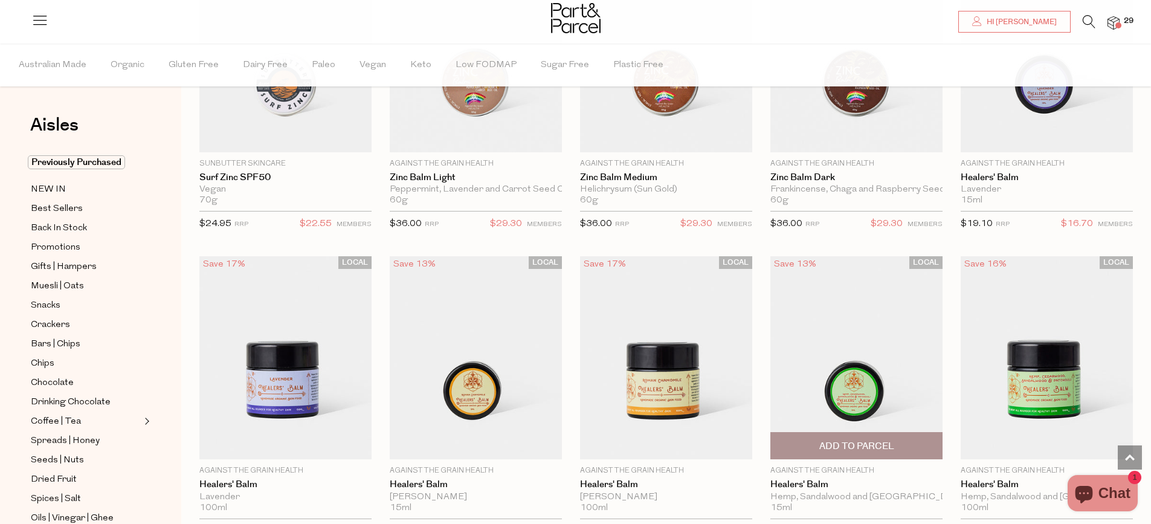
scroll to position [4230, 0]
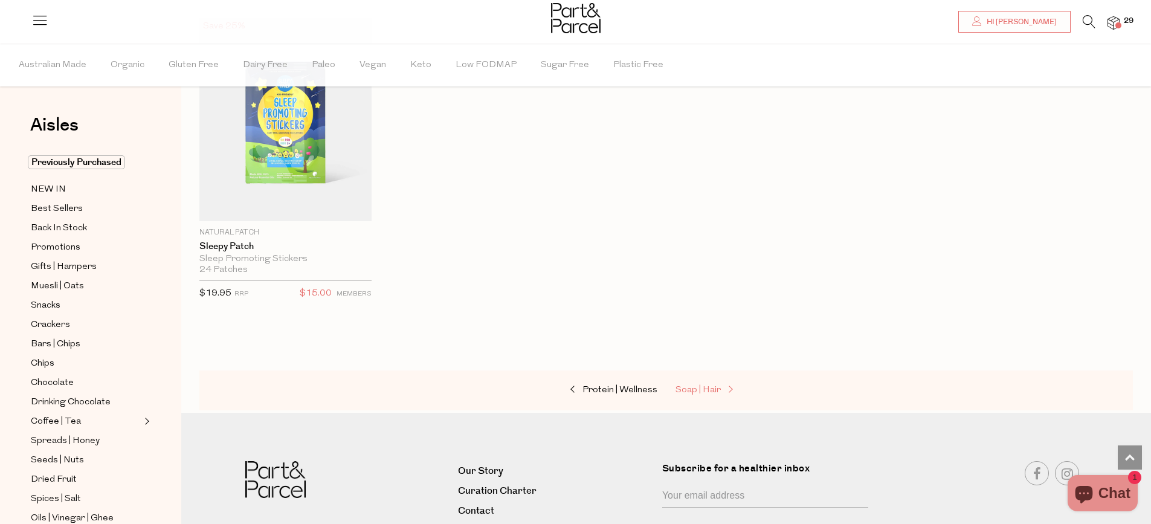
click at [714, 386] on span "Soap | Hair" at bounding box center [698, 390] width 45 height 9
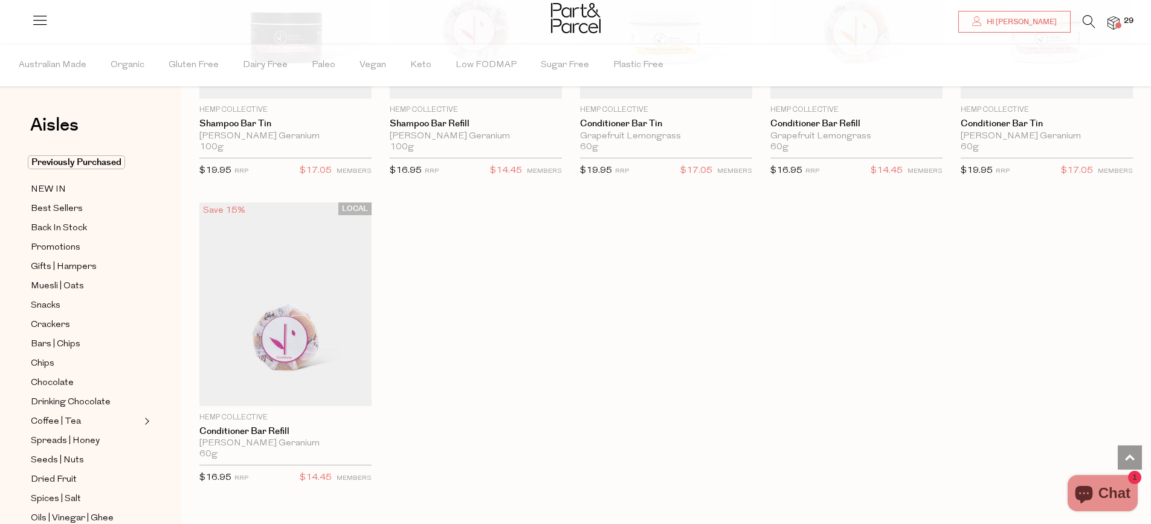
scroll to position [3008, 0]
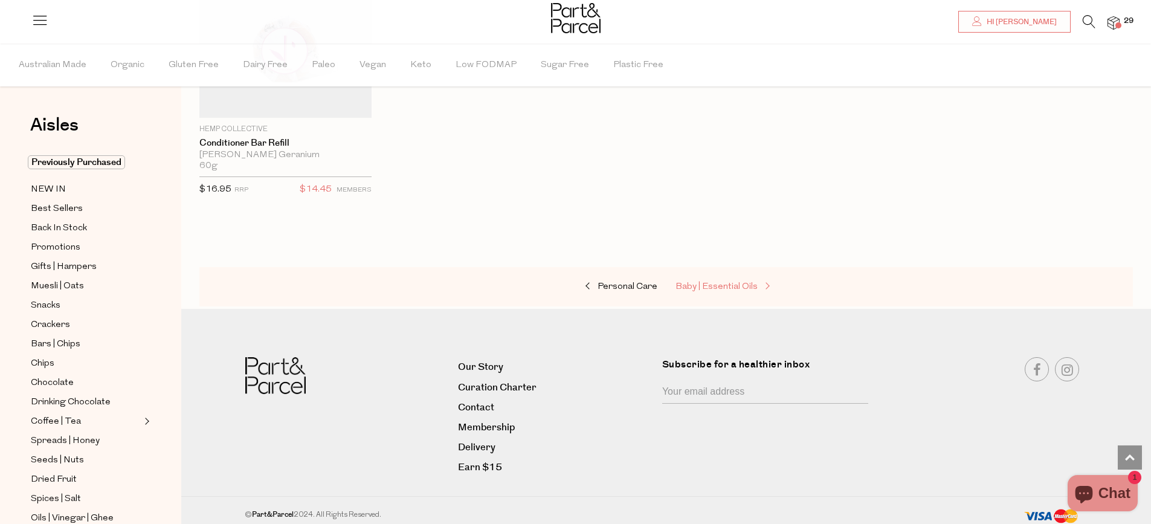
click at [706, 282] on span "Baby | Essential Oils" at bounding box center [717, 286] width 82 height 9
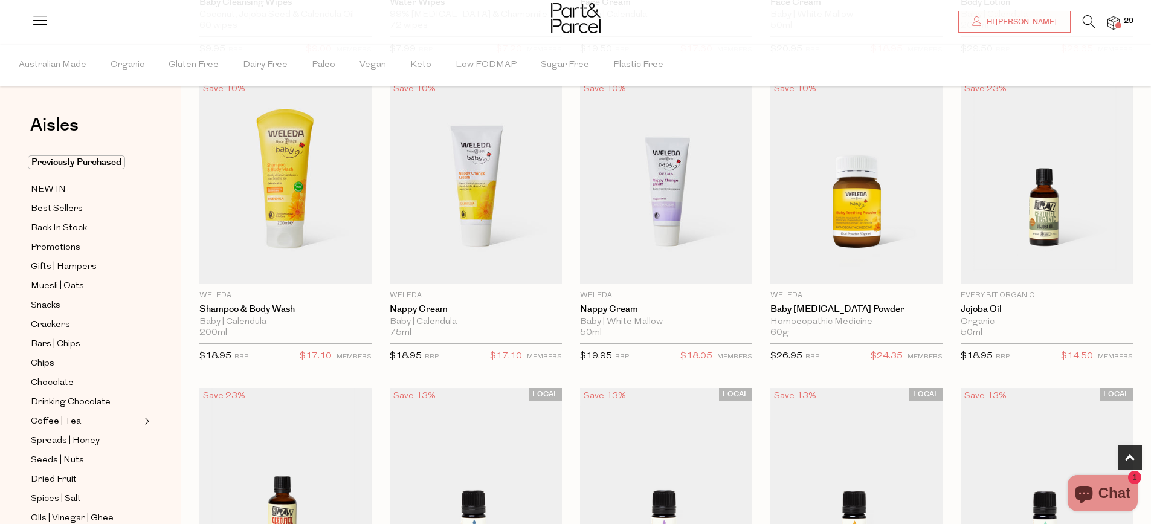
scroll to position [423, 0]
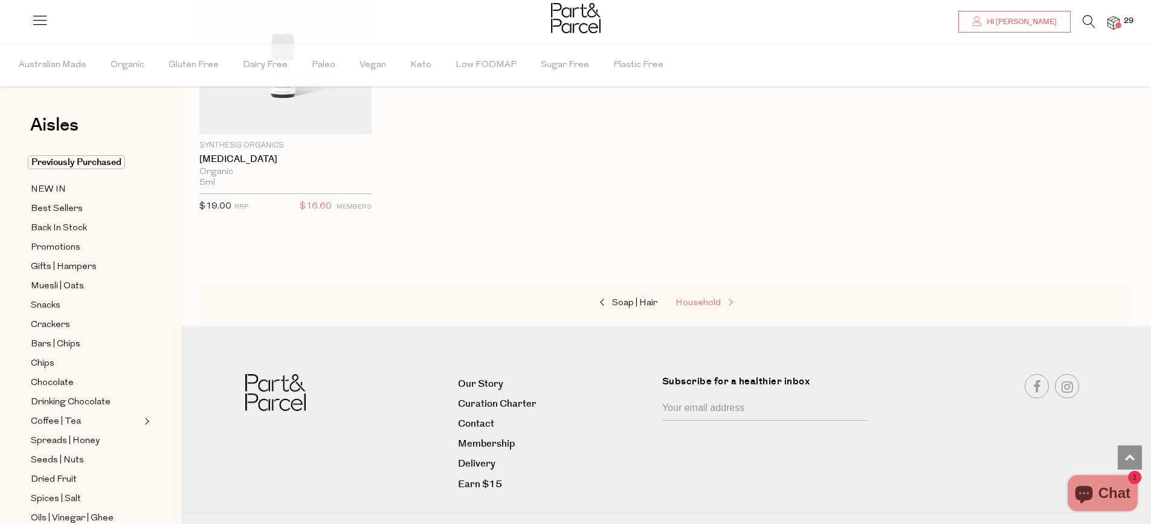
click at [721, 306] on span at bounding box center [729, 303] width 17 height 9
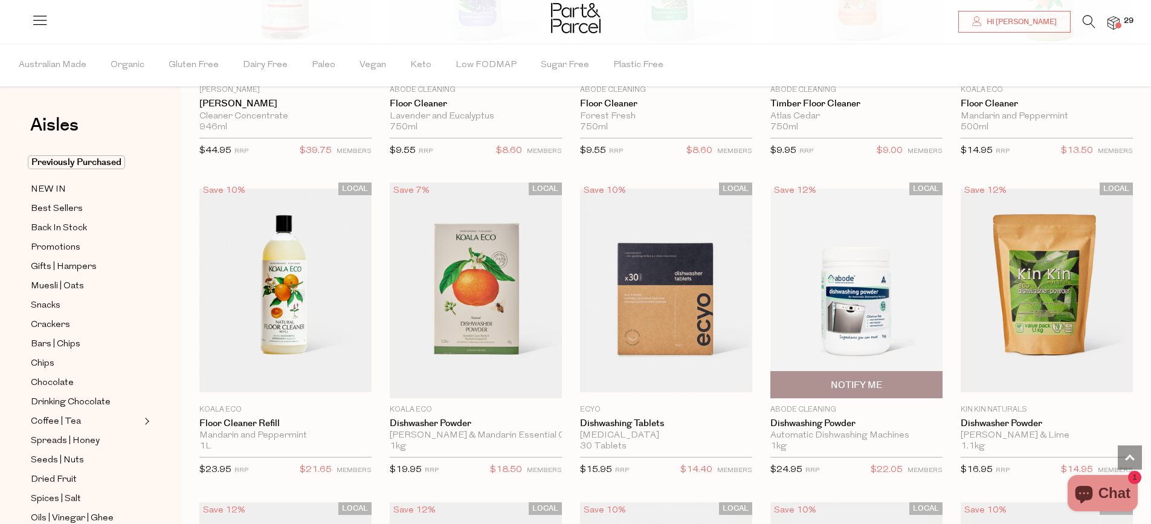
scroll to position [1269, 0]
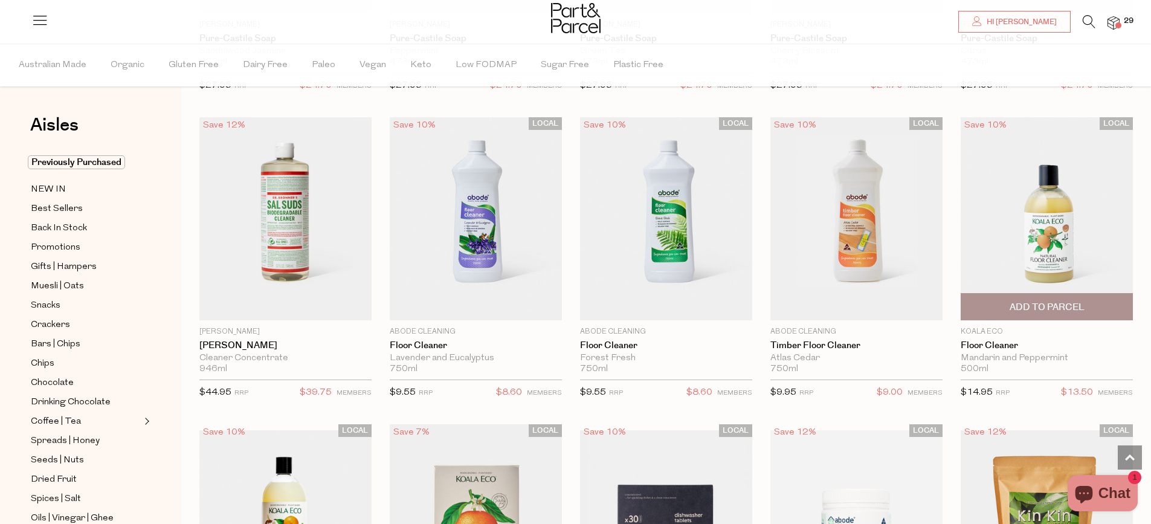
drag, startPoint x: 1049, startPoint y: 302, endPoint x: 1012, endPoint y: 308, distance: 36.9
click at [1049, 302] on span "Add To Parcel" at bounding box center [1047, 307] width 75 height 13
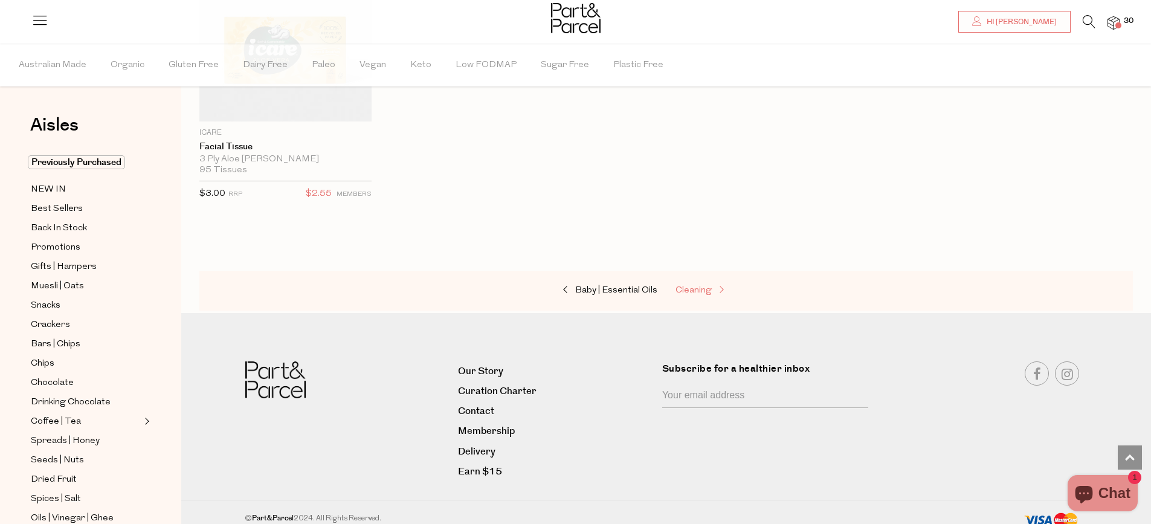
click at [703, 286] on span "Cleaning" at bounding box center [694, 290] width 36 height 9
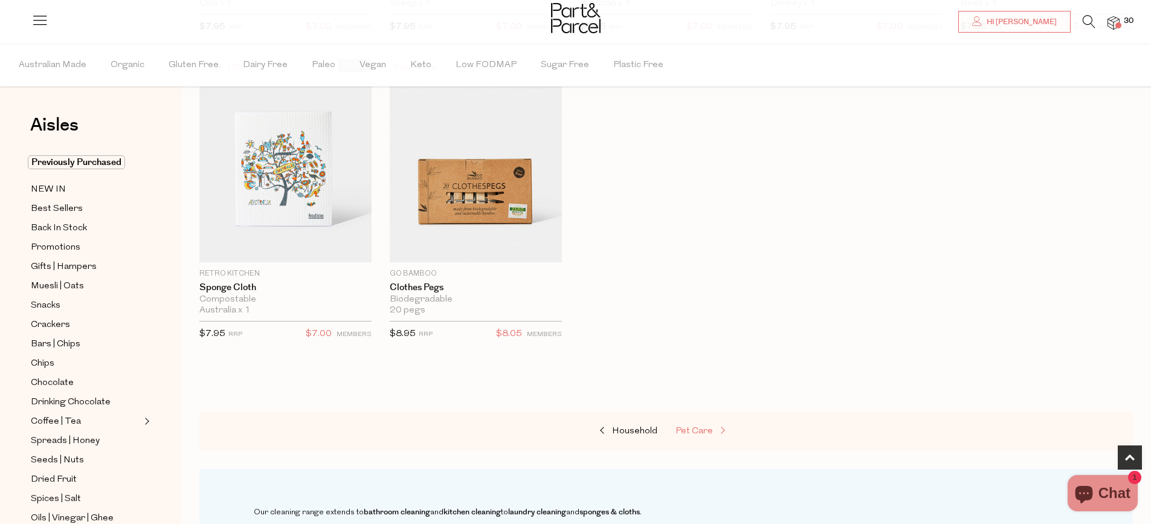
click at [684, 427] on span "Pet Care" at bounding box center [694, 431] width 37 height 9
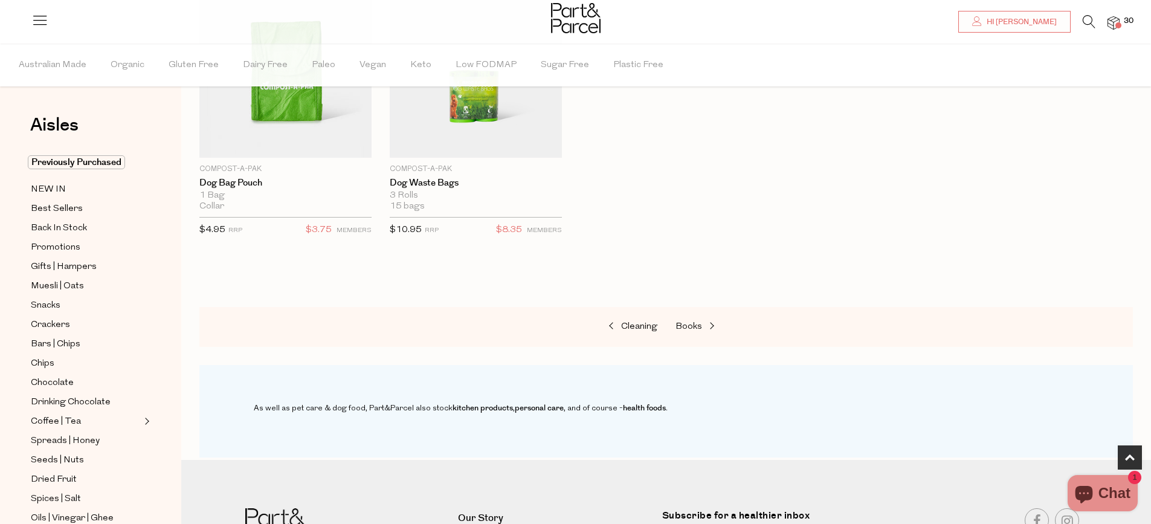
scroll to position [544, 0]
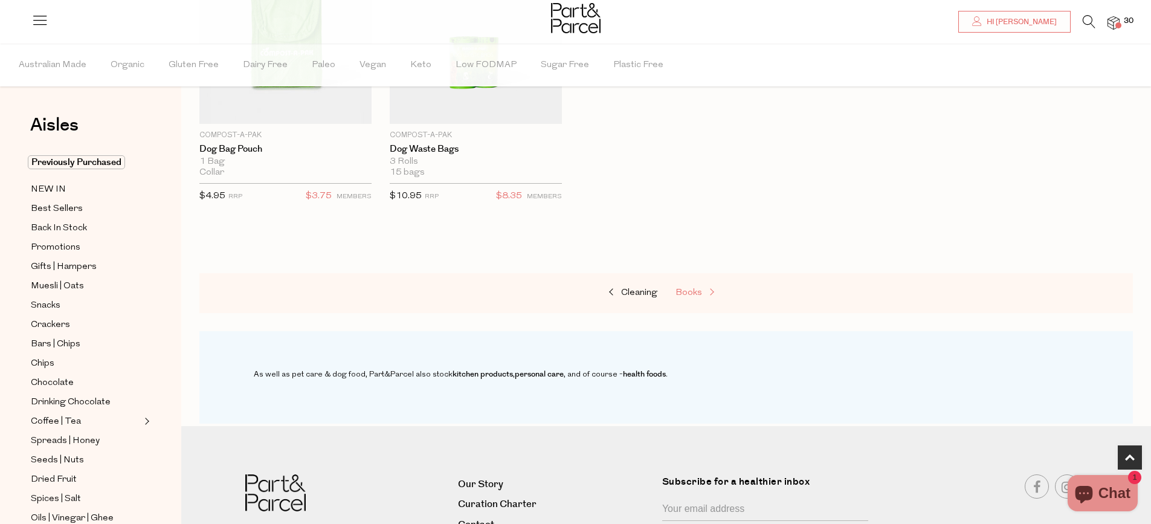
click at [697, 299] on link "Books" at bounding box center [736, 293] width 121 height 16
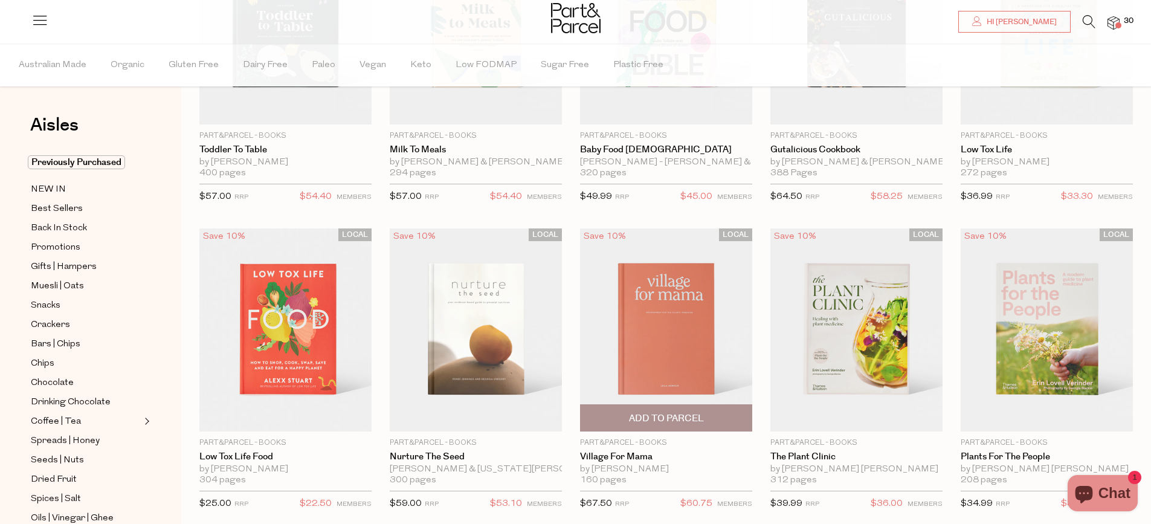
scroll to position [363, 0]
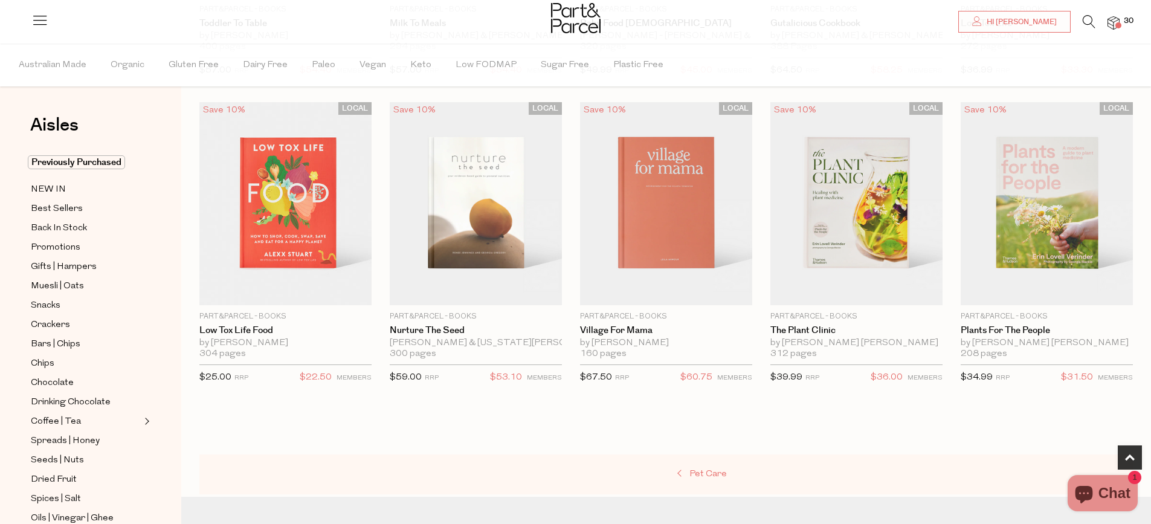
click at [720, 470] on span "Pet Care" at bounding box center [708, 474] width 37 height 9
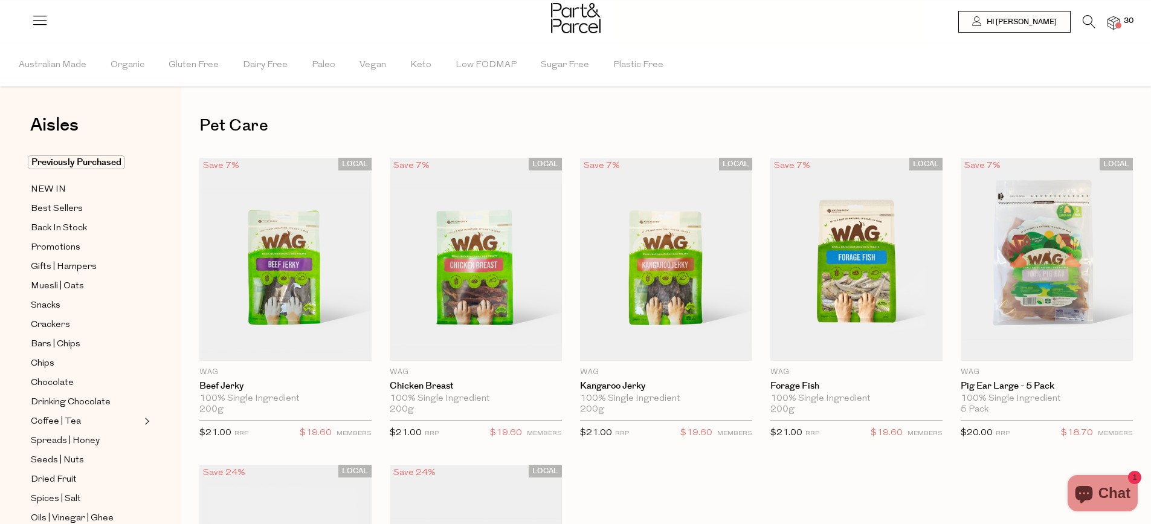
click at [1109, 28] on img at bounding box center [1114, 23] width 12 height 14
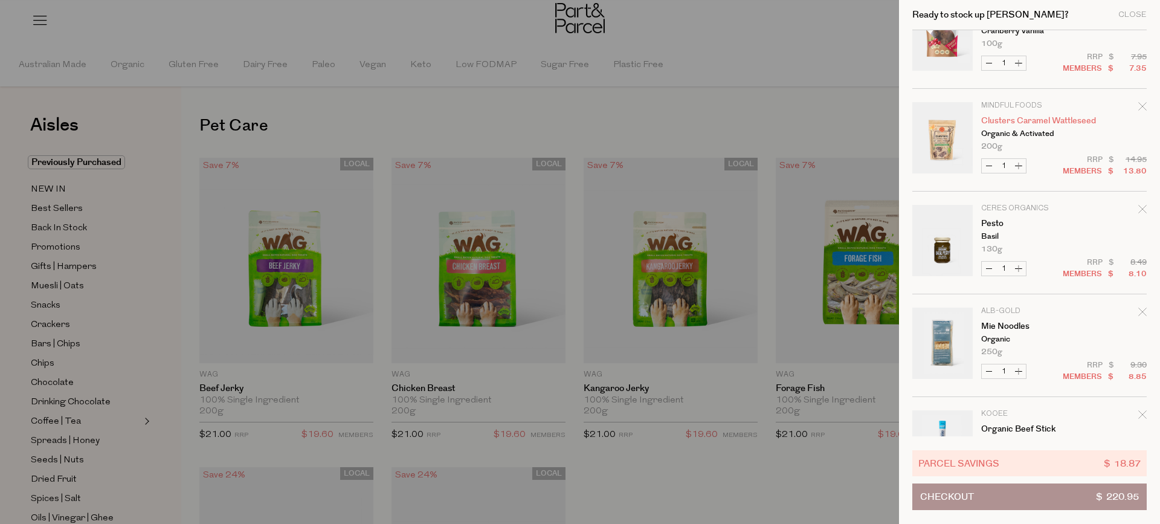
scroll to position [2265, 0]
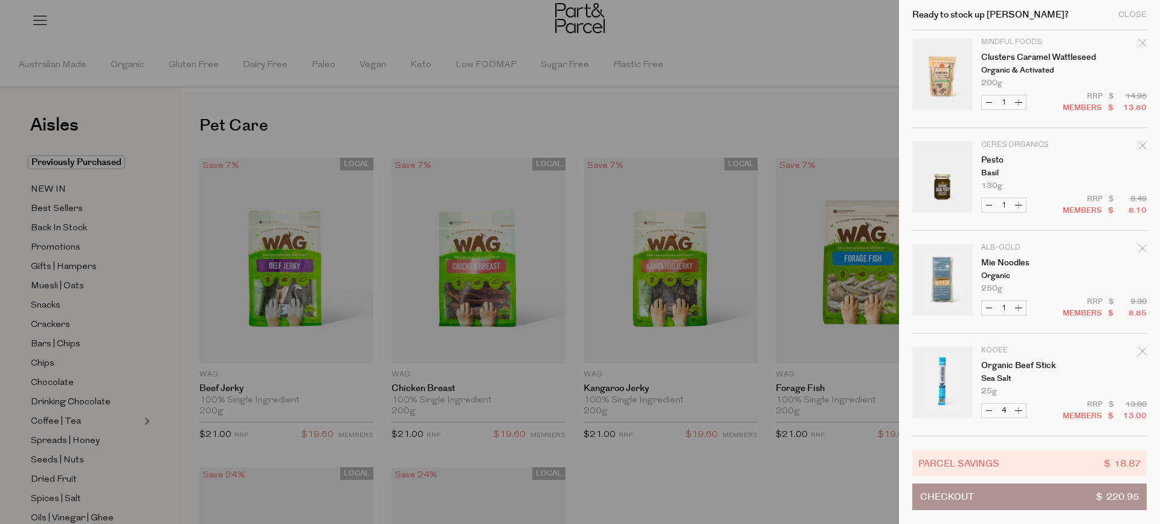
click at [1009, 499] on button "Checkout $ 220.95" at bounding box center [1030, 496] width 234 height 27
